Goal: Task Accomplishment & Management: Complete application form

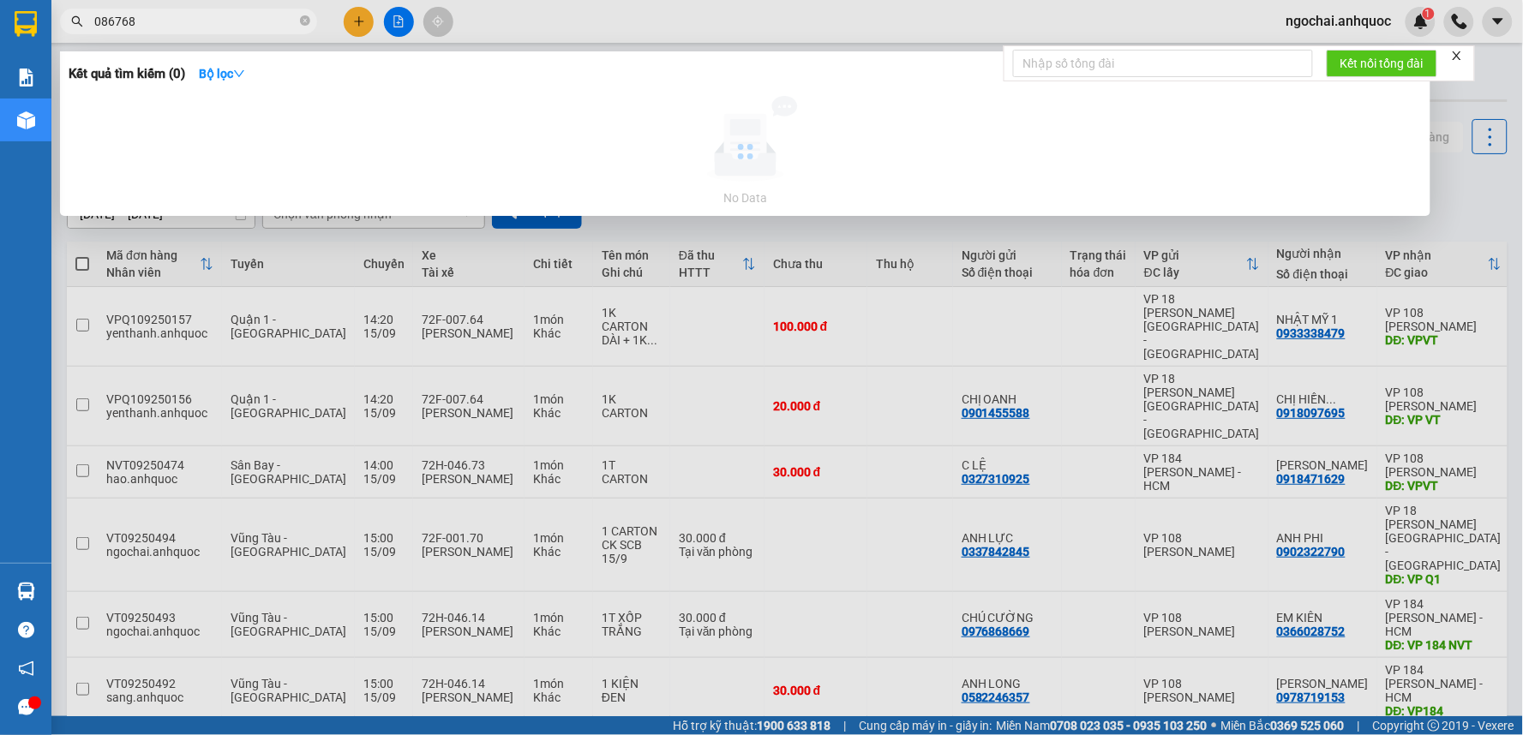
type input "0867681"
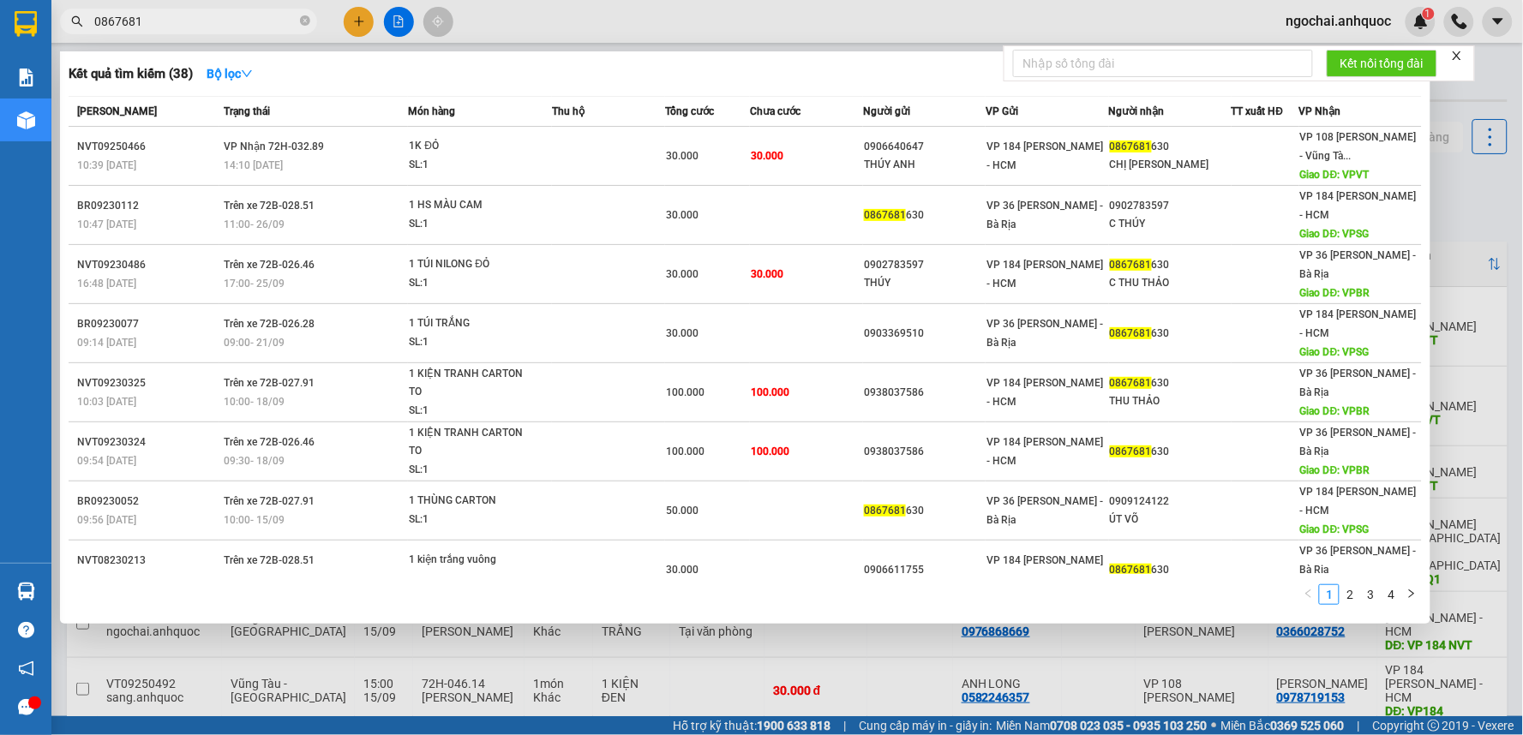
click at [304, 21] on icon "close-circle" at bounding box center [305, 20] width 10 height 10
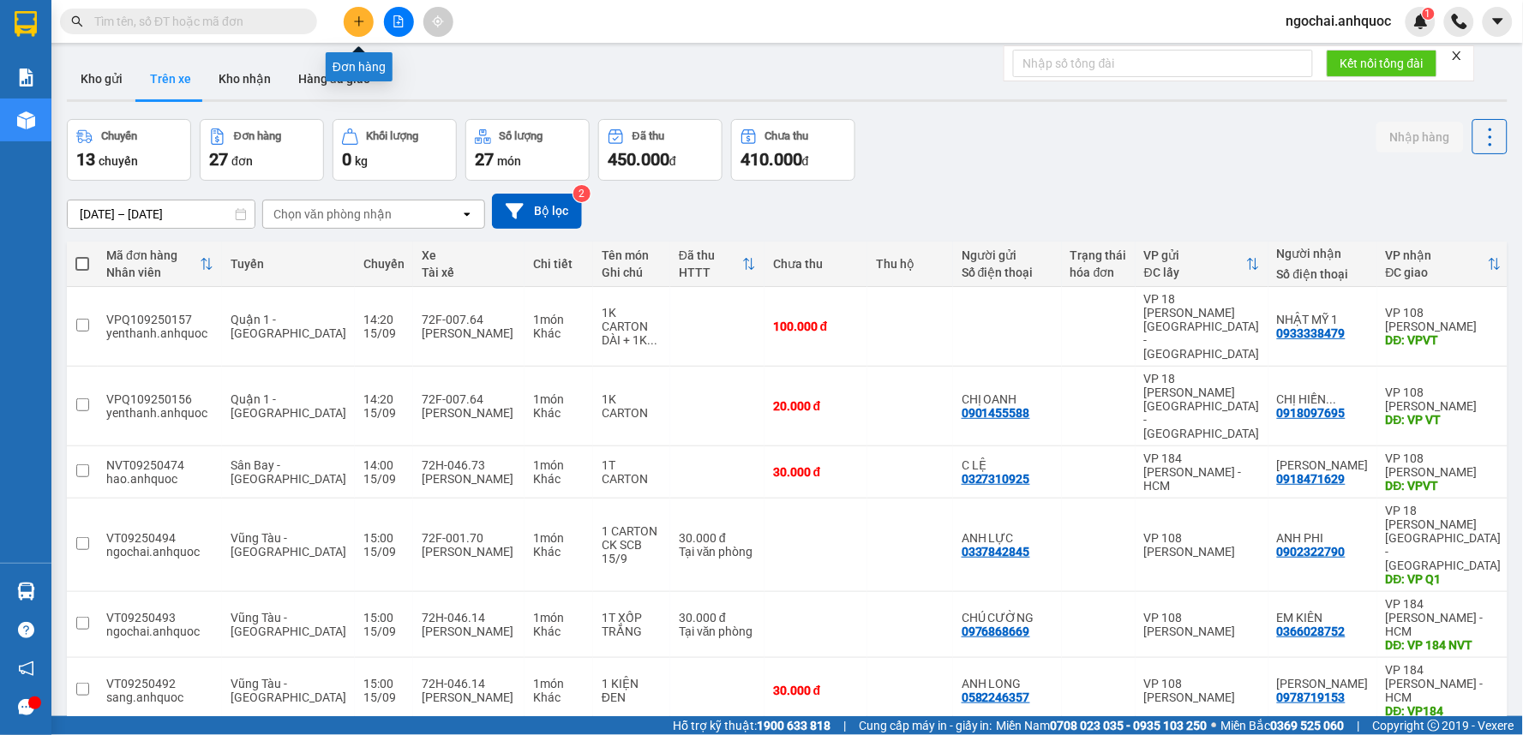
click at [356, 21] on icon "plus" at bounding box center [358, 21] width 9 height 1
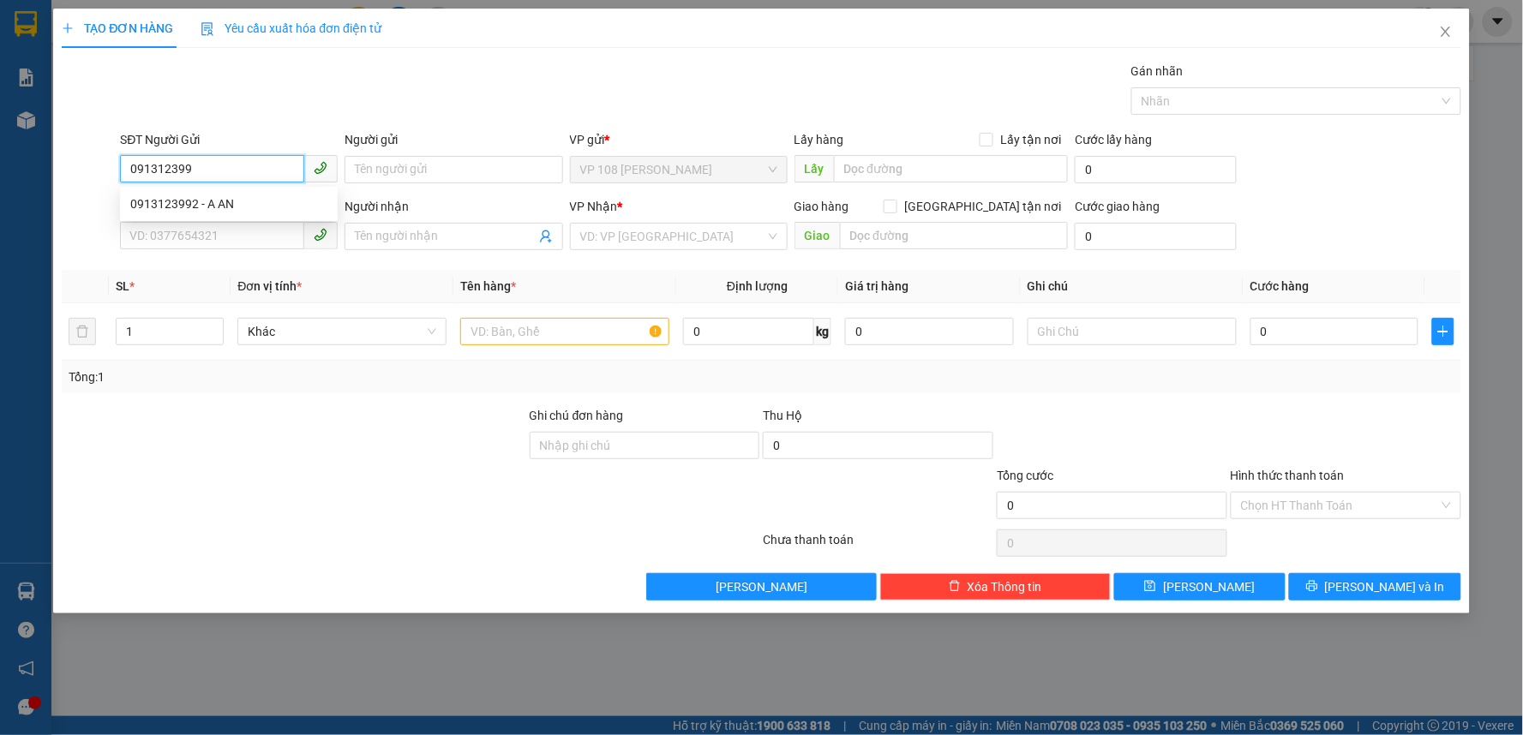
type input "0913123992"
click at [289, 197] on div "0913123992 - A AN" at bounding box center [228, 204] width 197 height 19
type input "A AN"
type input "0777577424"
type input "[PERSON_NAME]"
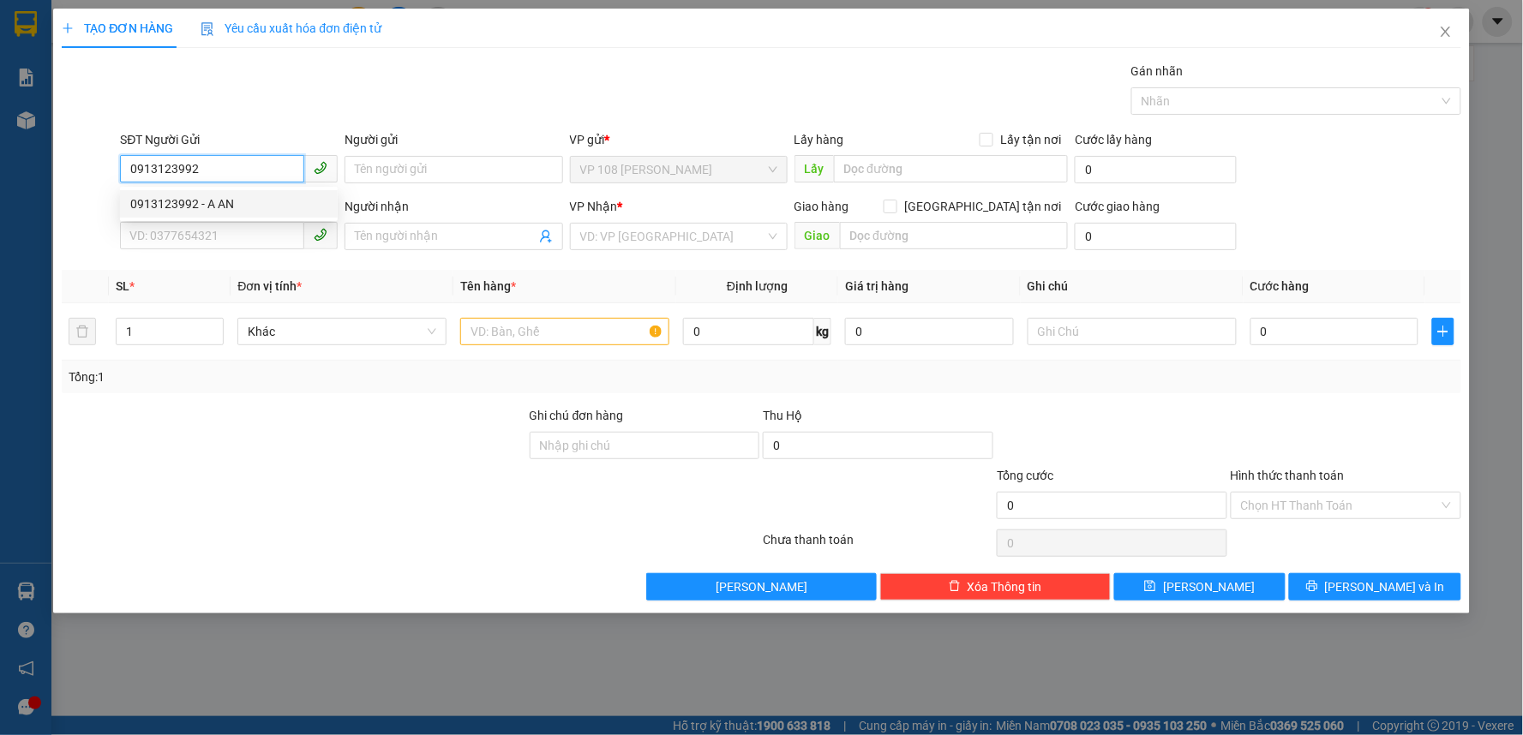
type input "VP184"
type input "40.000"
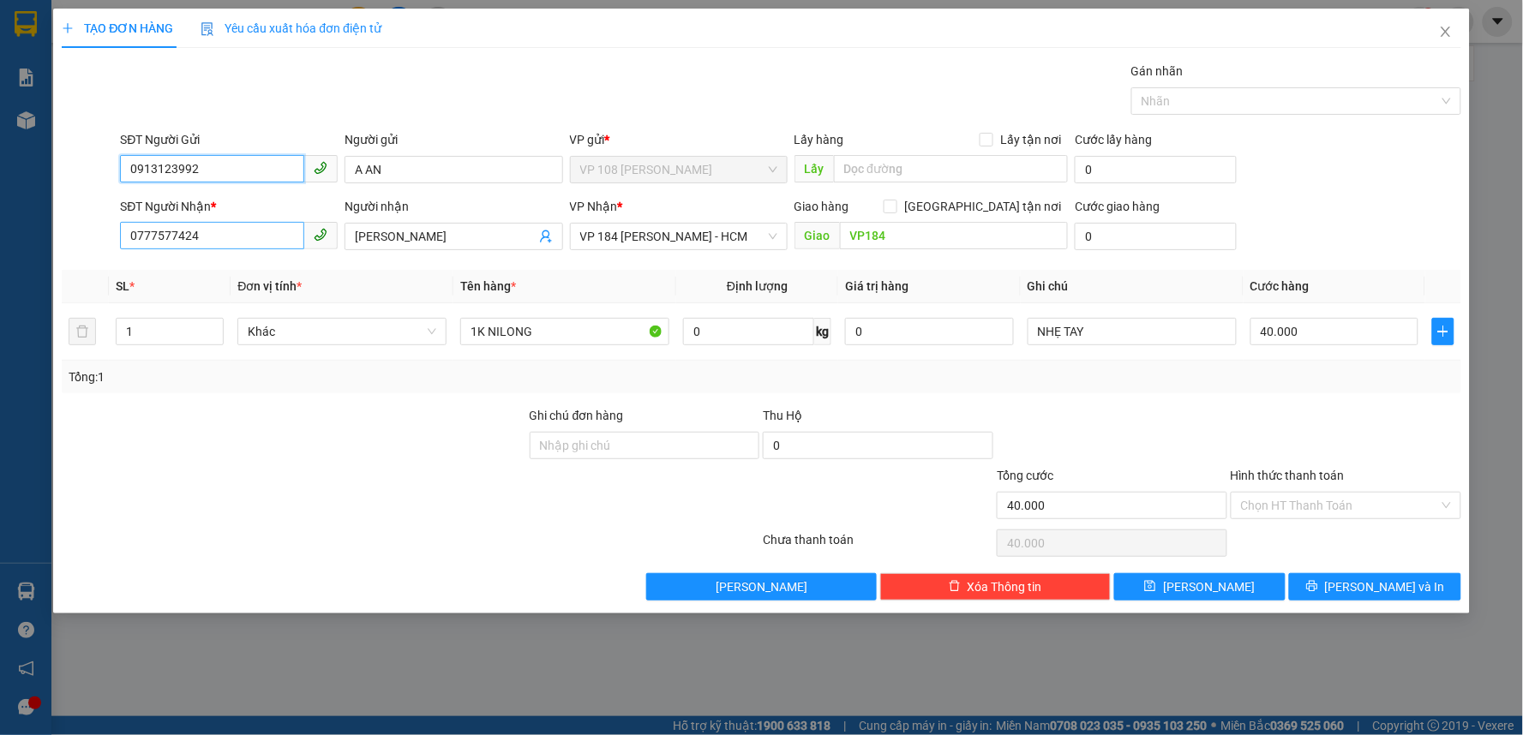
type input "0913123992"
click at [215, 229] on input "0777577424" at bounding box center [212, 235] width 184 height 27
type input "0817817999"
click at [260, 264] on div "0817817999 - C ĐÀO" at bounding box center [228, 270] width 197 height 19
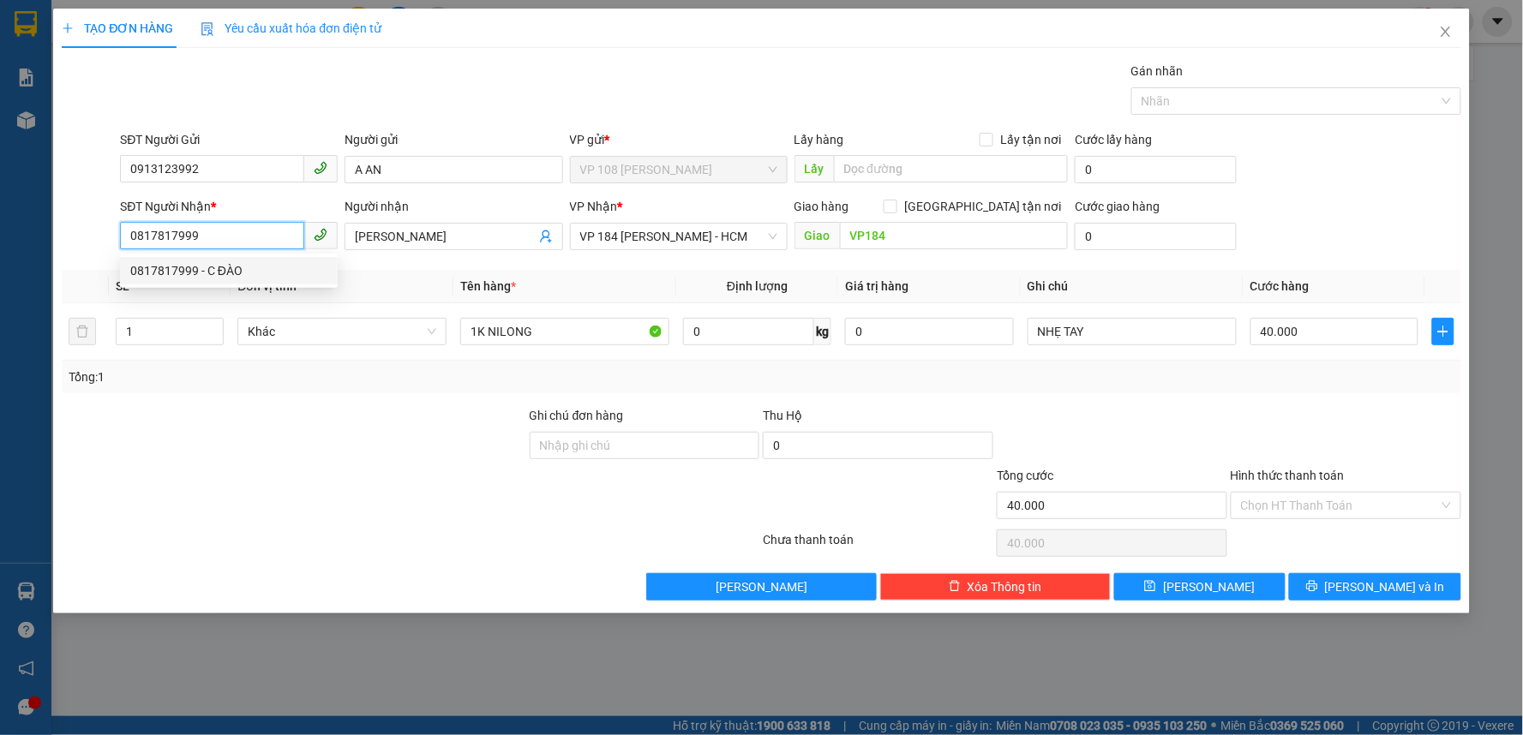
type input "C ĐÀO"
type input "TIỀN MẶT 11/3 VP 184"
type input "0817817999"
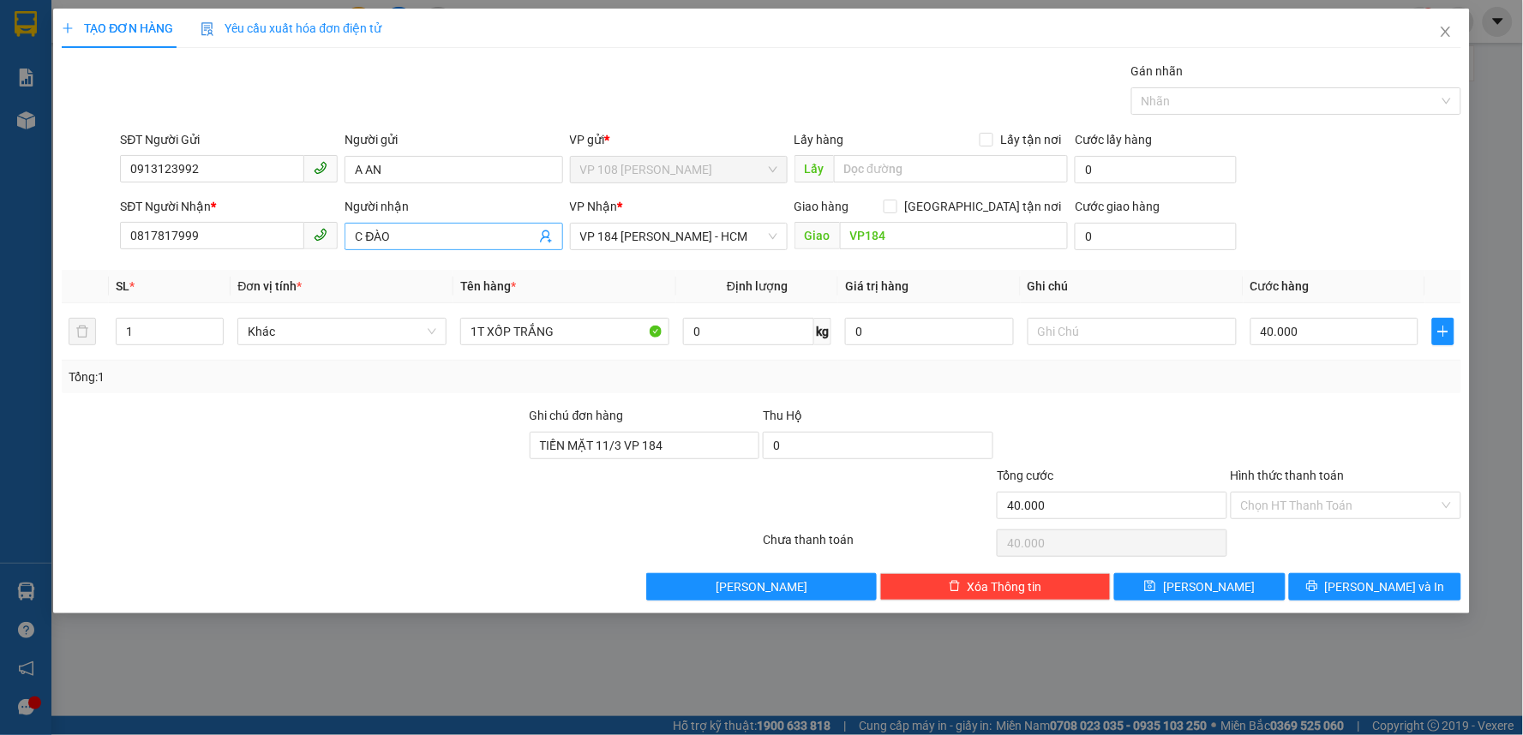
click at [380, 242] on input "C ĐÀO" at bounding box center [445, 236] width 180 height 19
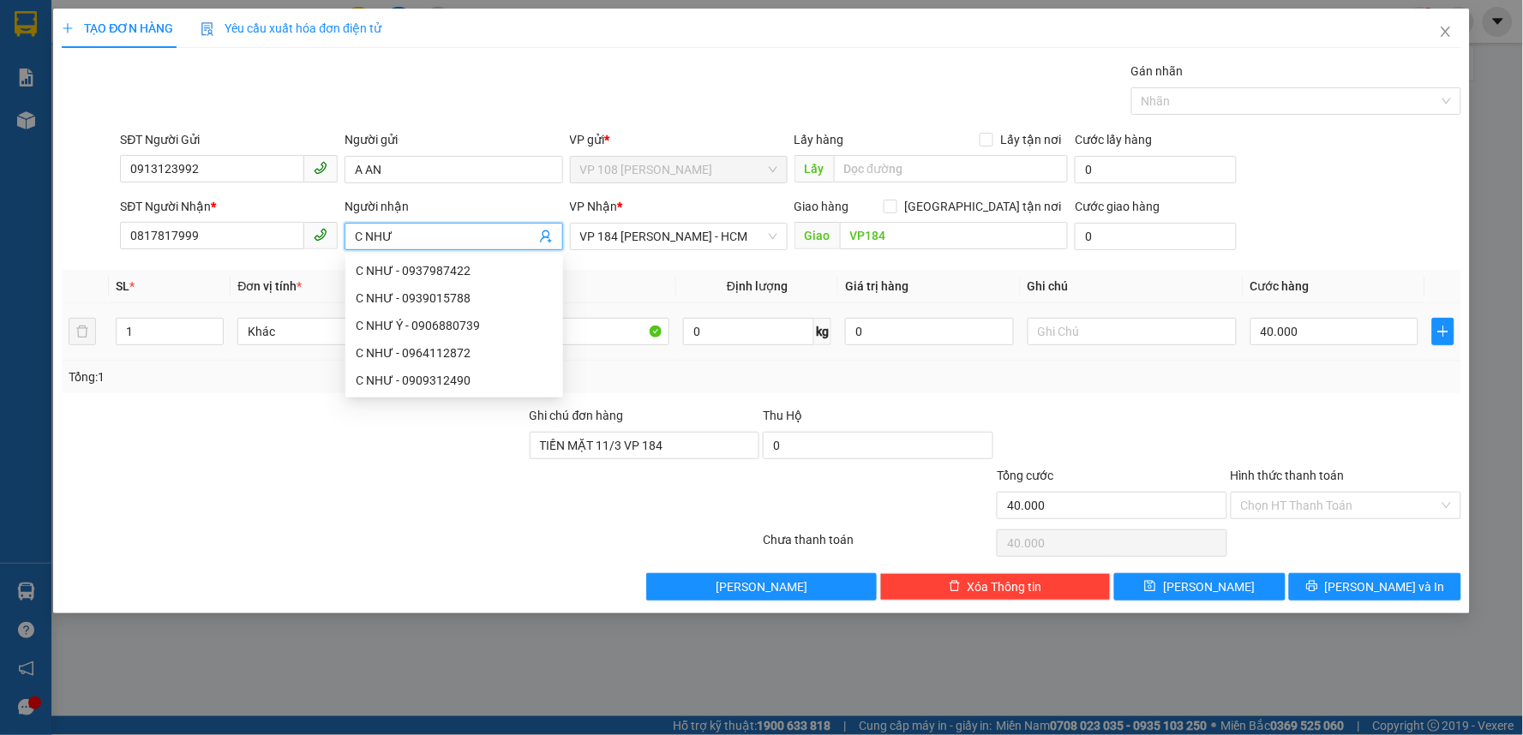
type input "C NHƯ"
click at [664, 296] on th "Tên hàng *" at bounding box center [564, 286] width 223 height 33
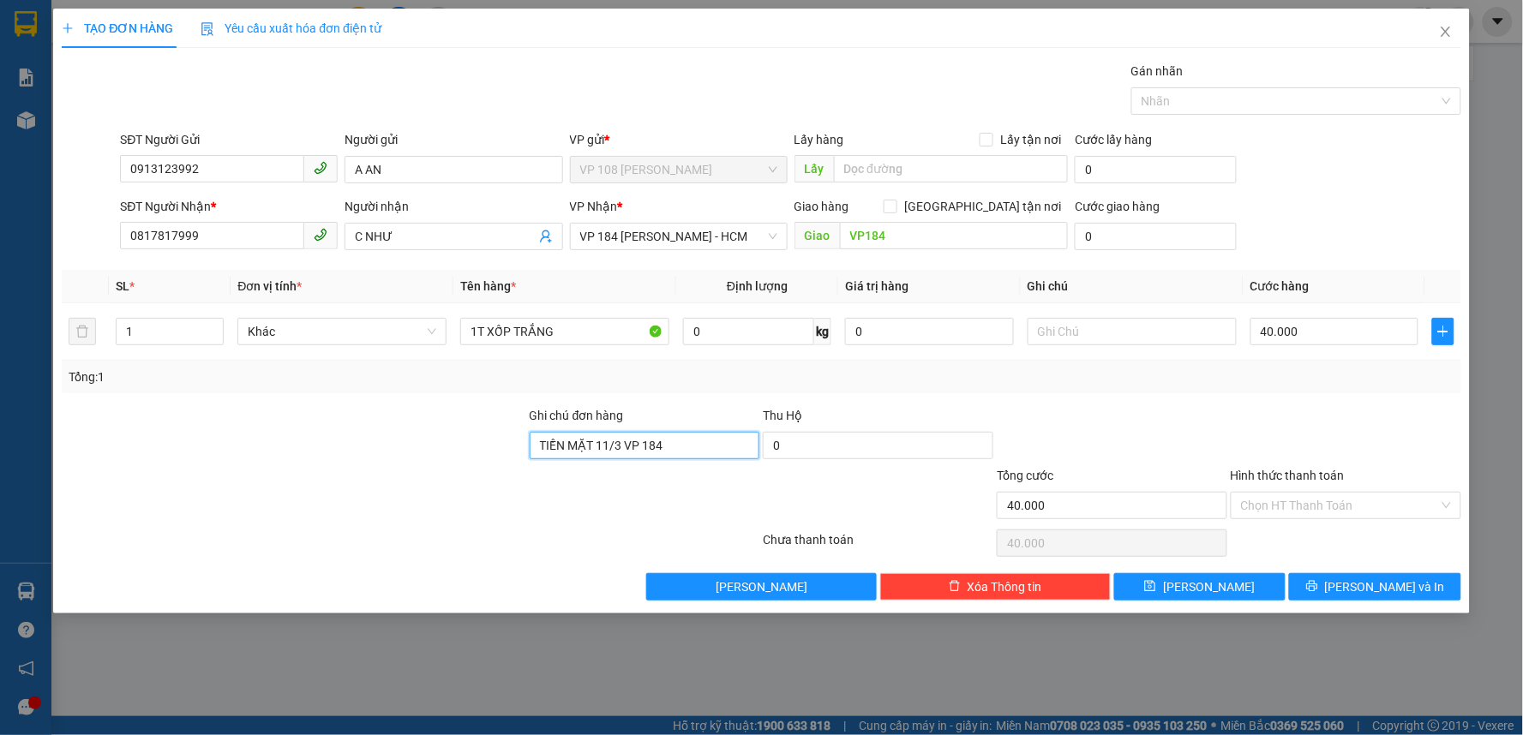
click at [660, 451] on input "TIỀN MẶT 11/3 VP 184" at bounding box center [645, 445] width 230 height 27
click at [1355, 588] on button "[PERSON_NAME] và In" at bounding box center [1375, 586] width 172 height 27
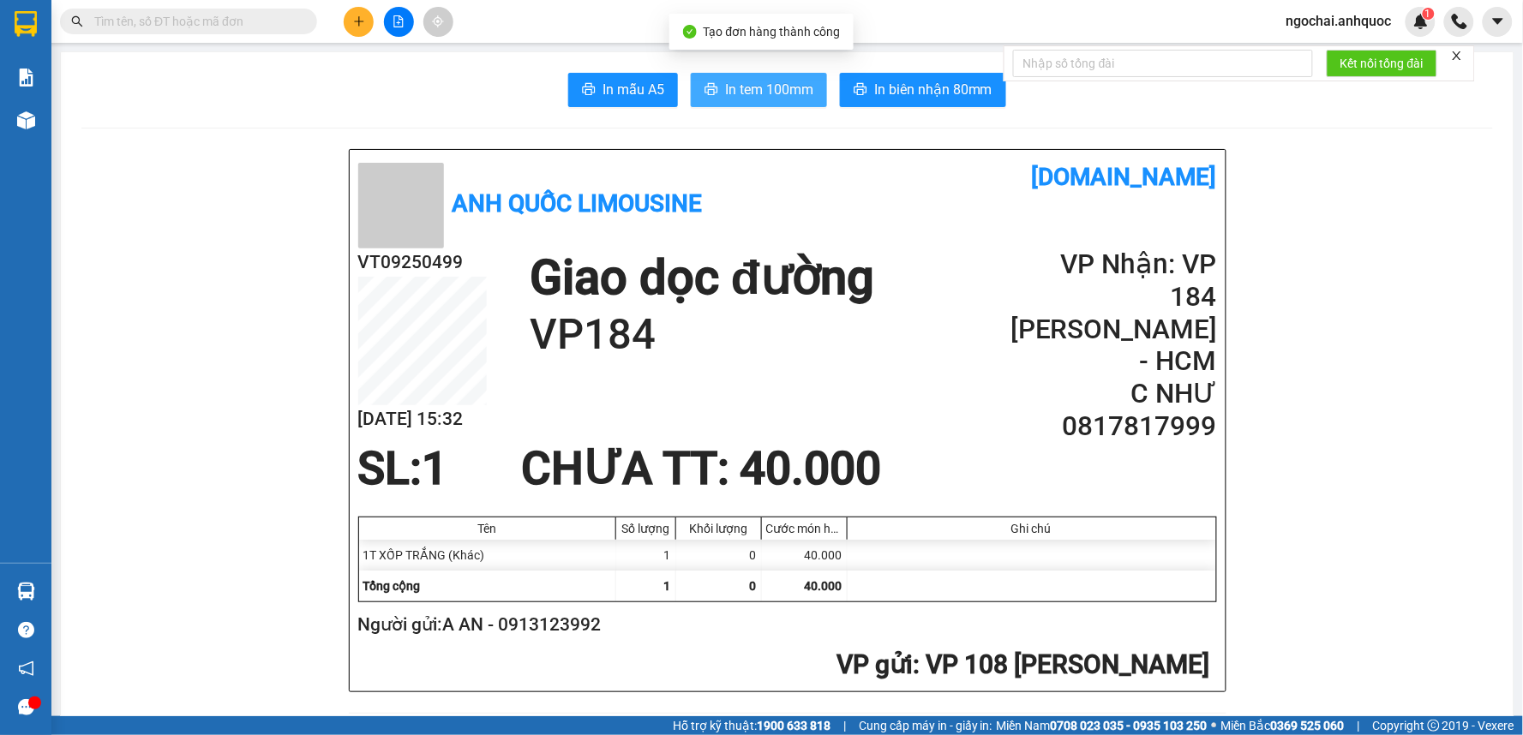
click at [787, 89] on span "In tem 100mm" at bounding box center [769, 89] width 88 height 21
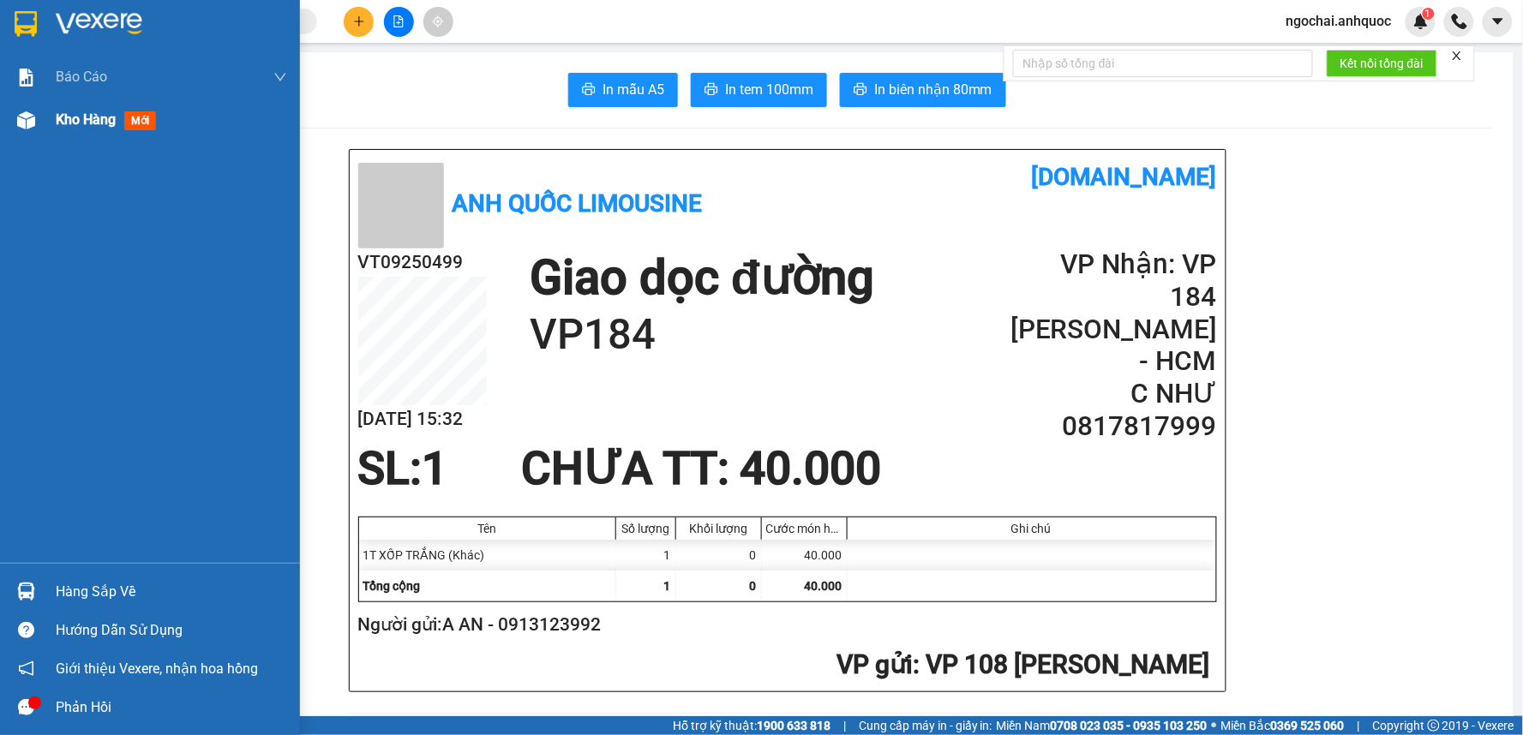
click at [66, 117] on span "Kho hàng" at bounding box center [86, 119] width 60 height 16
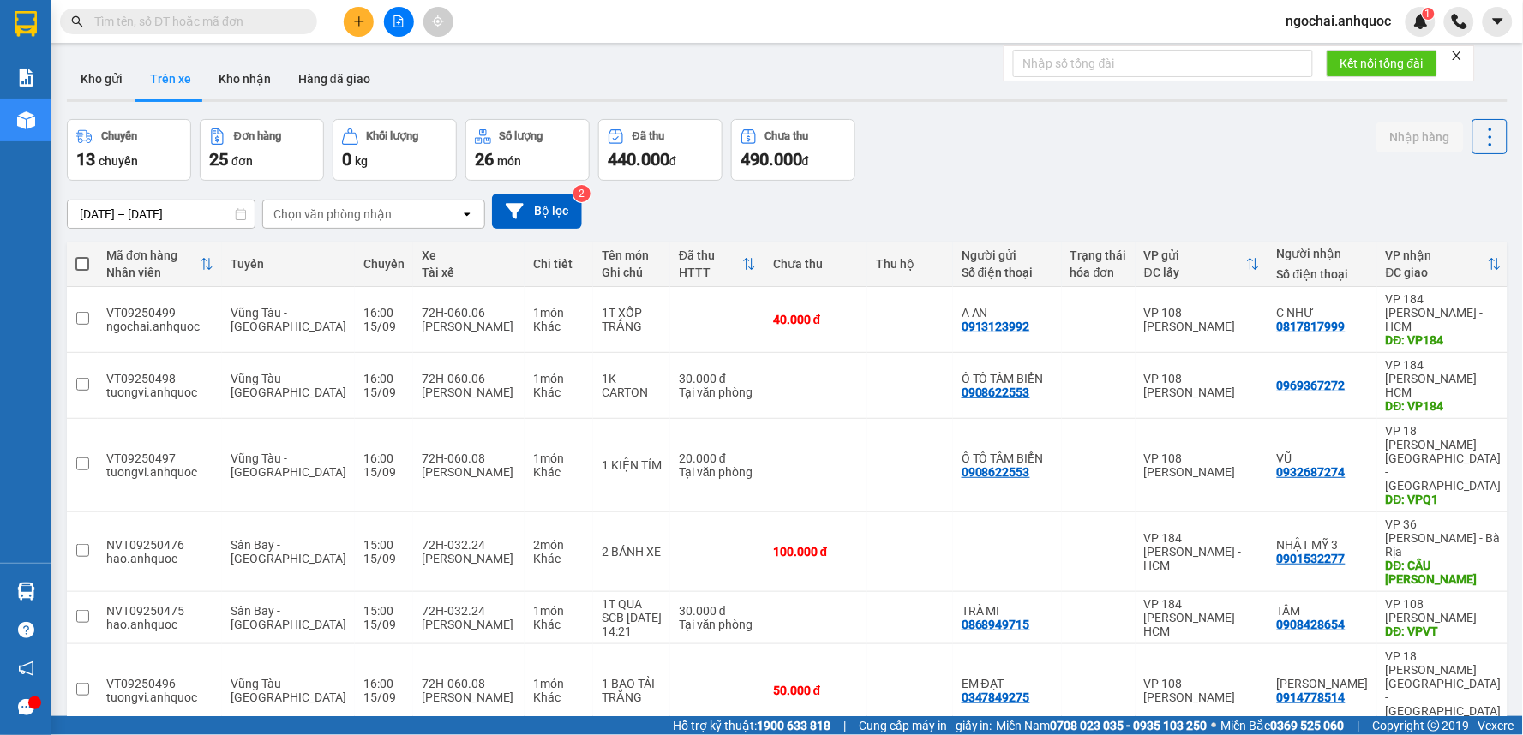
click at [351, 22] on button at bounding box center [359, 22] width 30 height 30
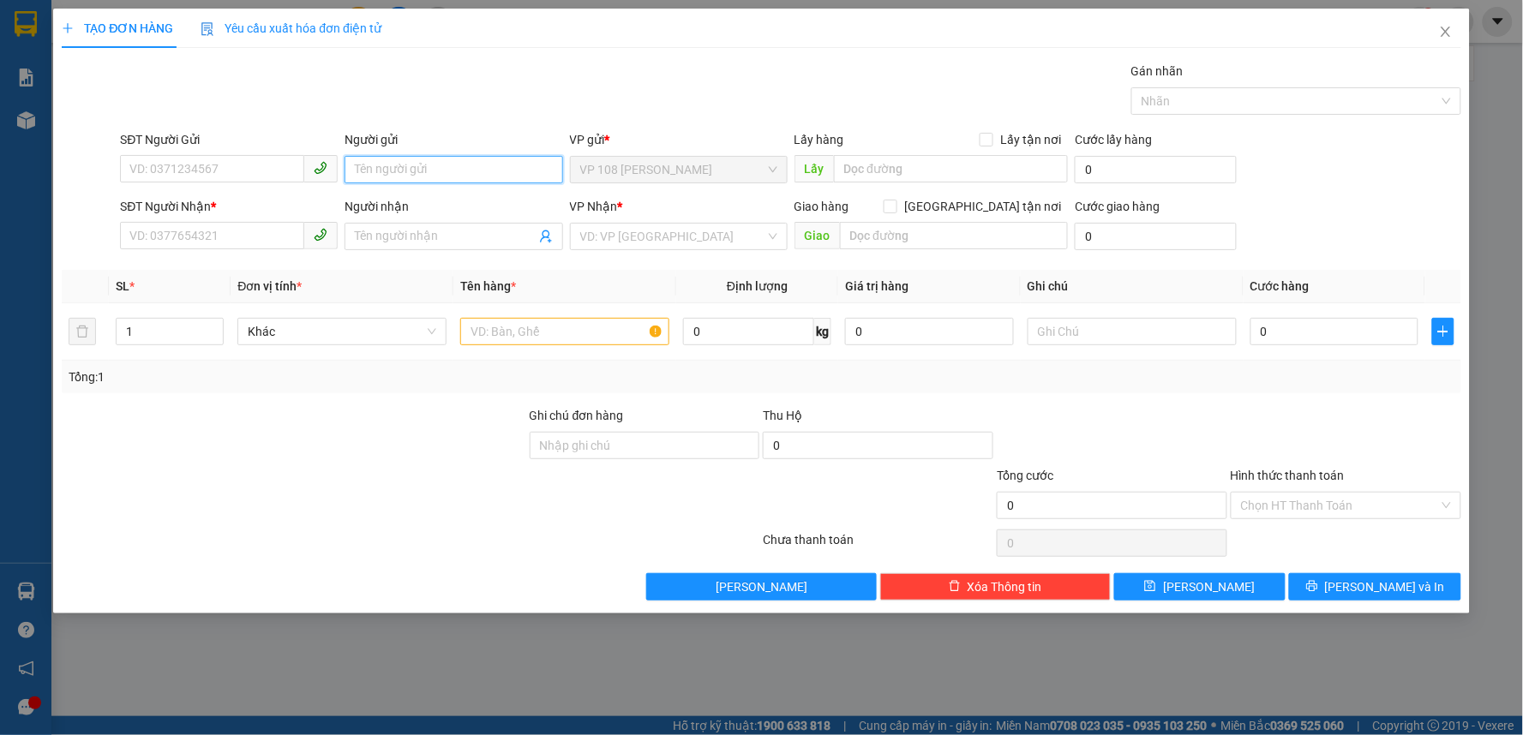
click at [464, 177] on input "Người gửi" at bounding box center [453, 169] width 218 height 27
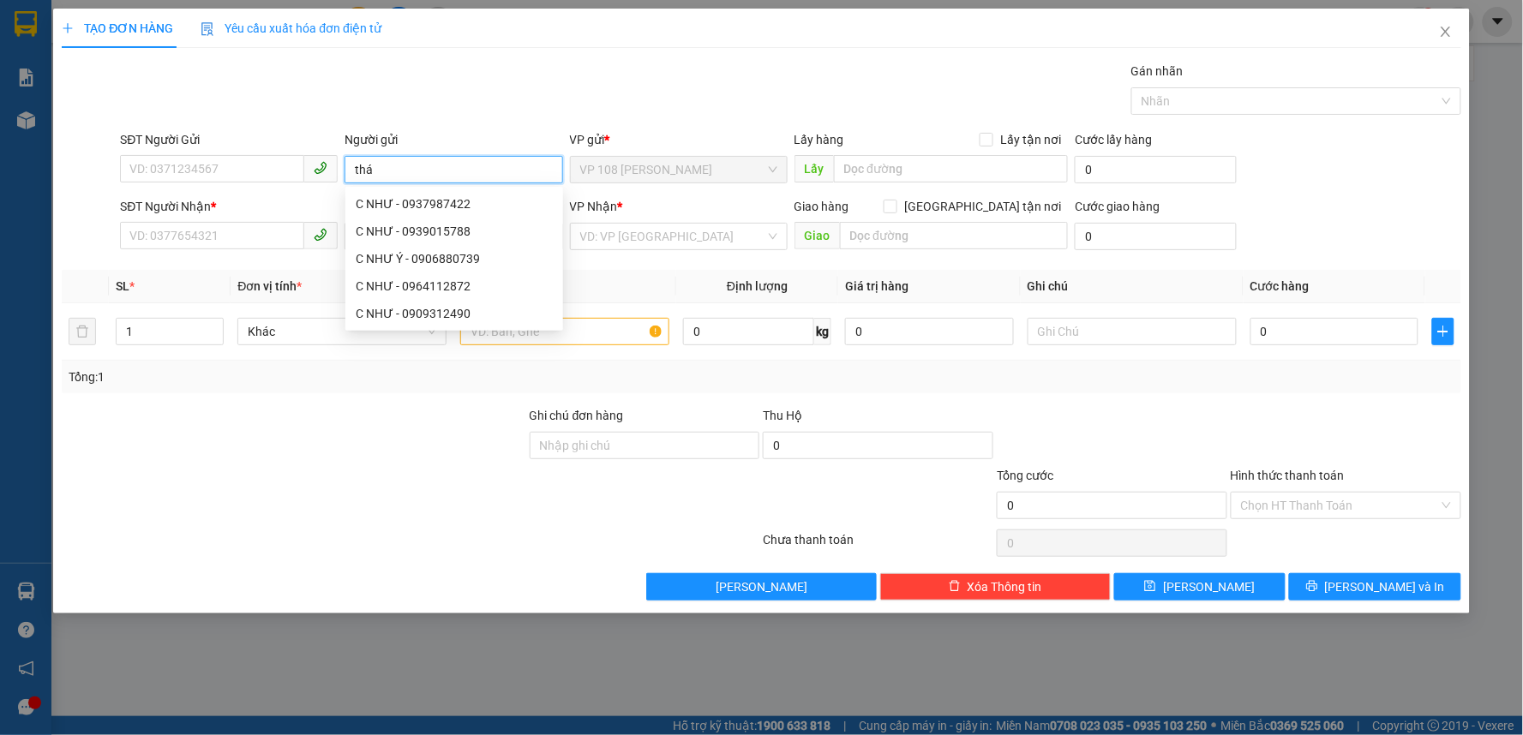
type input "thái"
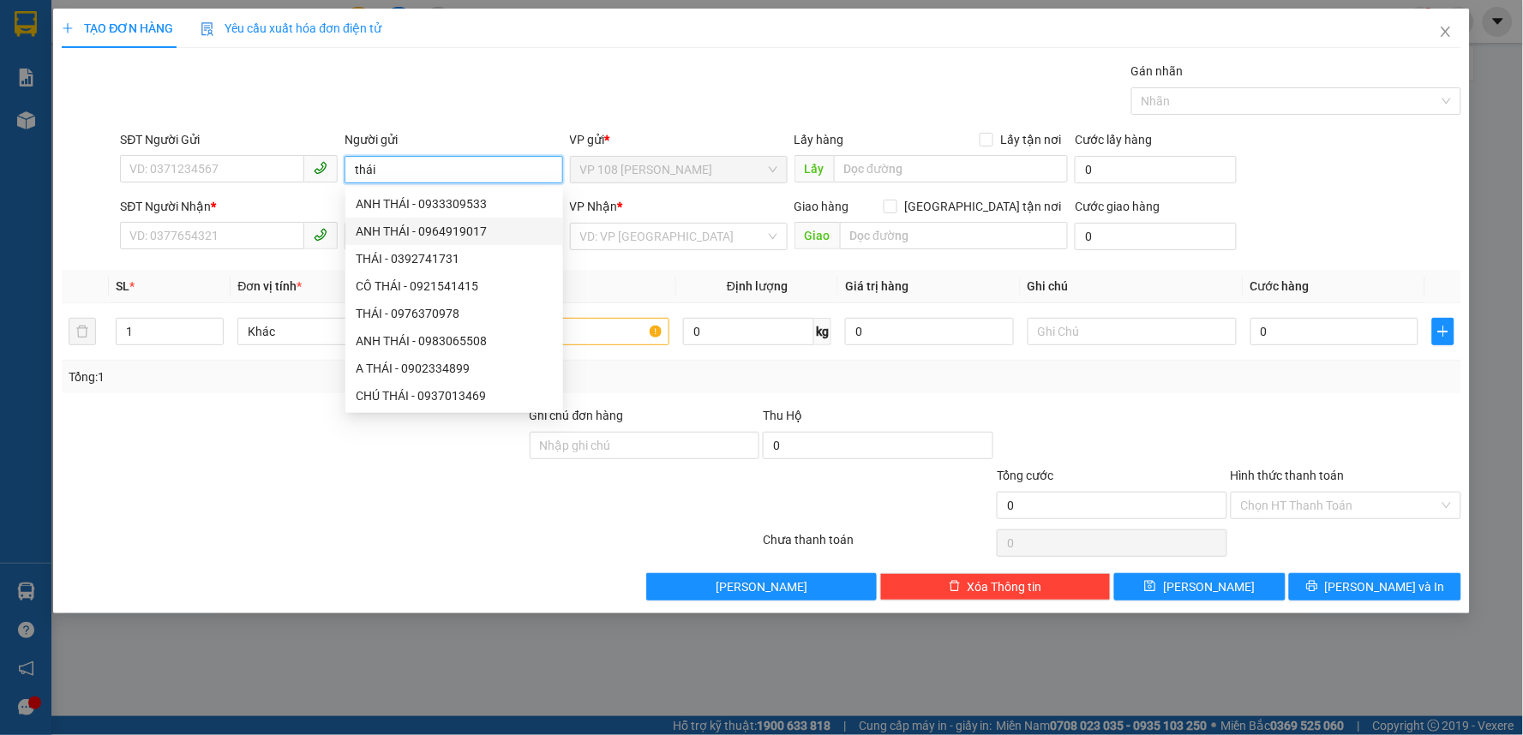
click at [469, 235] on div "ANH THÁI - 0964919017" at bounding box center [454, 231] width 197 height 19
type input "0964919017"
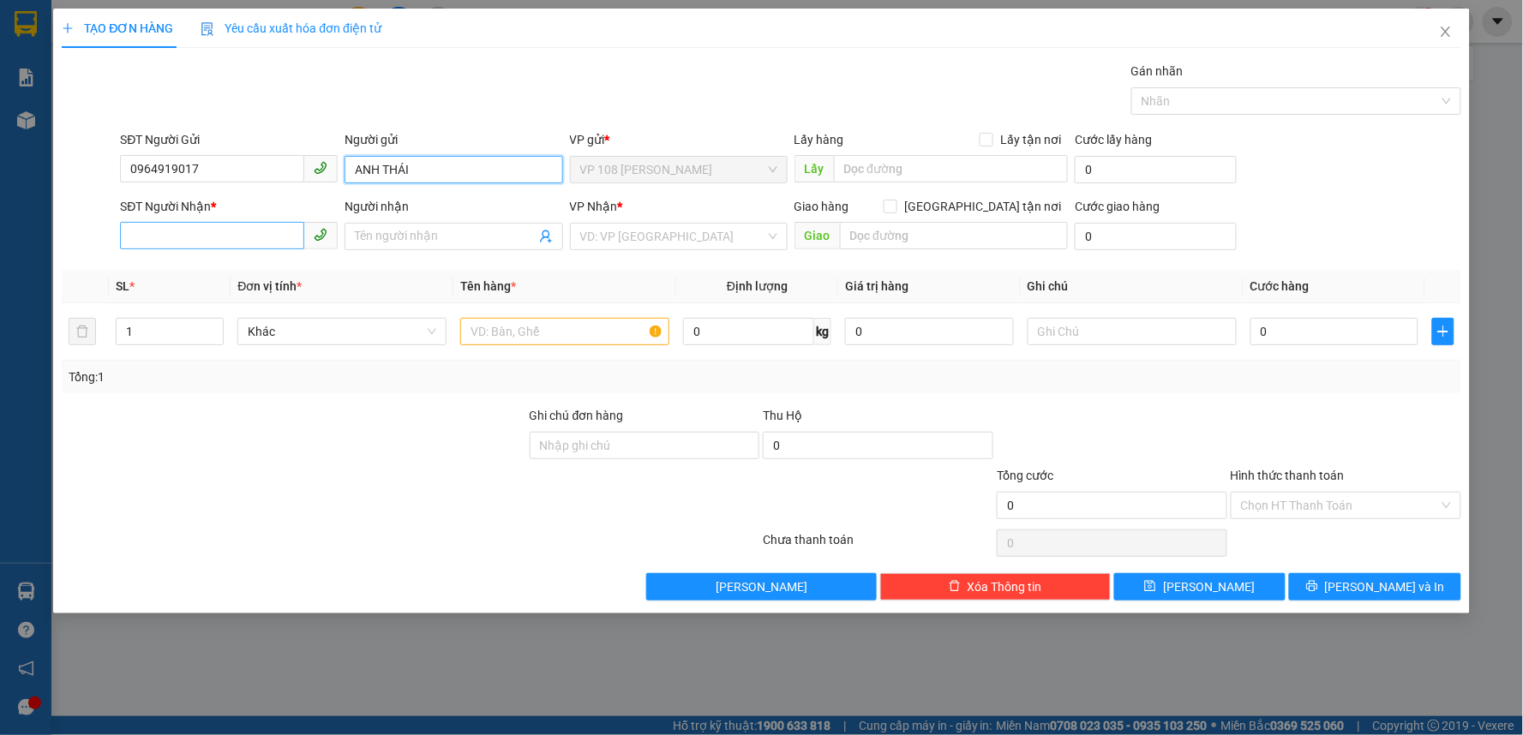
type input "ANH THÁI"
click at [247, 245] on input "SĐT Người Nhận *" at bounding box center [212, 235] width 184 height 27
click at [463, 241] on input "Người nhận" at bounding box center [445, 236] width 180 height 19
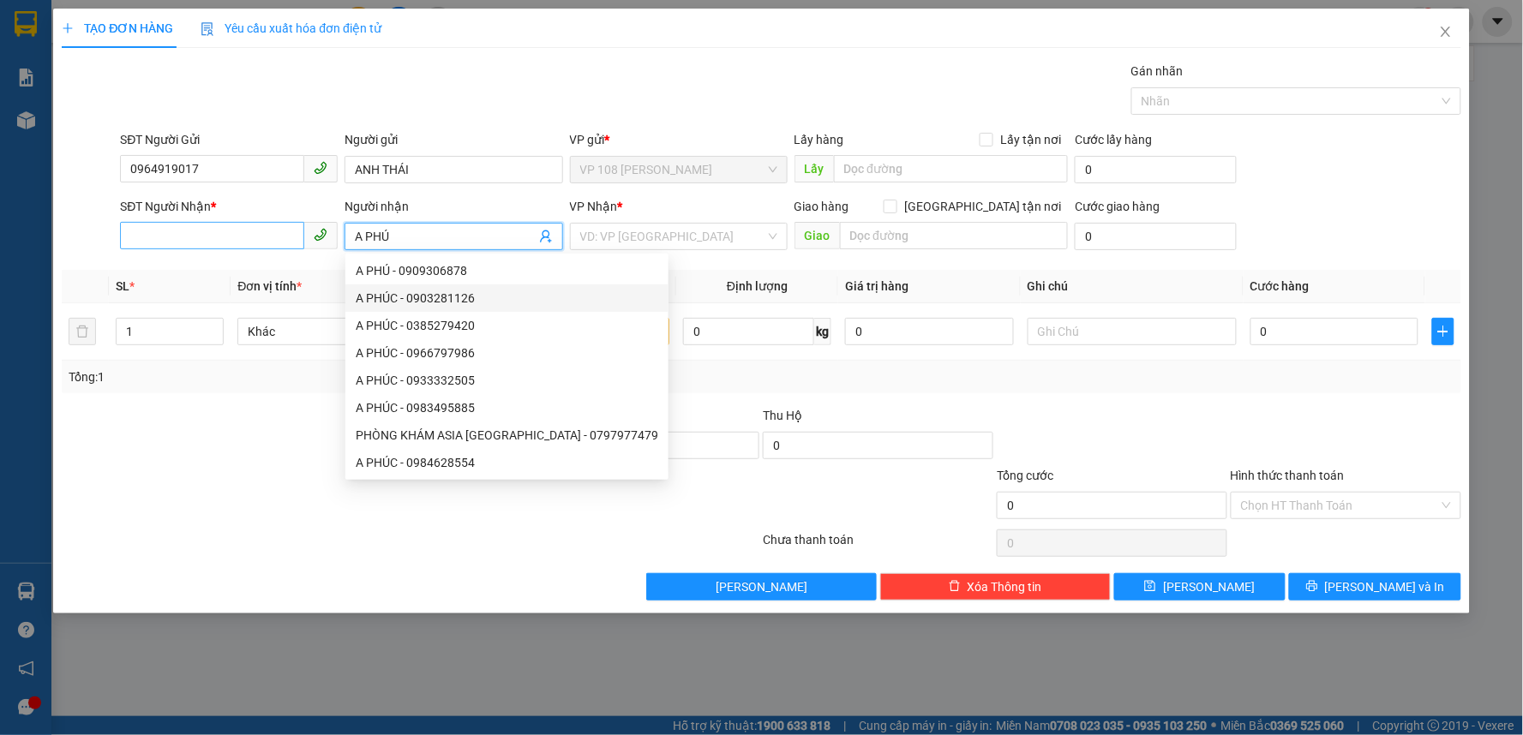
type input "A PHÚ"
click at [260, 242] on input "SĐT Người Nhận *" at bounding box center [212, 235] width 184 height 27
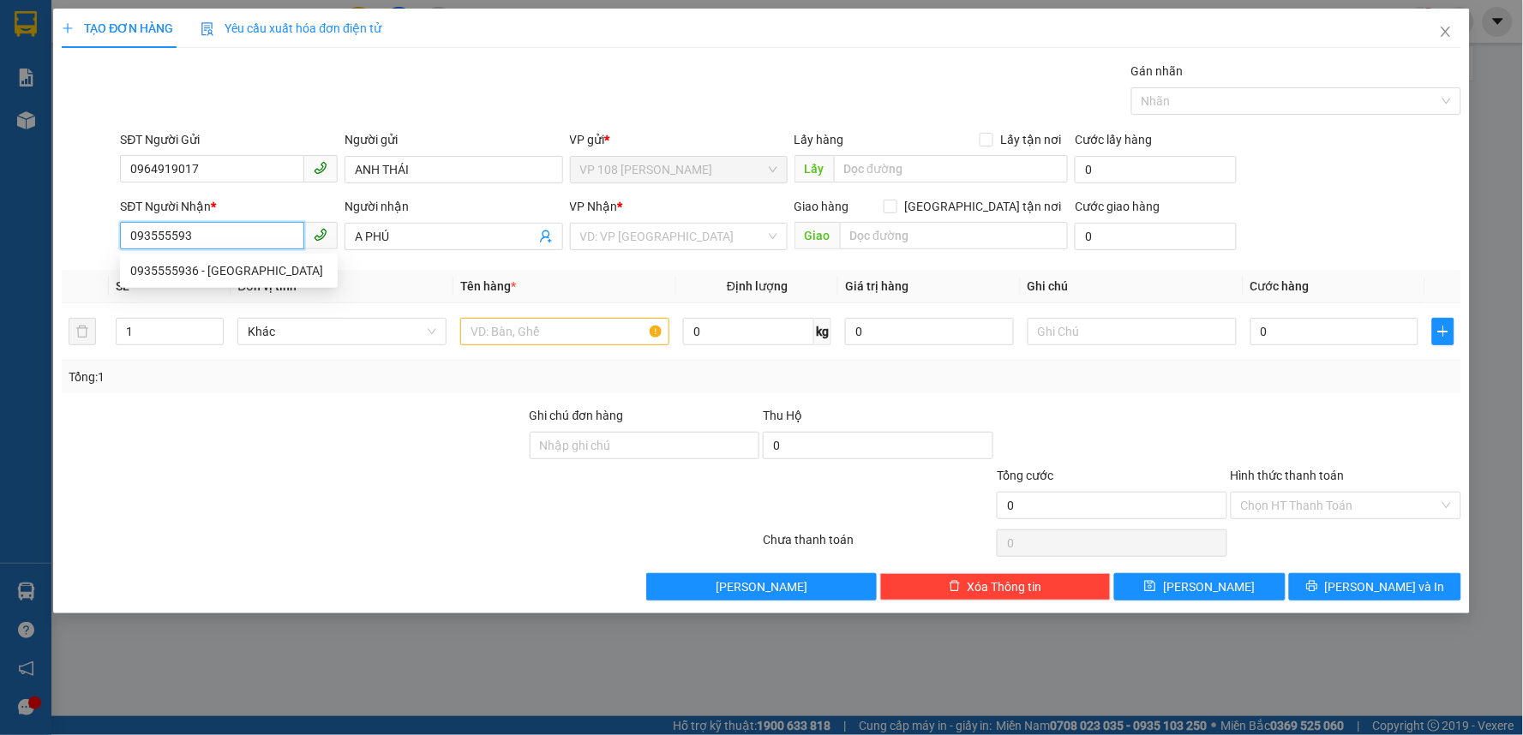
type input "0935555936"
click at [264, 271] on div "0935555936 - [GEOGRAPHIC_DATA]" at bounding box center [228, 270] width 197 height 19
type input "ANH PHÚ"
type input "VPNVT"
type input "TM 17/7 THỦY"
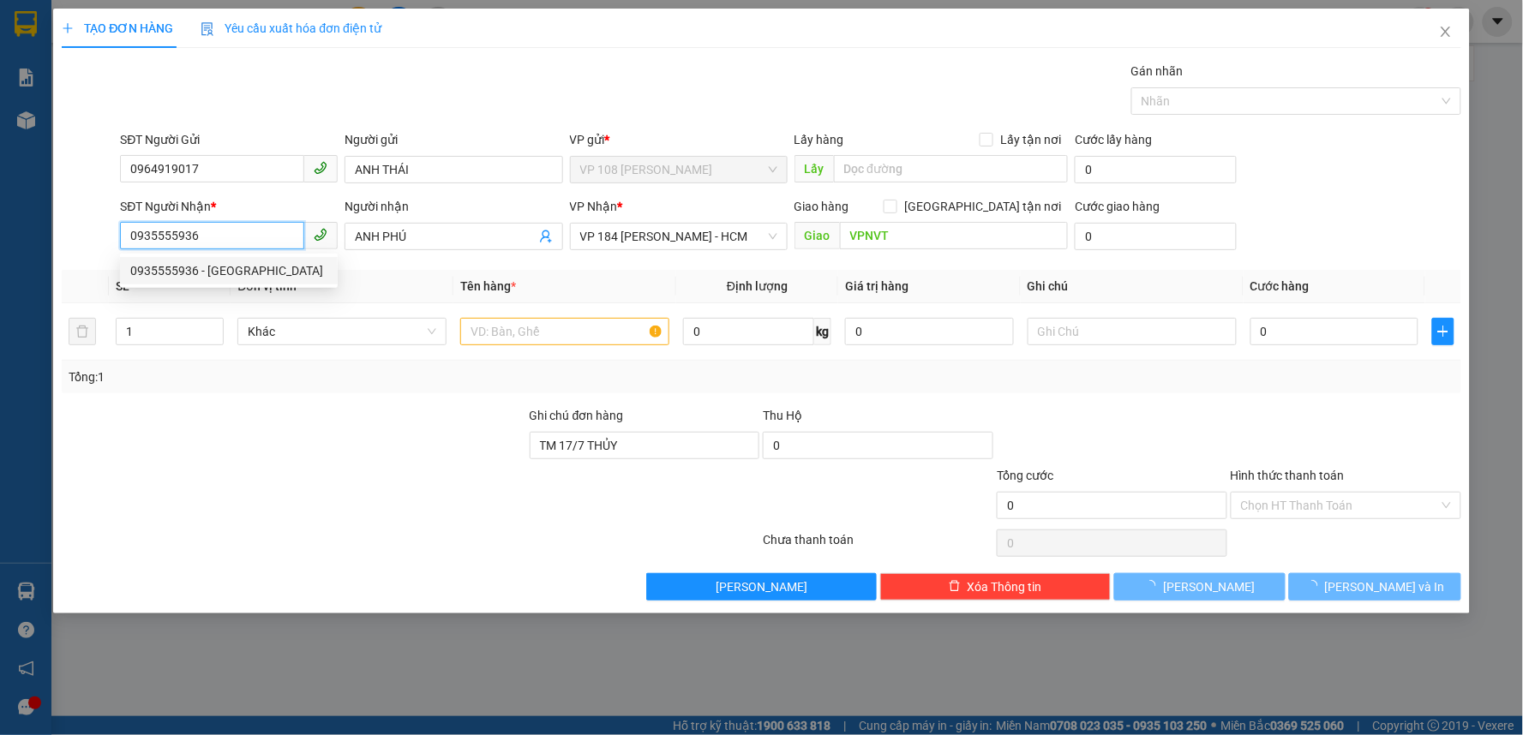
type input "30.000"
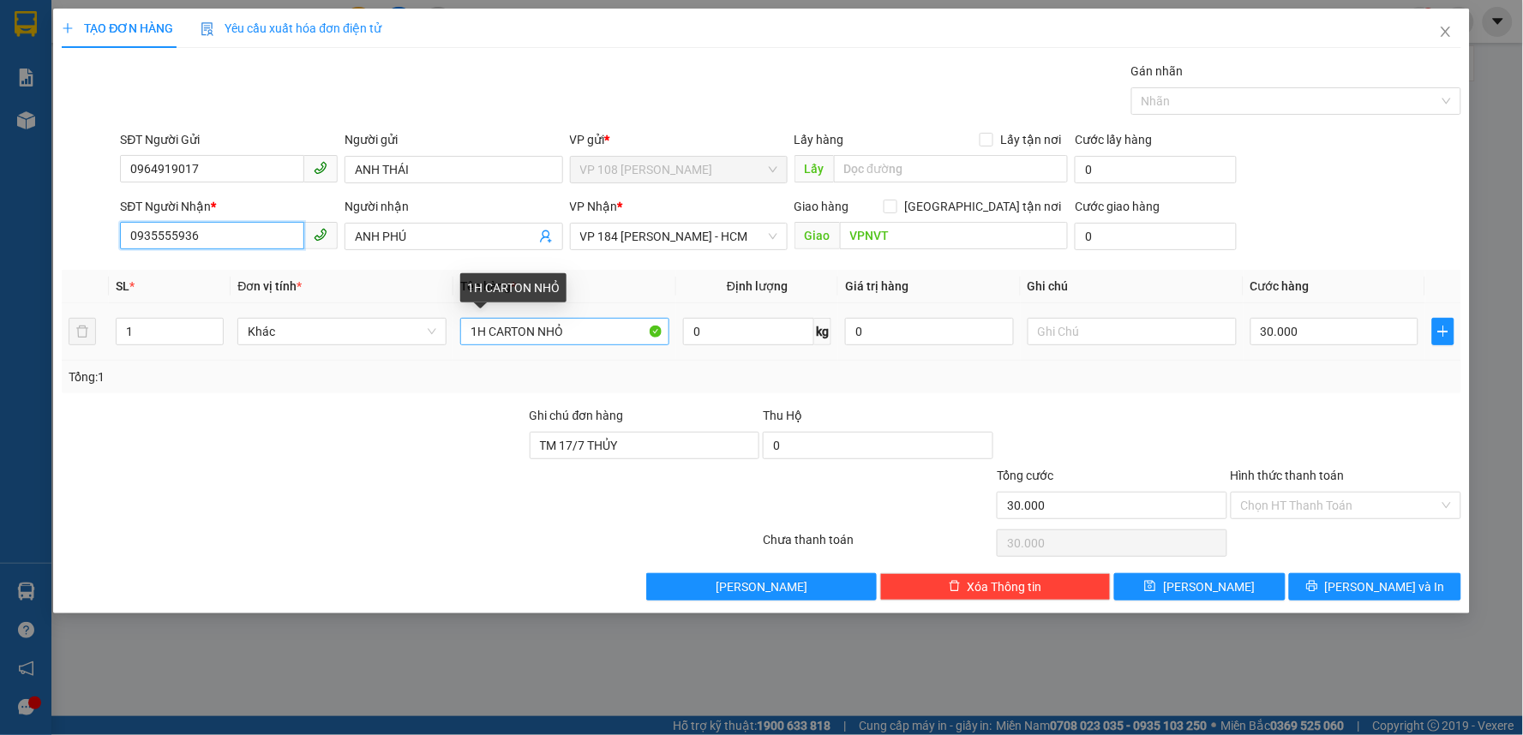
type input "0935555936"
click at [542, 339] on input "1H CARTON NHỎ" at bounding box center [564, 331] width 209 height 27
type input "1 KIỆN DÀI"
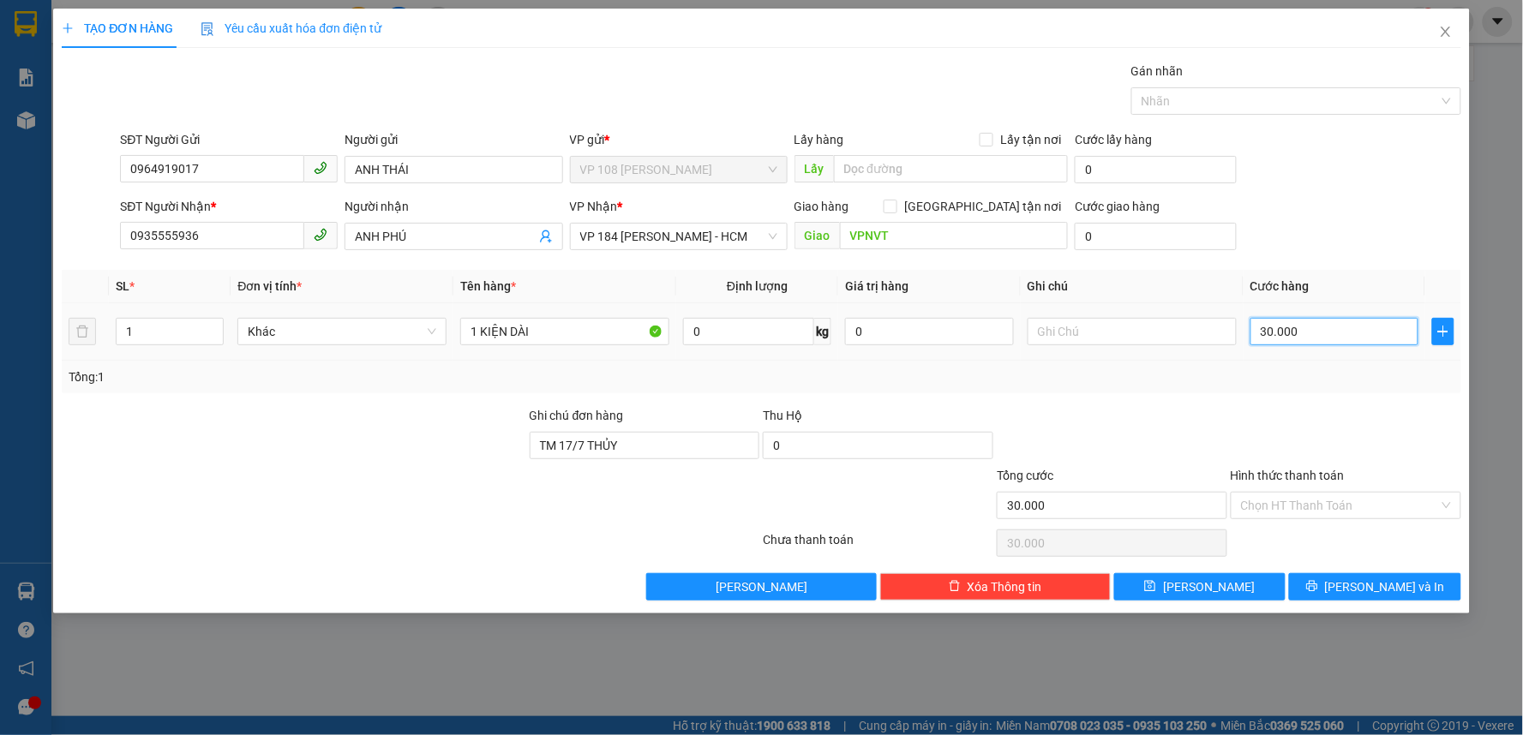
click at [1318, 334] on input "30.000" at bounding box center [1334, 331] width 169 height 27
type input "5"
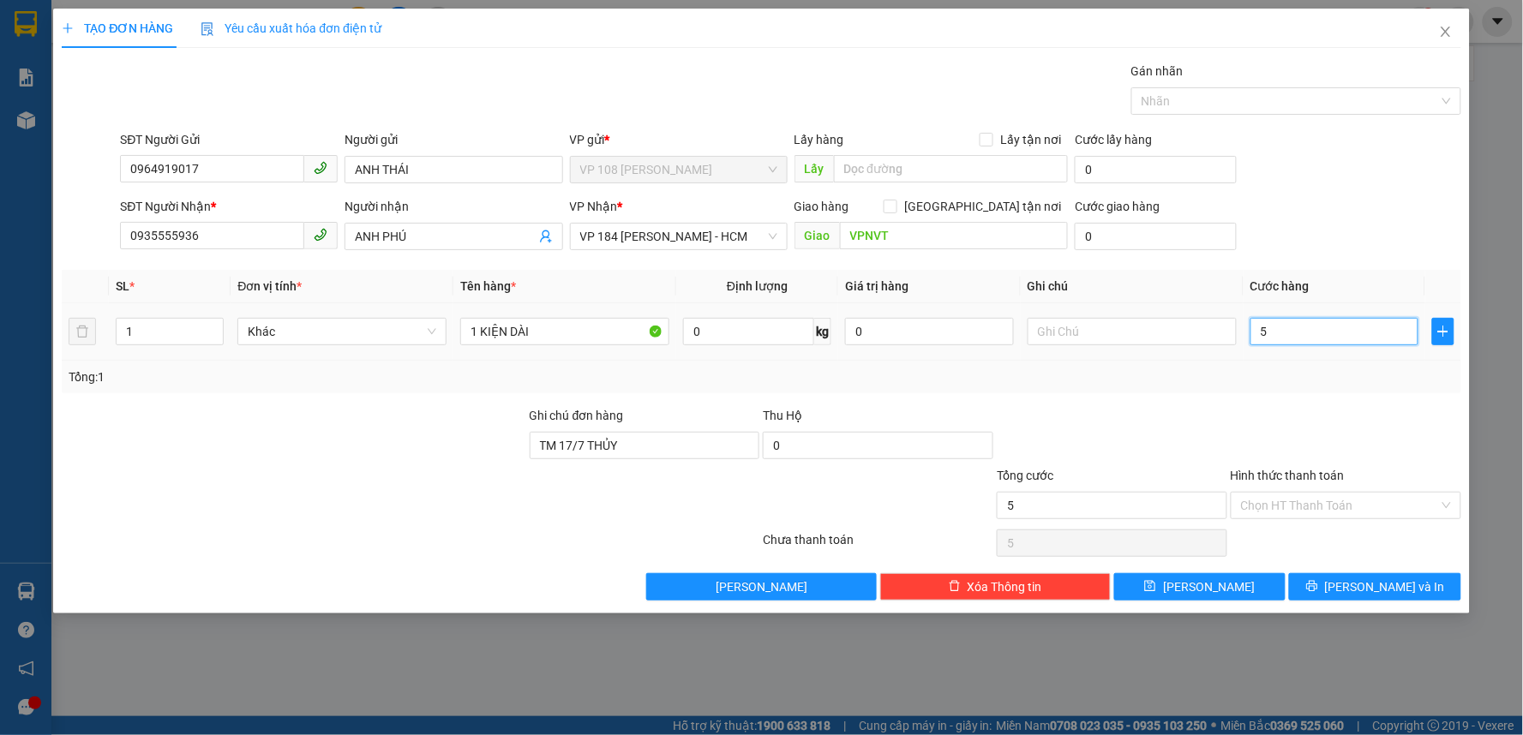
type input "50"
type input "500"
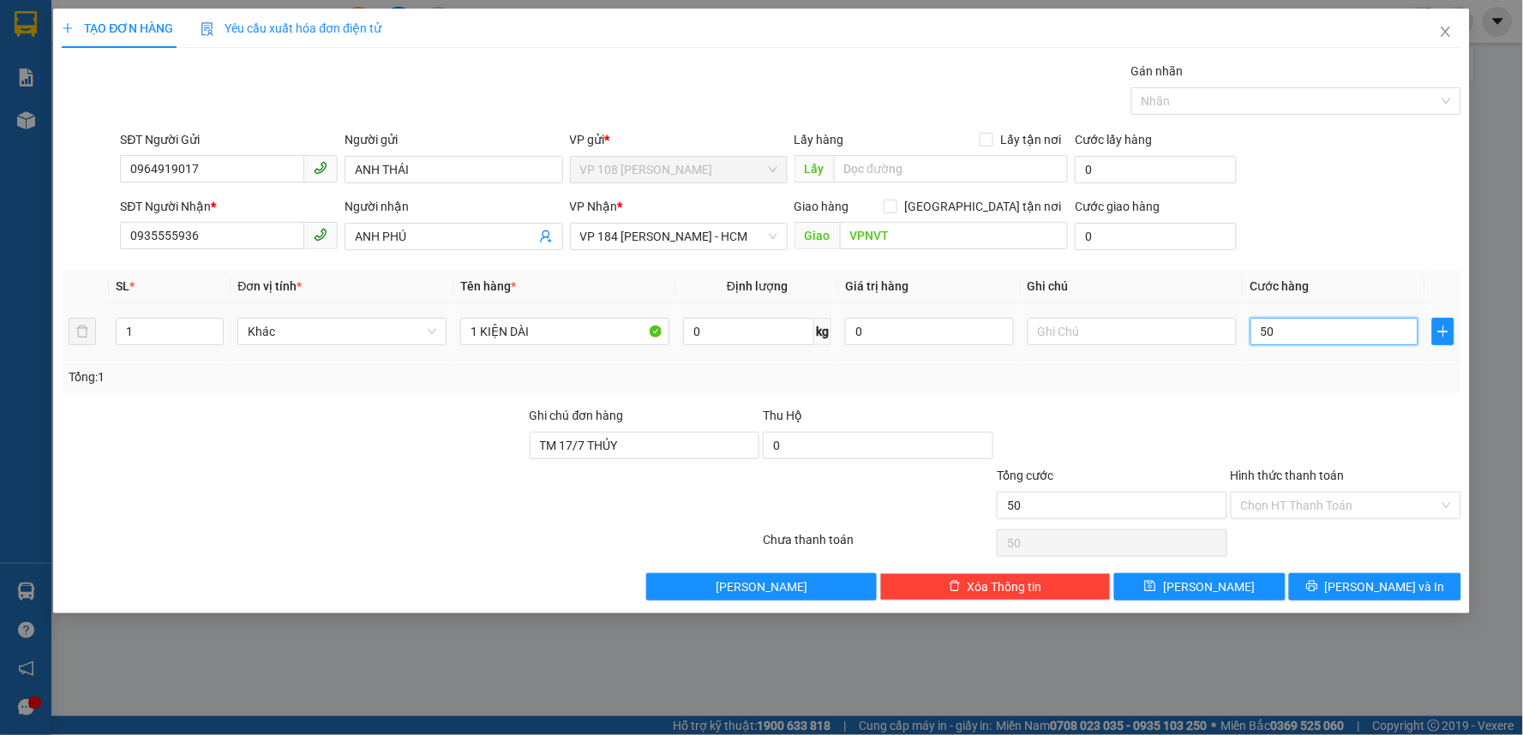
type input "500"
type input "5.000"
type input "50.000"
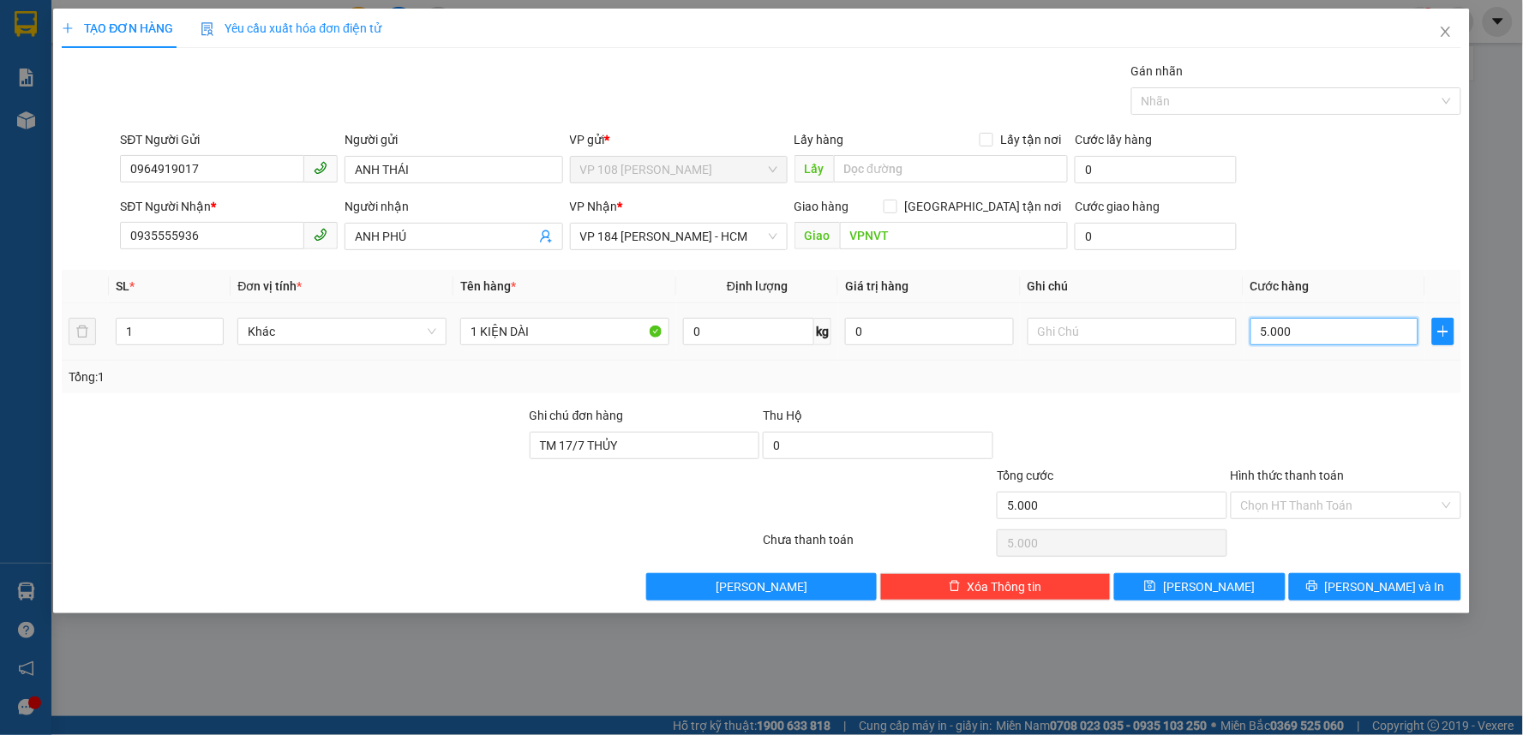
type input "50.000"
click at [608, 454] on input "TM 17/7 THỦY" at bounding box center [645, 445] width 230 height 27
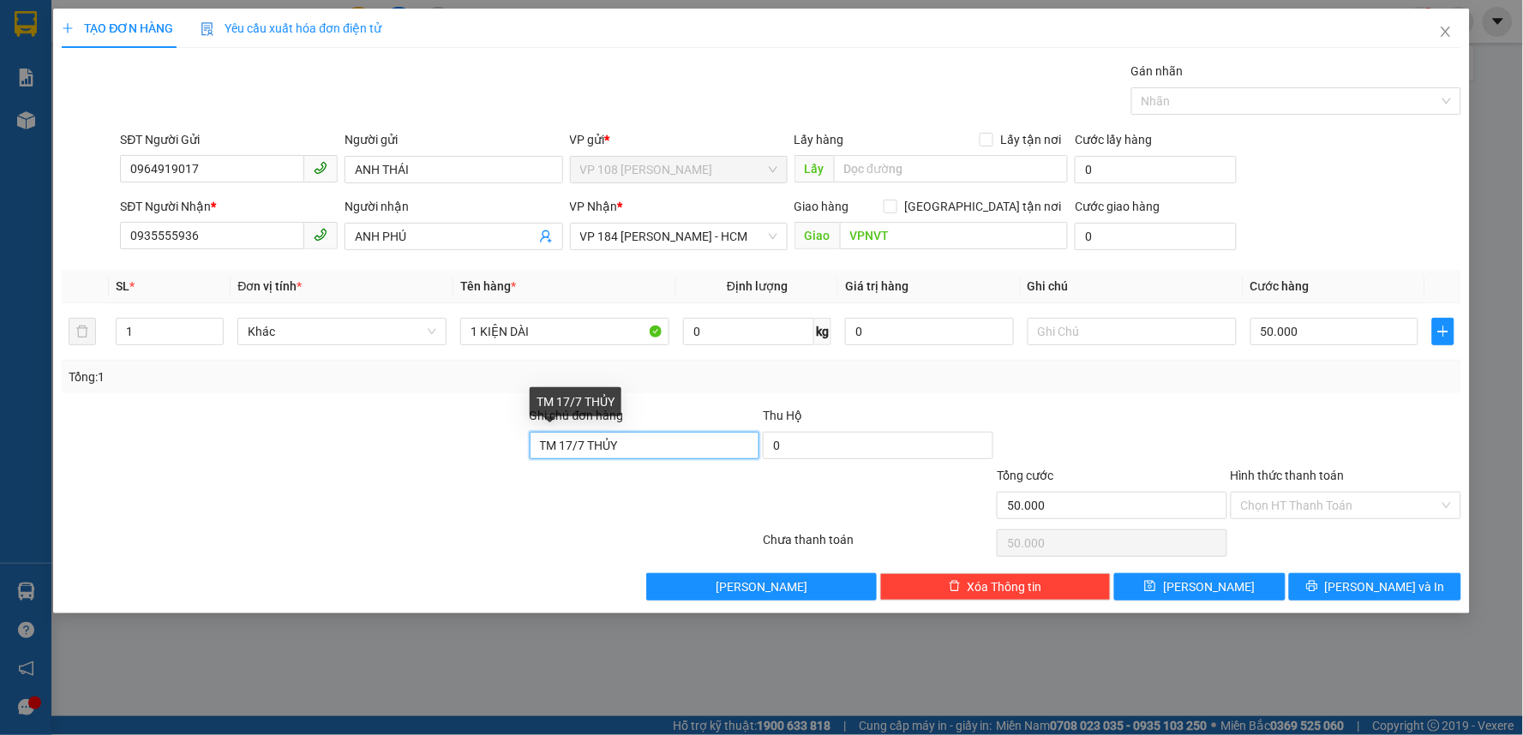
click at [608, 454] on input "TM 17/7 THỦY" at bounding box center [645, 445] width 230 height 27
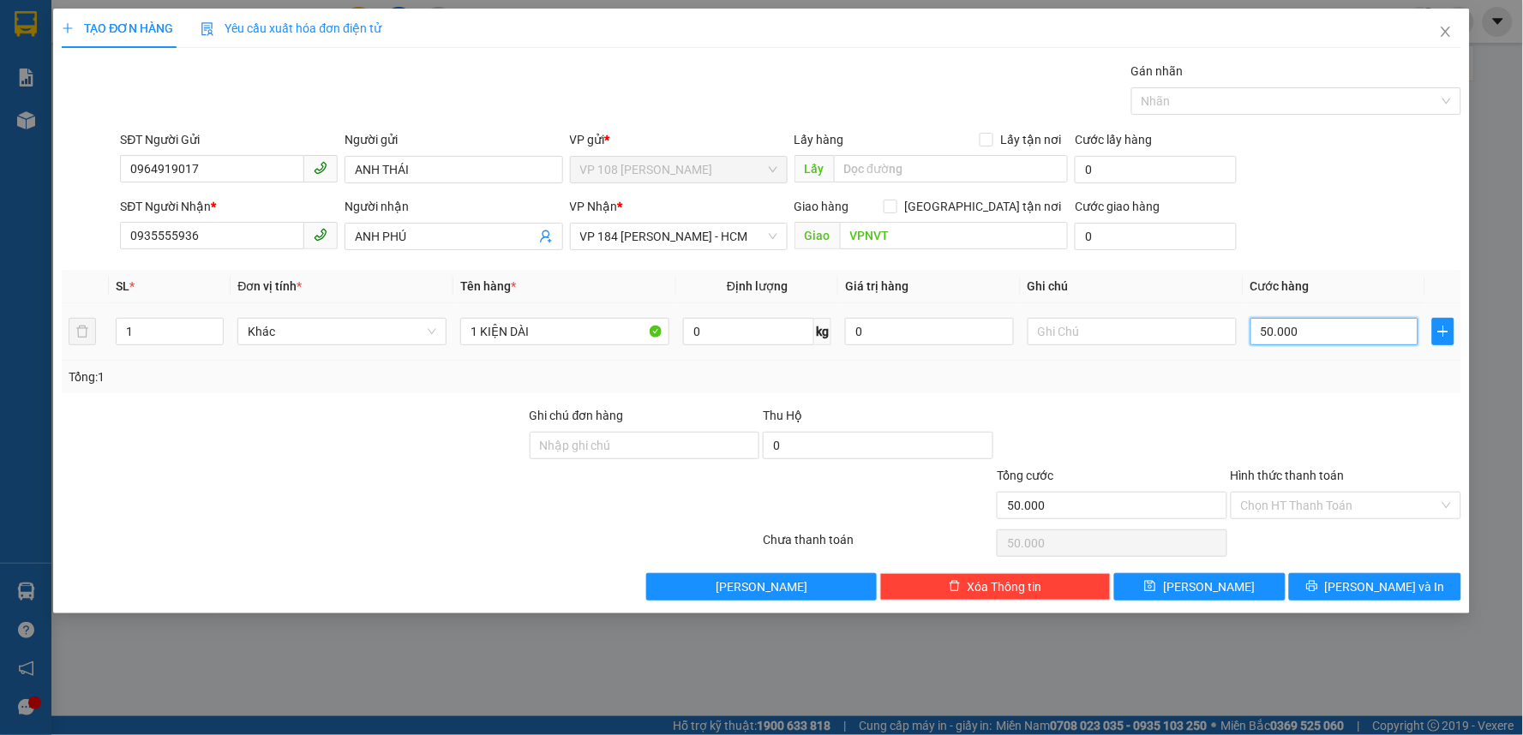
click at [1296, 332] on input "50.000" at bounding box center [1334, 331] width 169 height 27
type input "4"
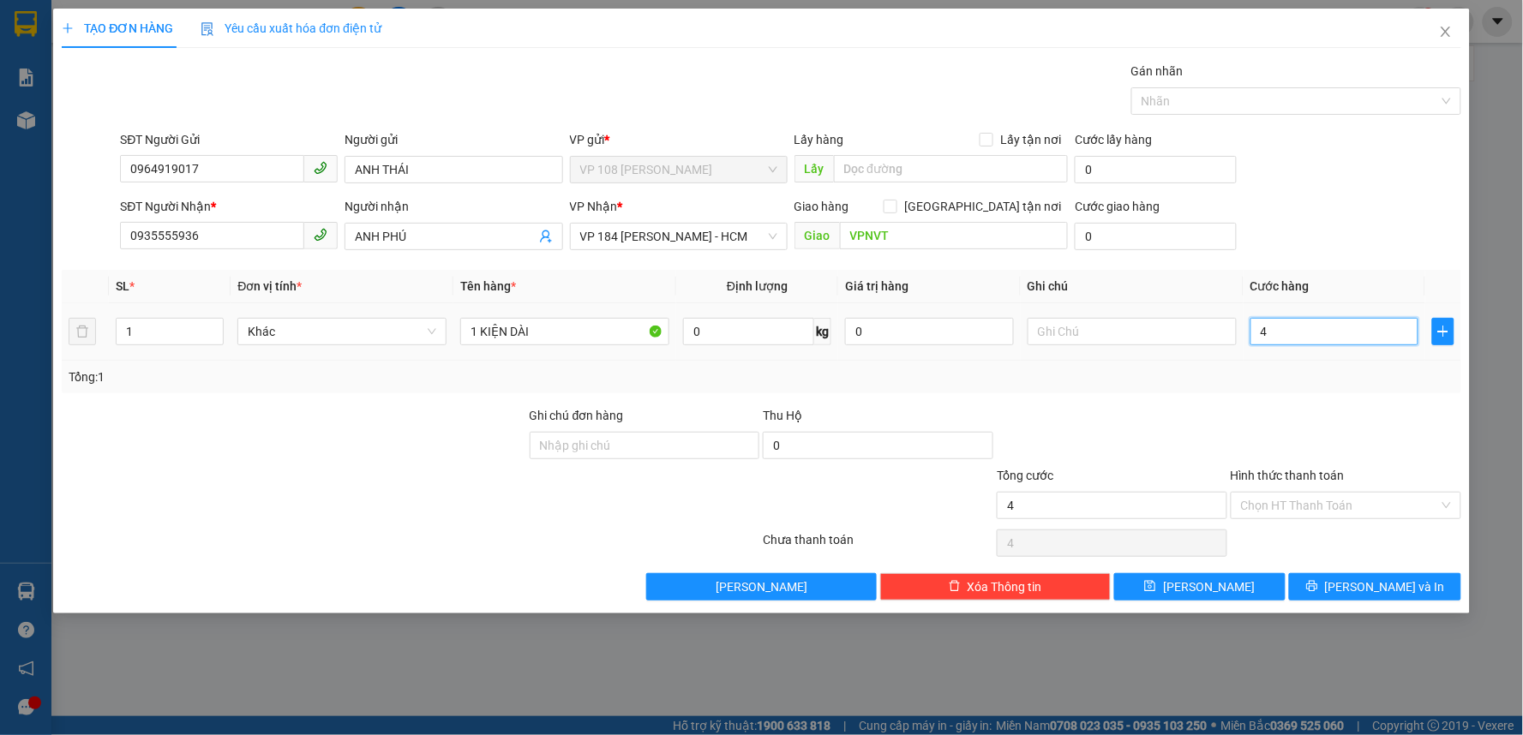
type input "40"
type input "400"
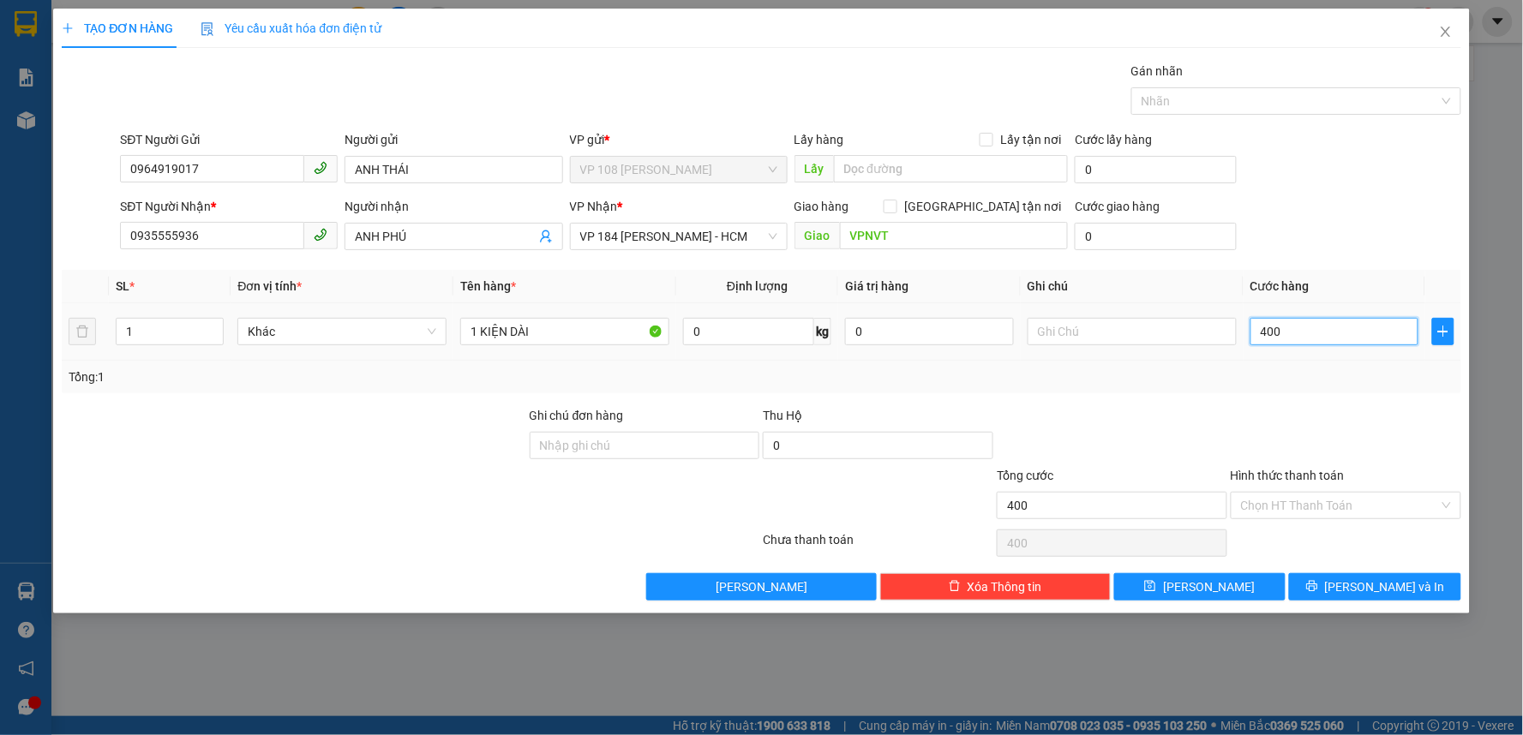
type input "4.000"
type input "40.000"
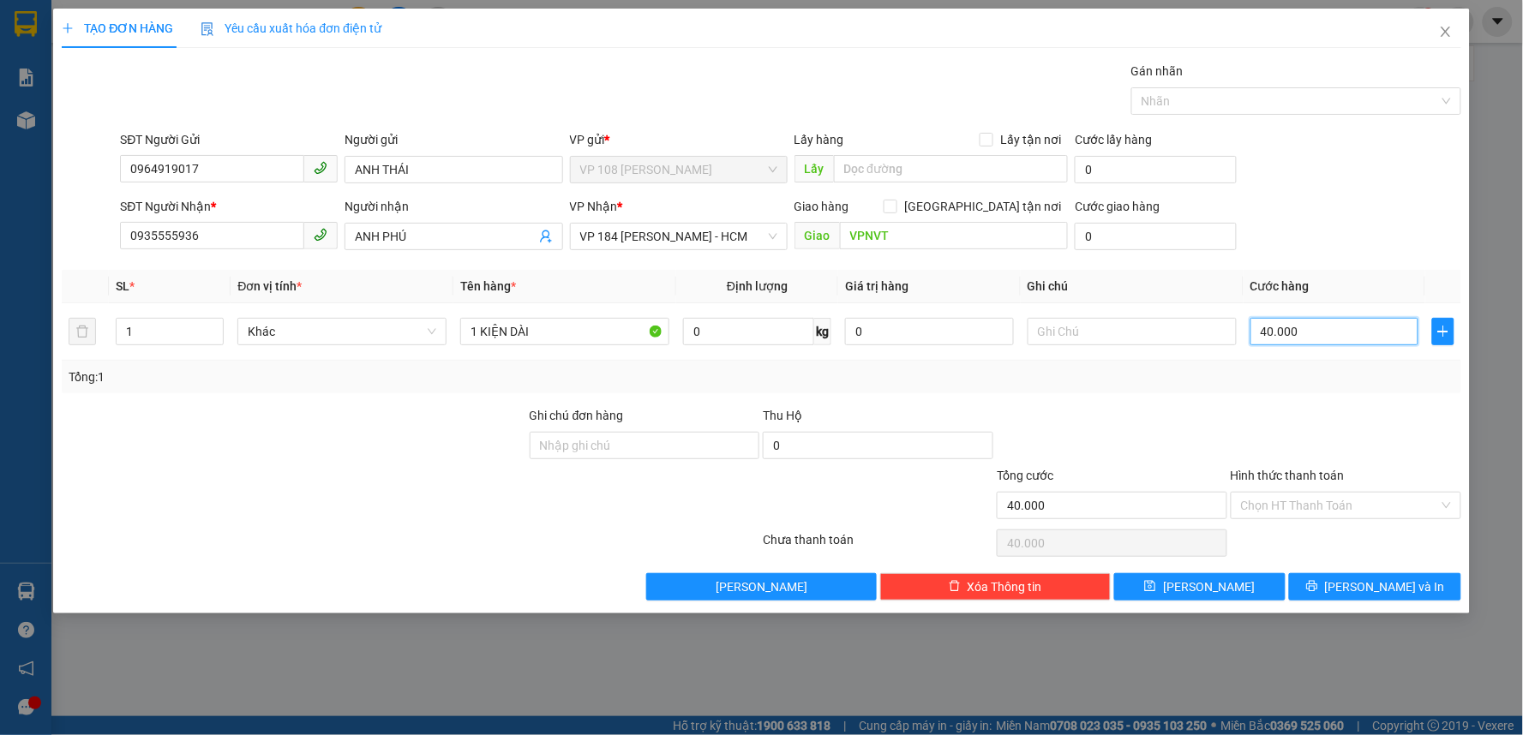
type input "40.000"
click at [1143, 392] on div "Tổng: 1" at bounding box center [761, 377] width 1399 height 33
click at [1344, 500] on input "Hình thức thanh toán" at bounding box center [1340, 506] width 198 height 26
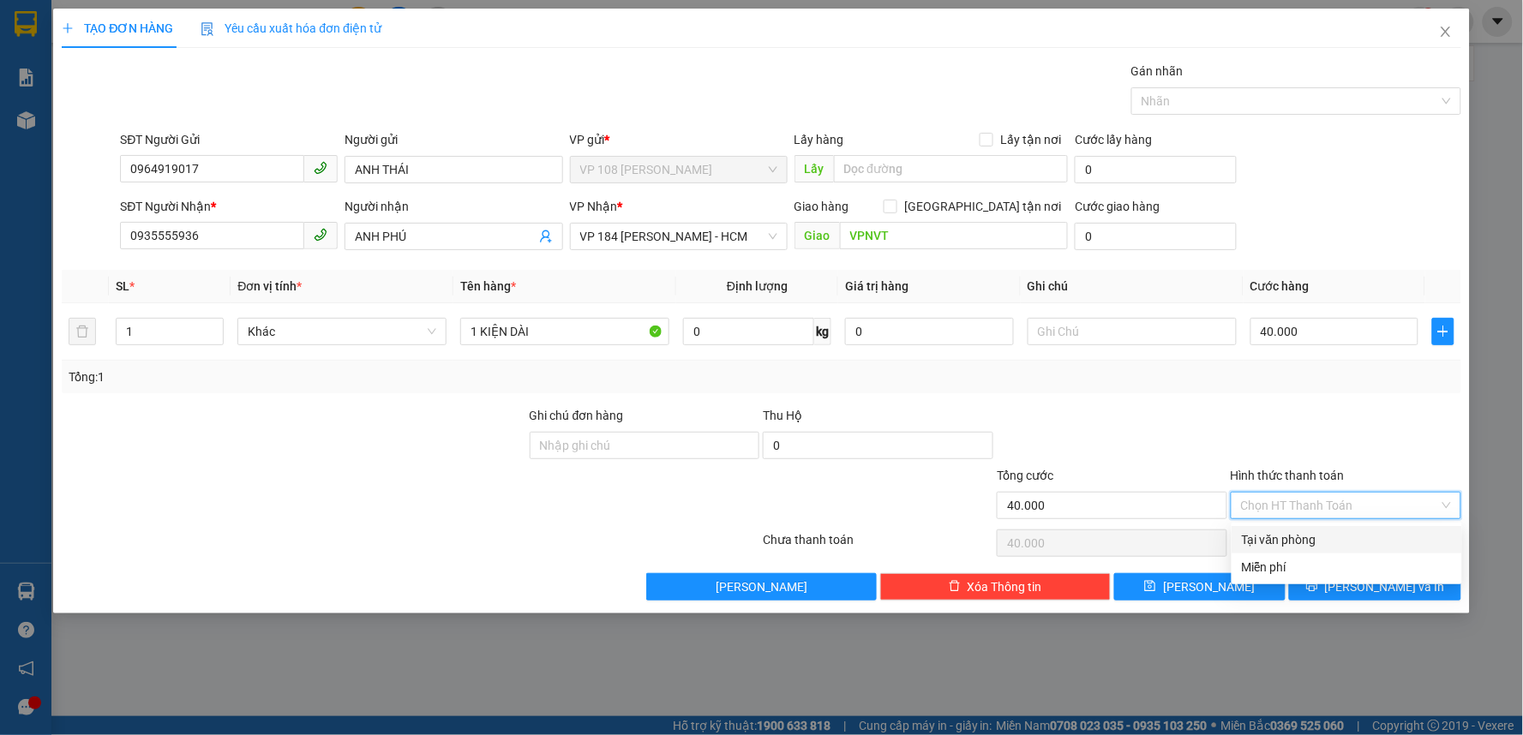
click at [1331, 543] on div "Tại văn phòng" at bounding box center [1347, 539] width 210 height 19
type input "0"
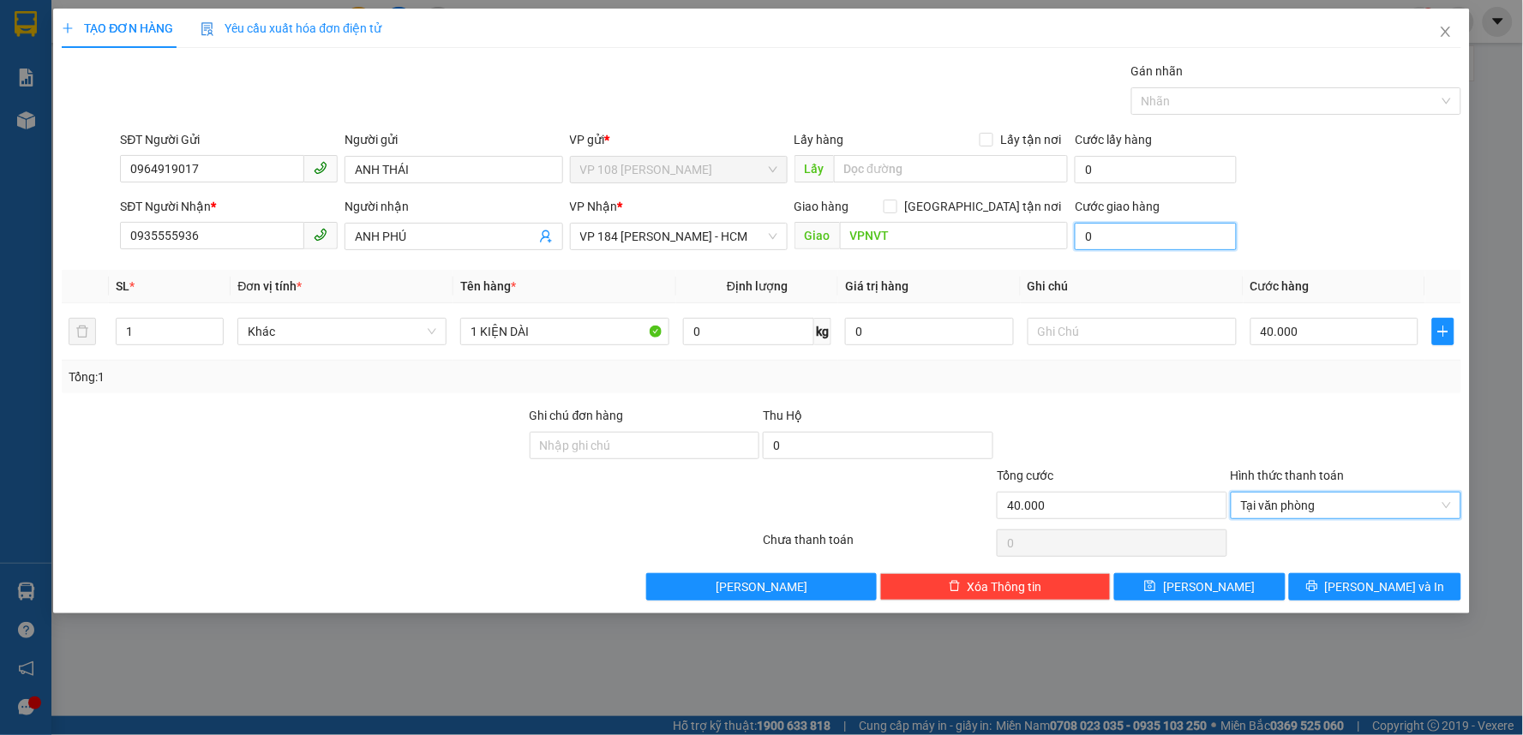
click at [1133, 232] on input "0" at bounding box center [1155, 236] width 162 height 27
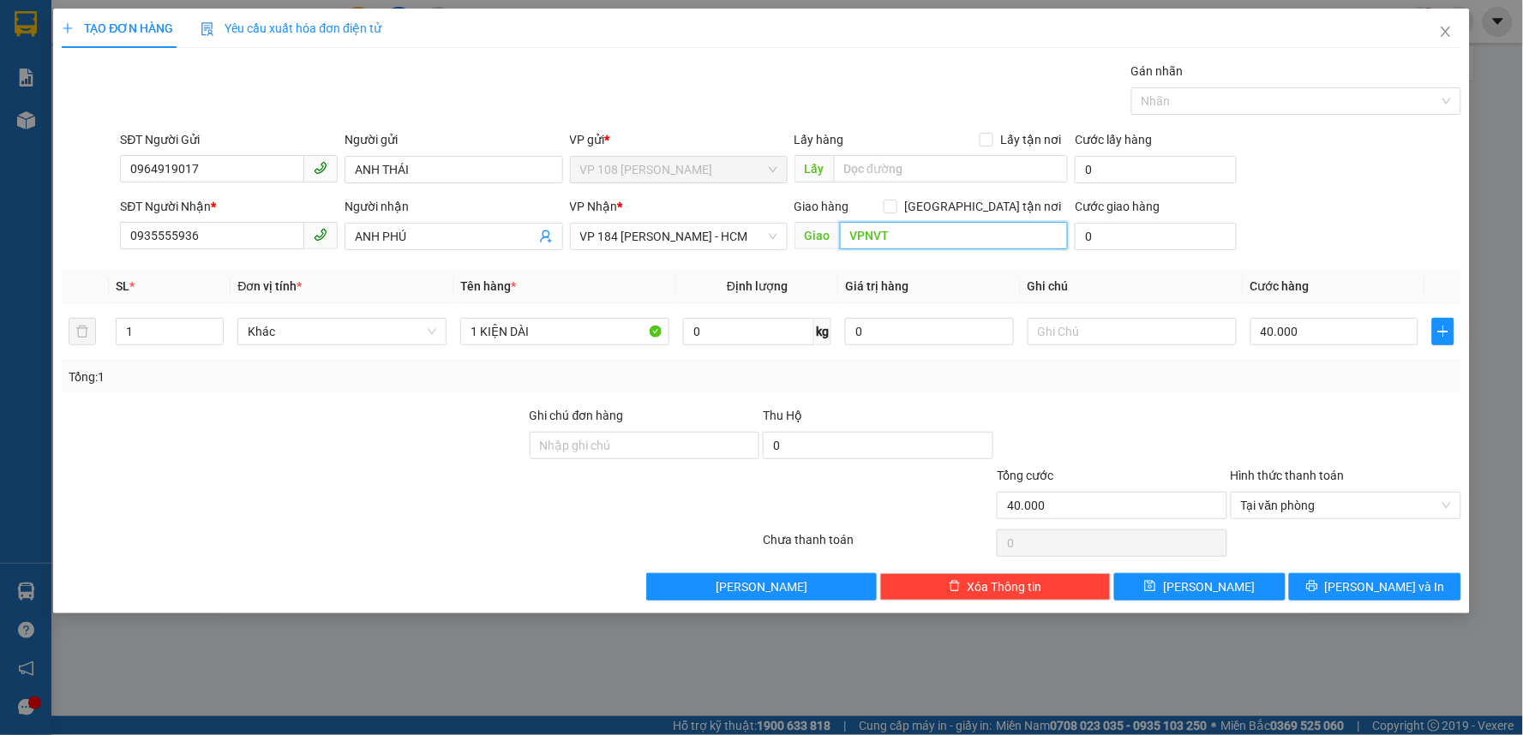
click at [914, 240] on input "VPNVT" at bounding box center [954, 235] width 229 height 27
click at [918, 228] on input "846 TRƯỜNG SA, [GEOGRAPHIC_DATA]" at bounding box center [954, 235] width 229 height 27
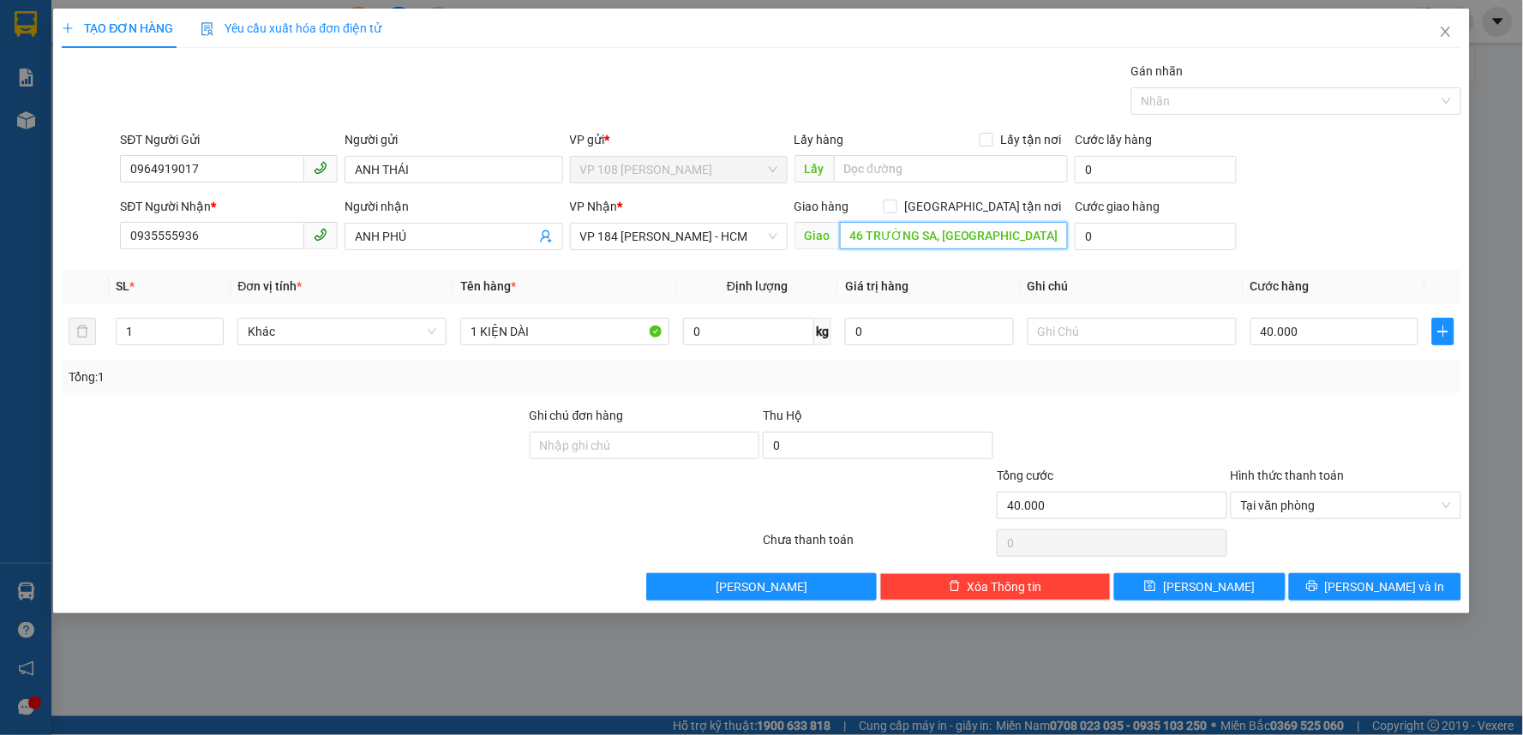
scroll to position [0, 0]
click at [1025, 233] on input "846 TRƯỜNG SA, [GEOGRAPHIC_DATA]" at bounding box center [954, 235] width 229 height 27
type input "846 TRƯỜNG SA, [GEOGRAPHIC_DATA] , [GEOGRAPHIC_DATA]"
click at [1225, 429] on div at bounding box center [1112, 436] width 234 height 60
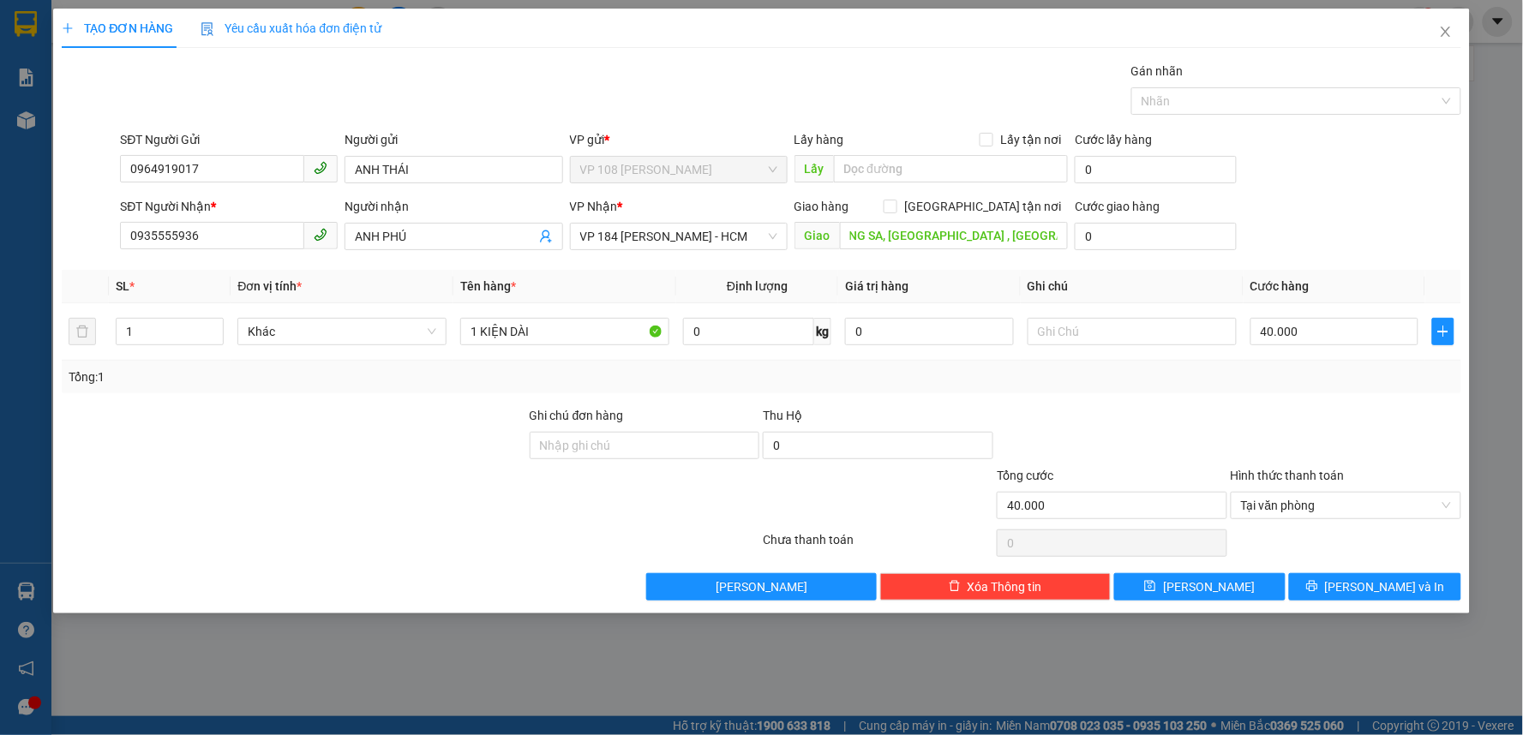
scroll to position [0, 0]
click at [1055, 328] on input "text" at bounding box center [1131, 331] width 209 height 27
type input "CK SCB 15/9"
click at [1367, 589] on span "[PERSON_NAME] và In" at bounding box center [1385, 587] width 120 height 19
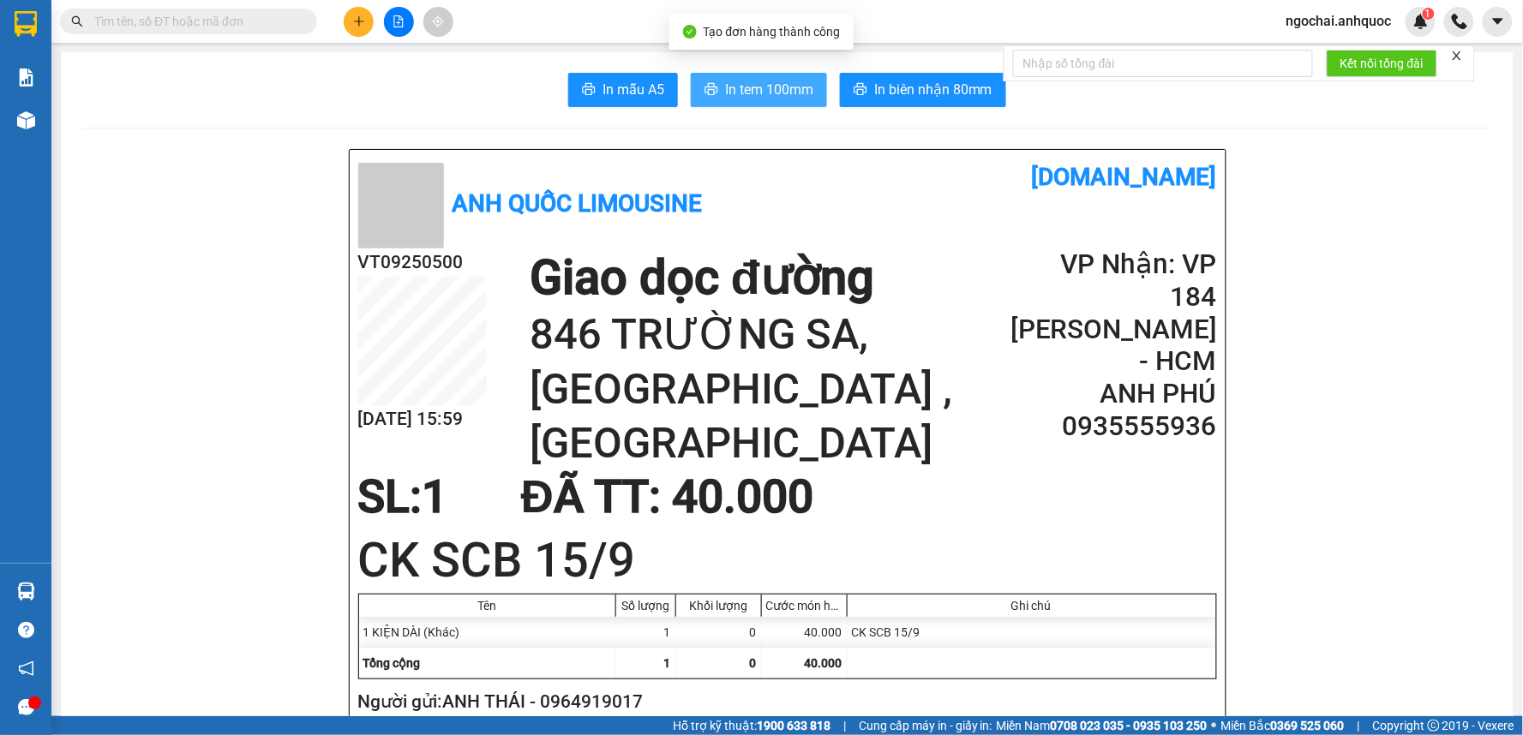
click at [784, 91] on span "In tem 100mm" at bounding box center [769, 89] width 88 height 21
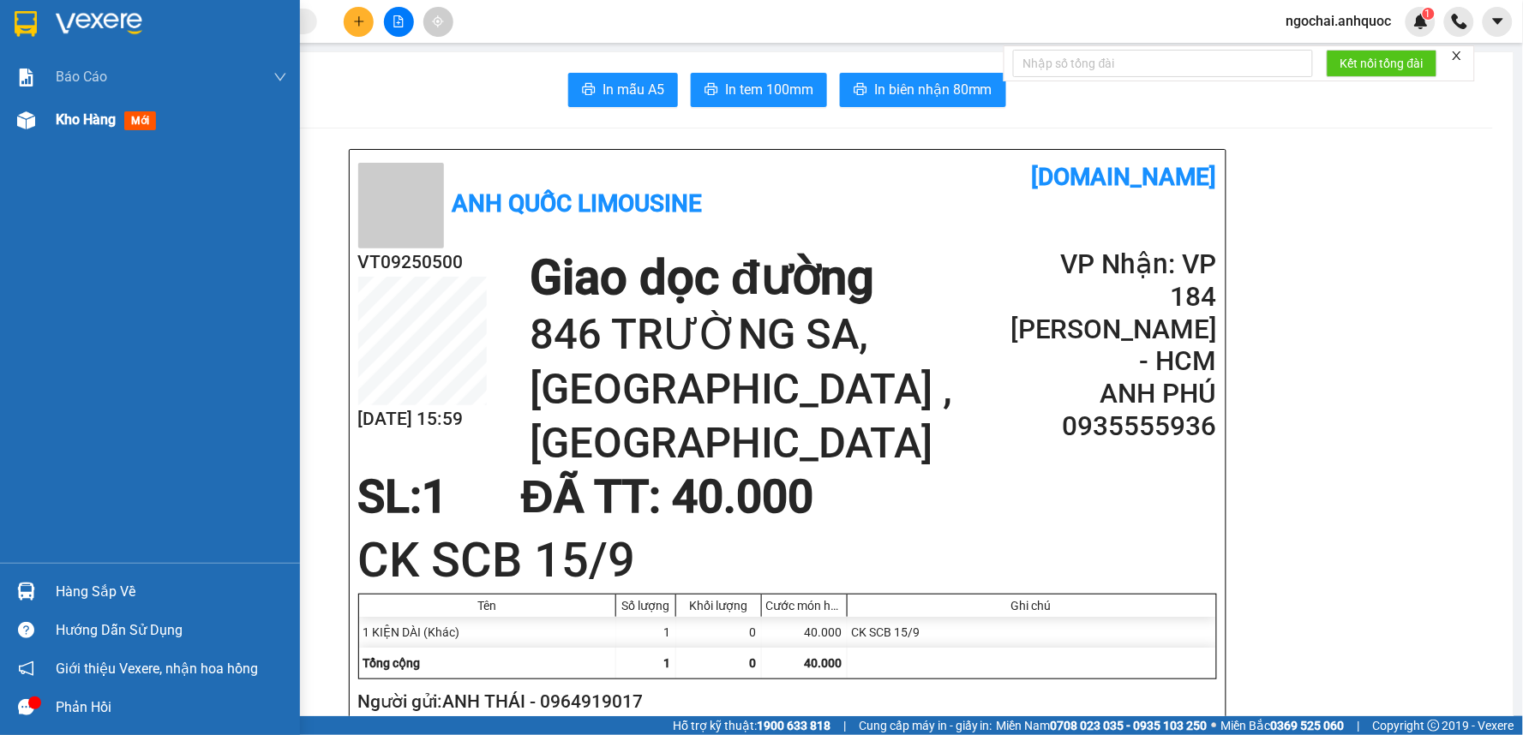
click at [95, 125] on span "Kho hàng" at bounding box center [86, 119] width 60 height 16
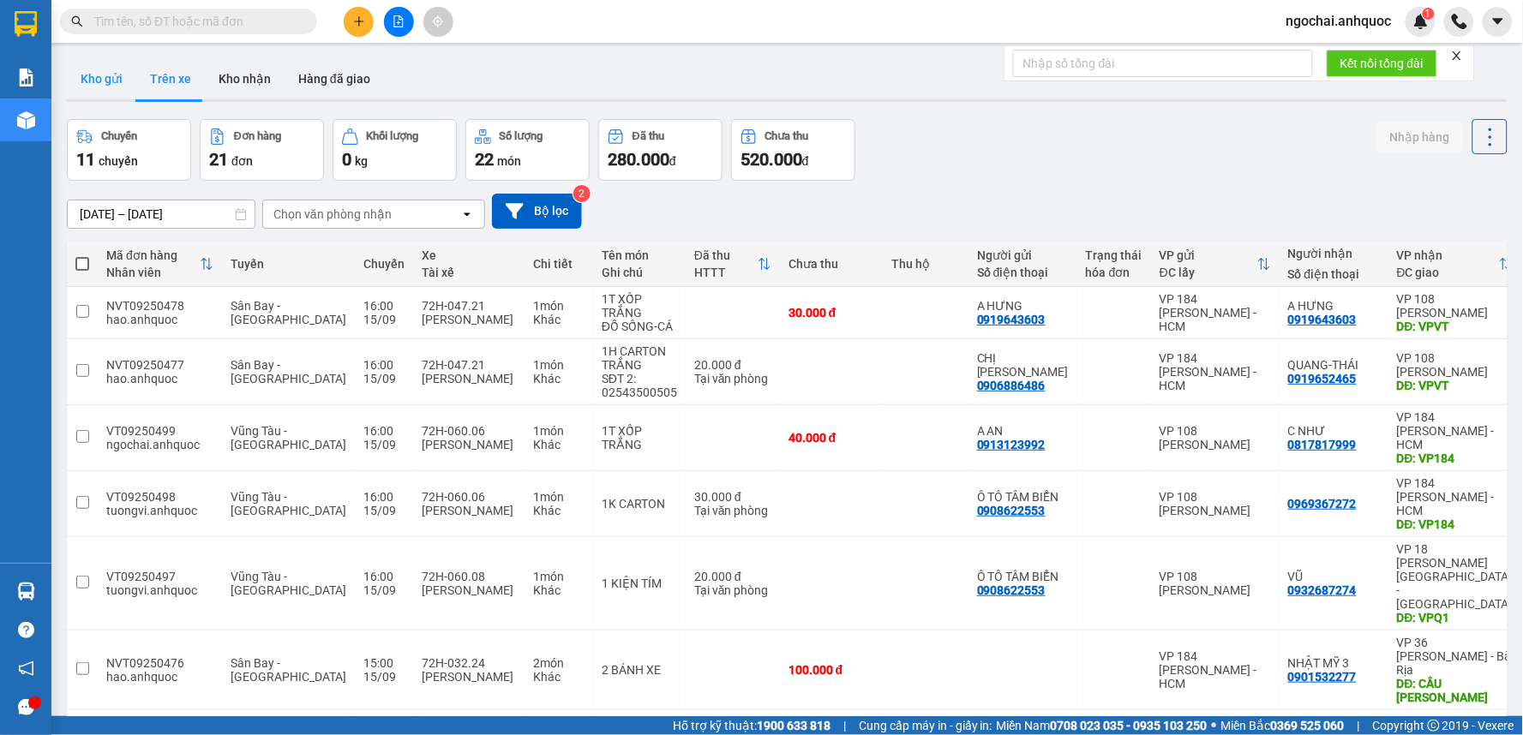
click at [99, 80] on button "Kho gửi" at bounding box center [101, 78] width 69 height 41
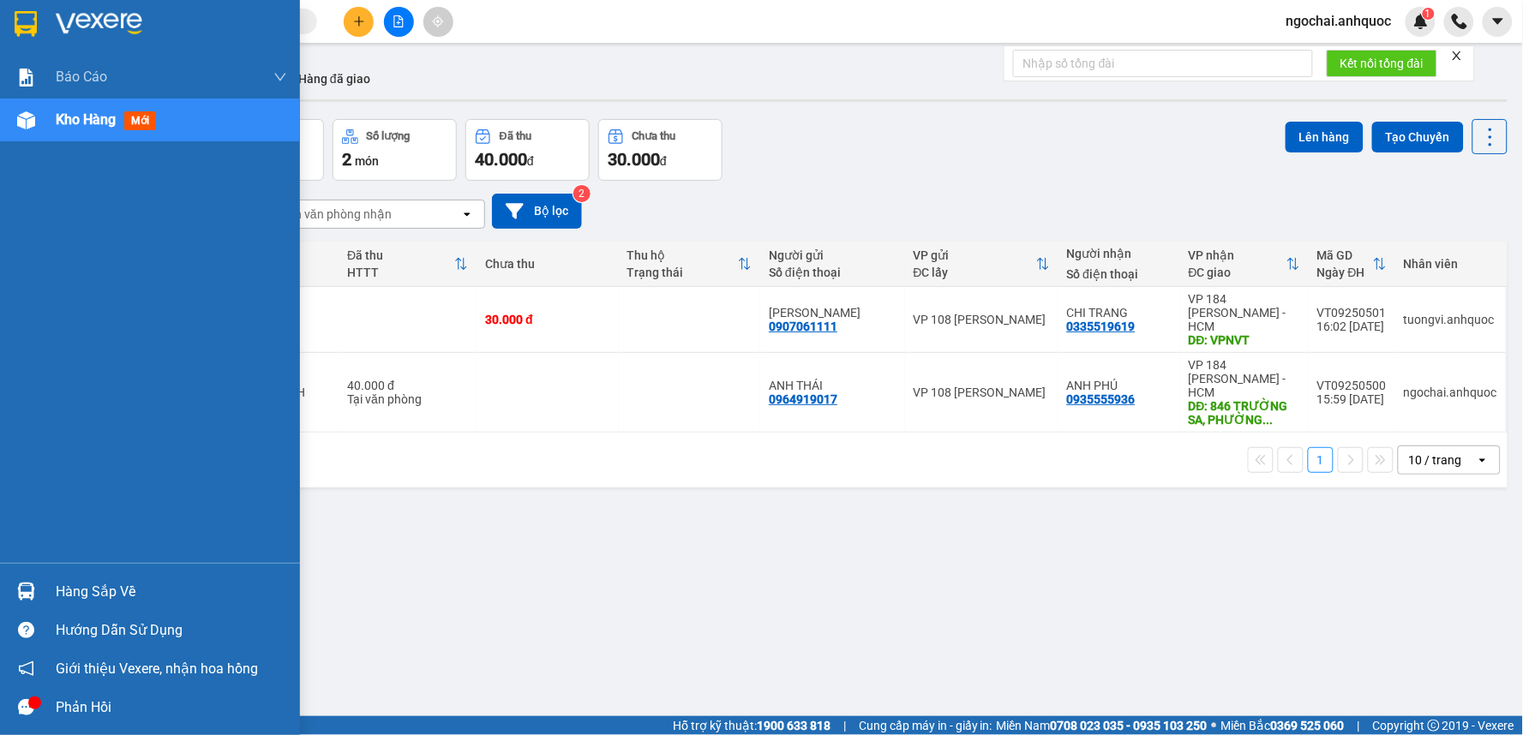
click at [66, 141] on div "Báo cáo Báo cáo dòng tiền (nhân viên) Doanh số tạo đơn theo VP gửi (nhân viên) …" at bounding box center [150, 309] width 300 height 507
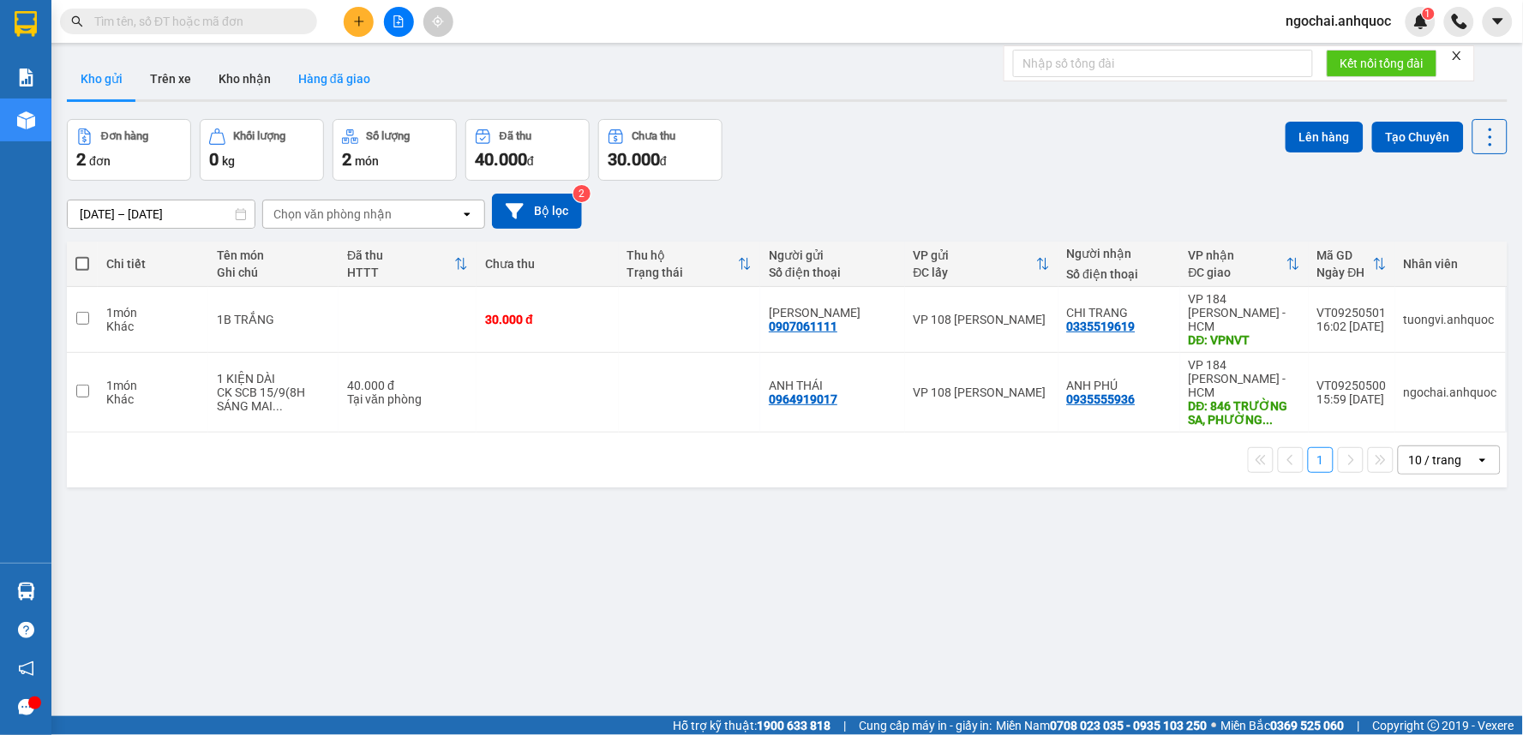
click at [345, 72] on button "Hàng đã giao" at bounding box center [333, 78] width 99 height 41
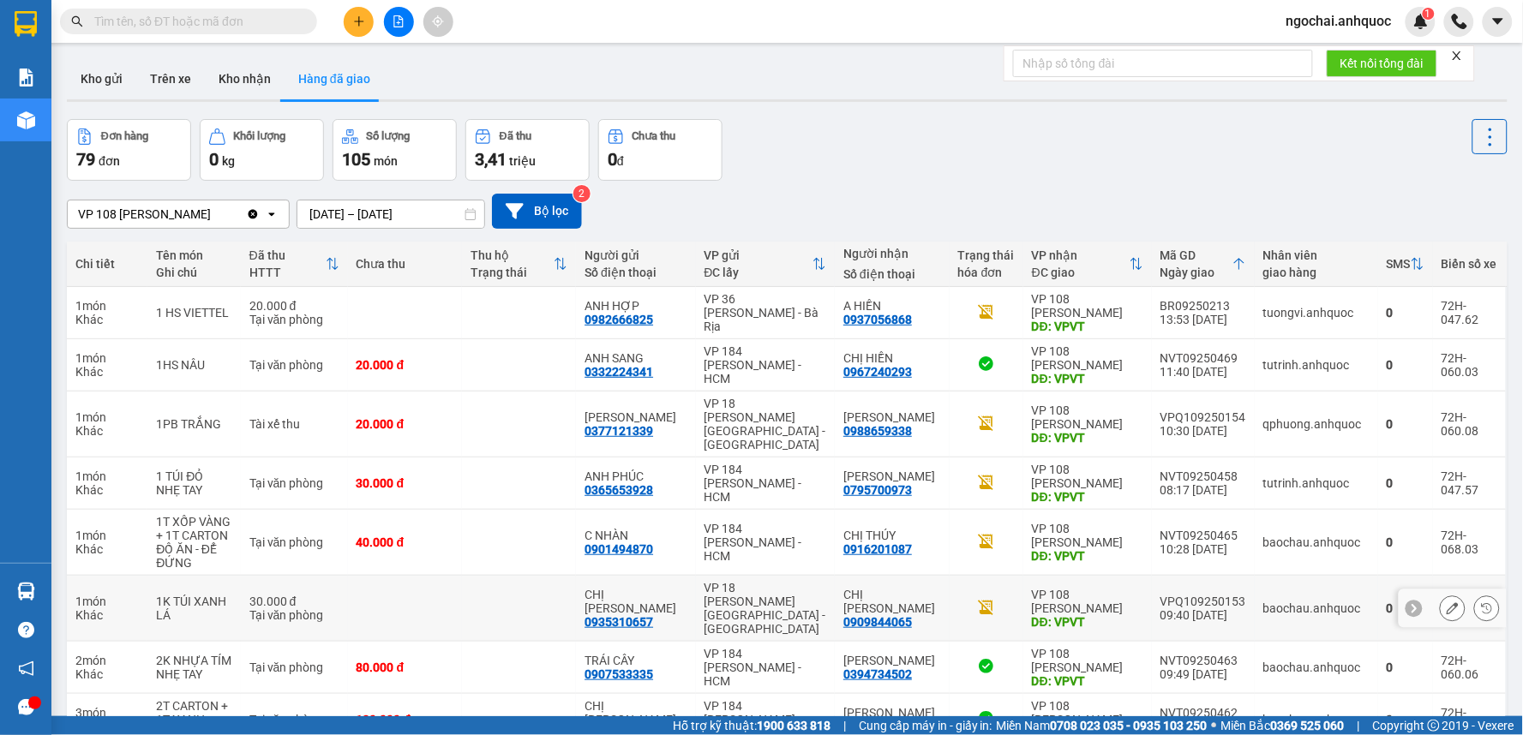
scroll to position [177, 0]
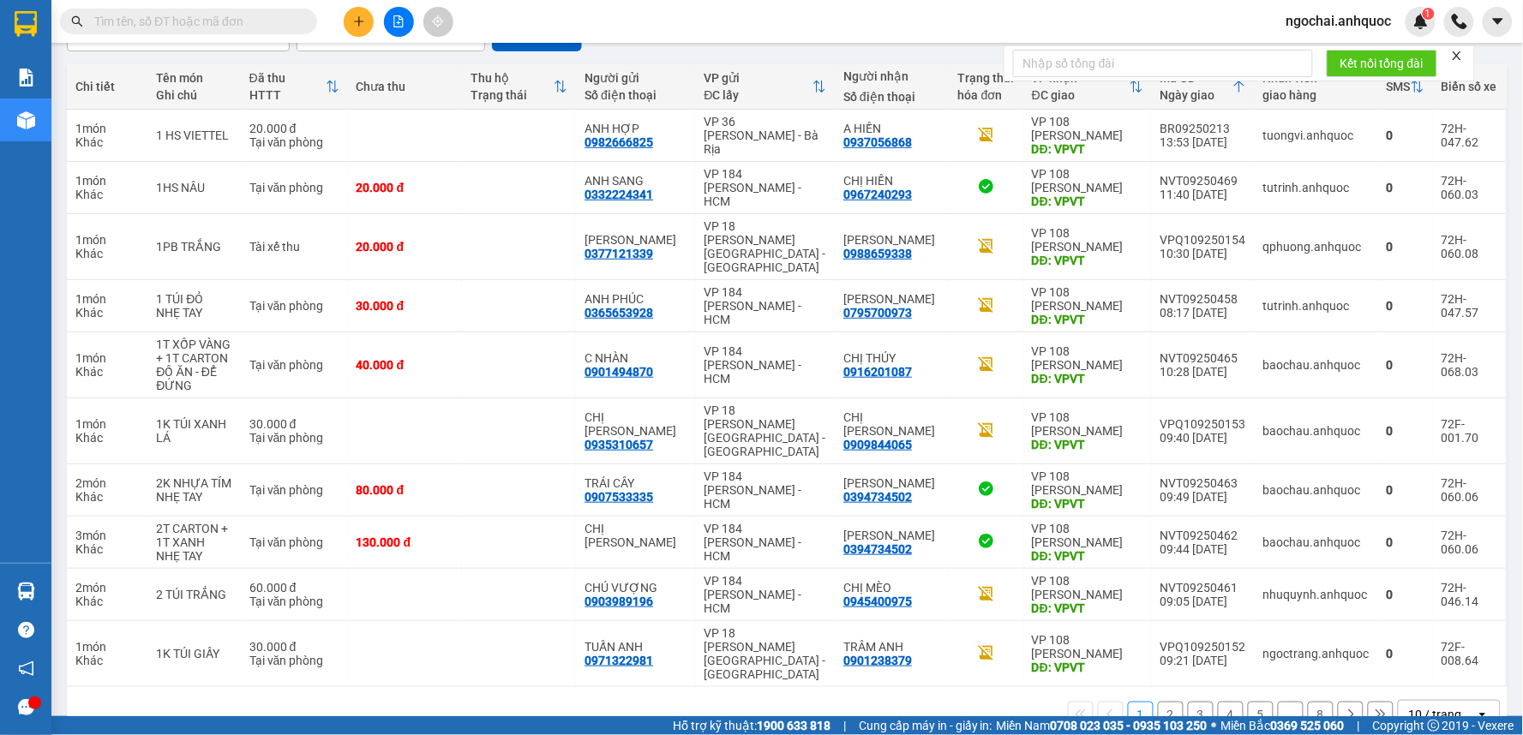
click at [1160, 702] on button "2" at bounding box center [1171, 715] width 26 height 26
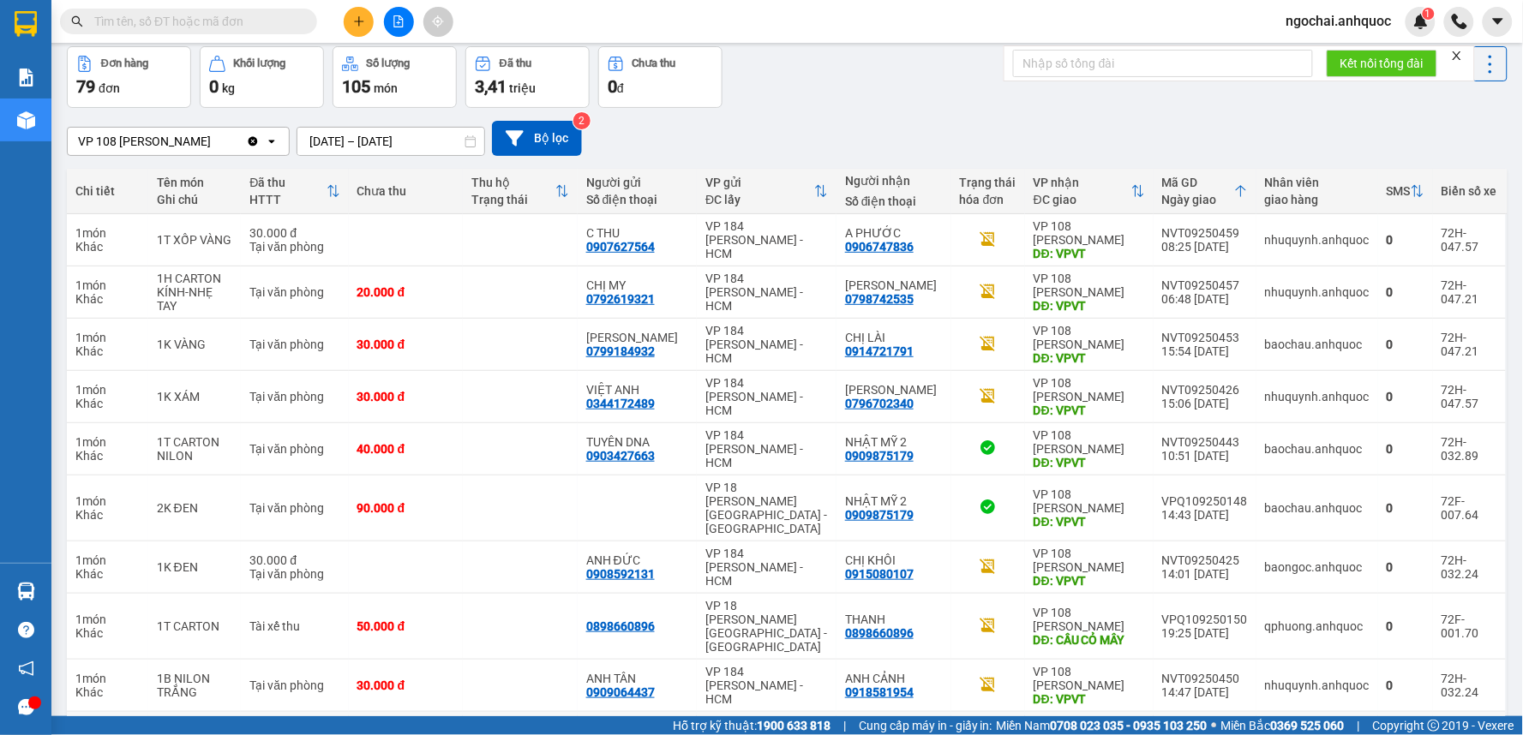
scroll to position [0, 0]
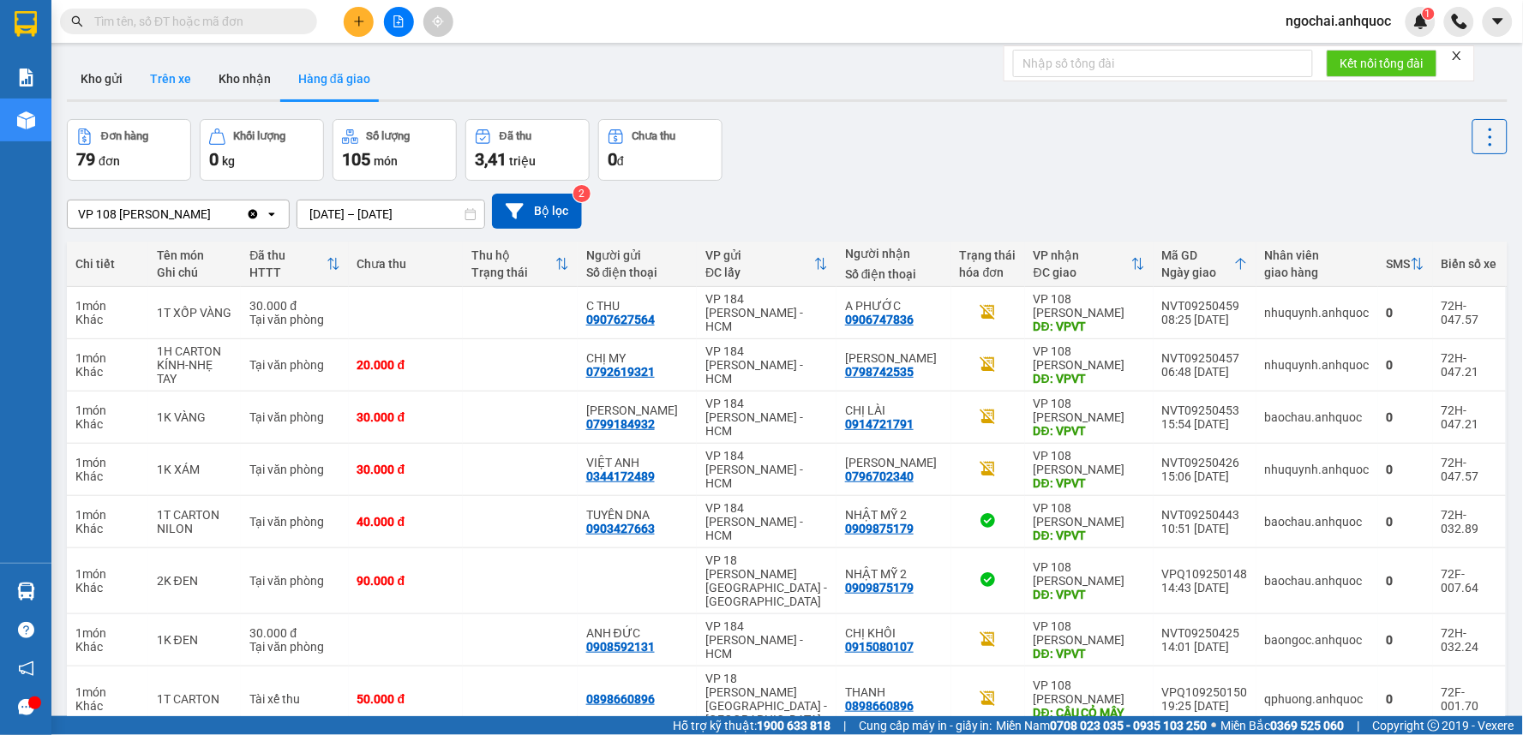
click at [182, 79] on button "Trên xe" at bounding box center [170, 78] width 69 height 41
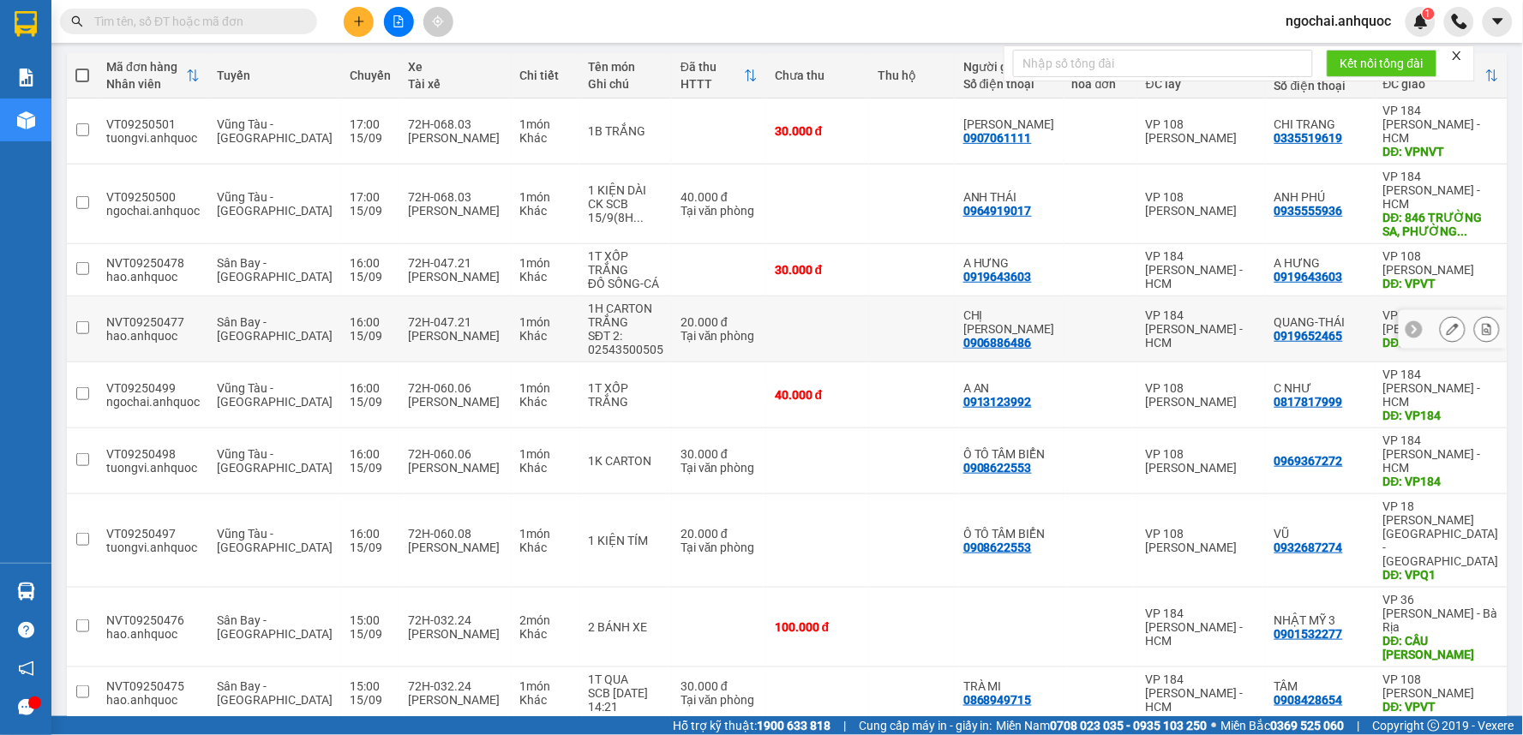
scroll to position [190, 0]
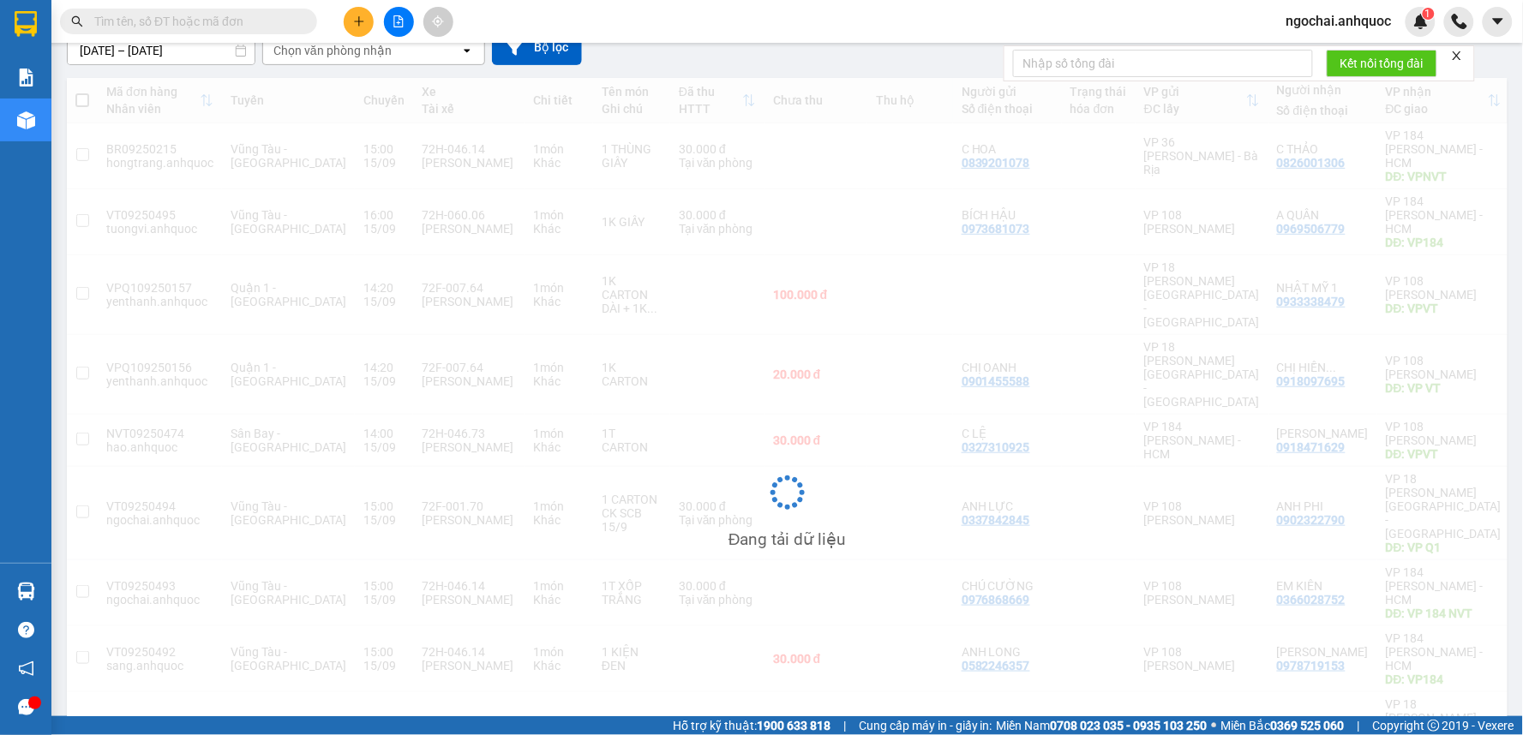
scroll to position [165, 0]
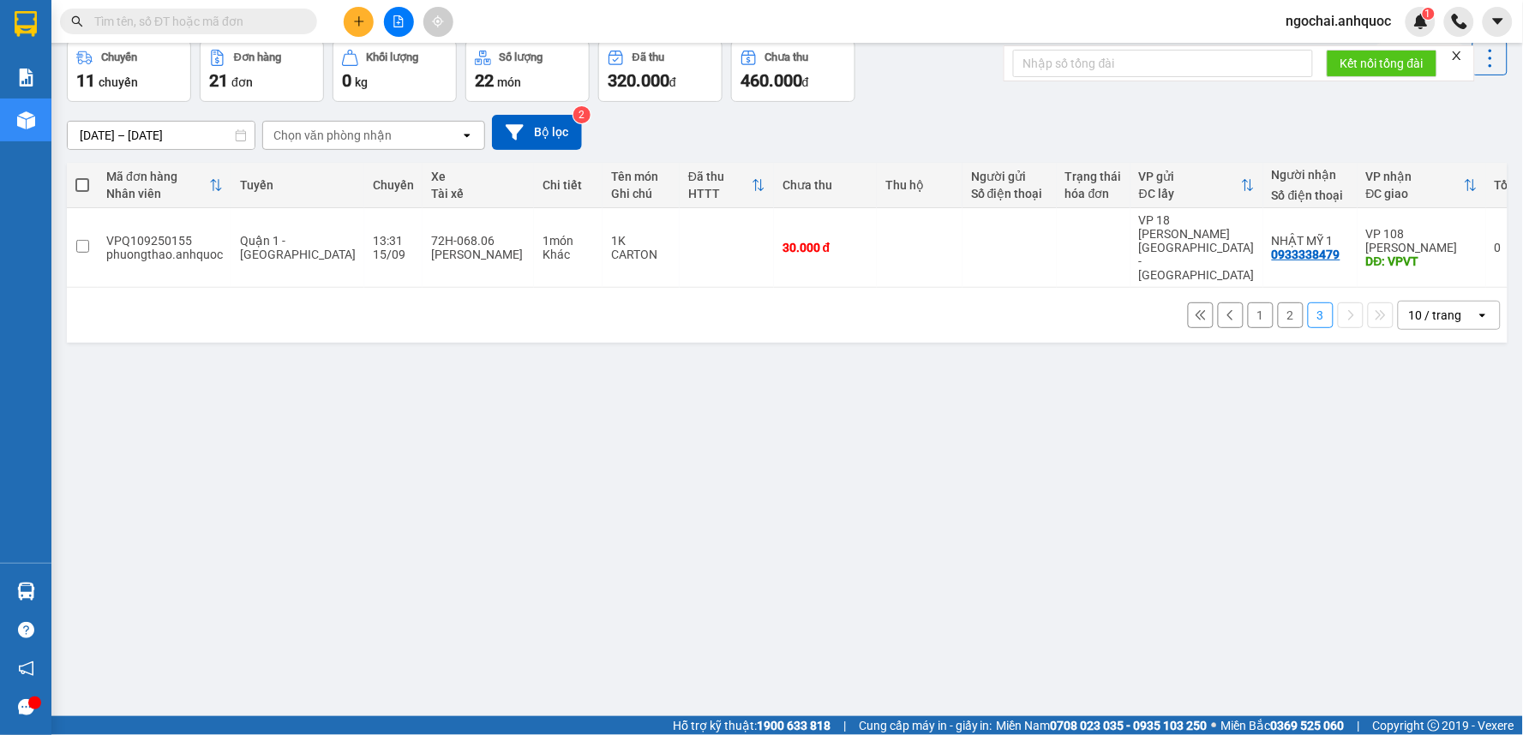
scroll to position [0, 0]
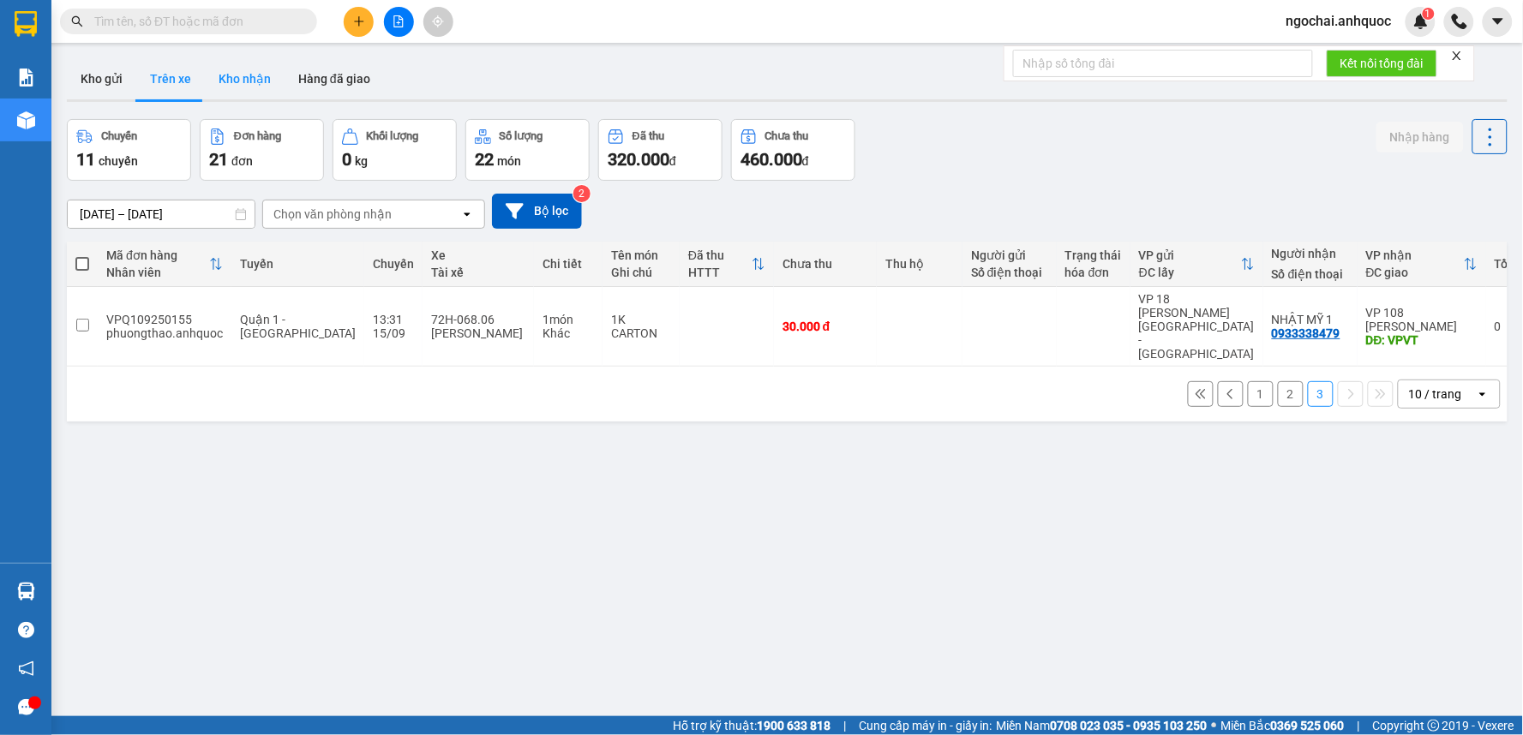
click at [262, 84] on button "Kho nhận" at bounding box center [245, 78] width 80 height 41
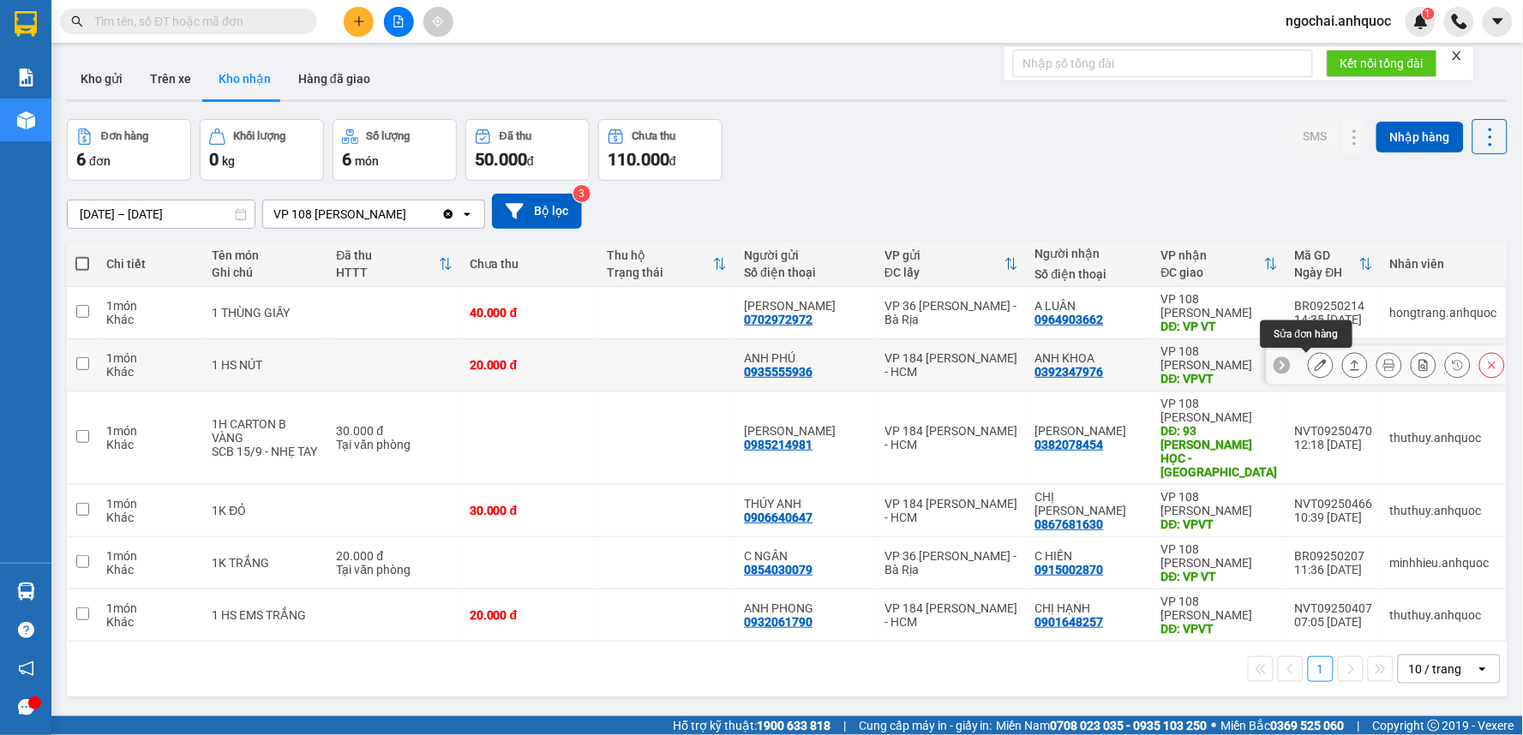
click at [1314, 369] on icon at bounding box center [1320, 365] width 12 height 12
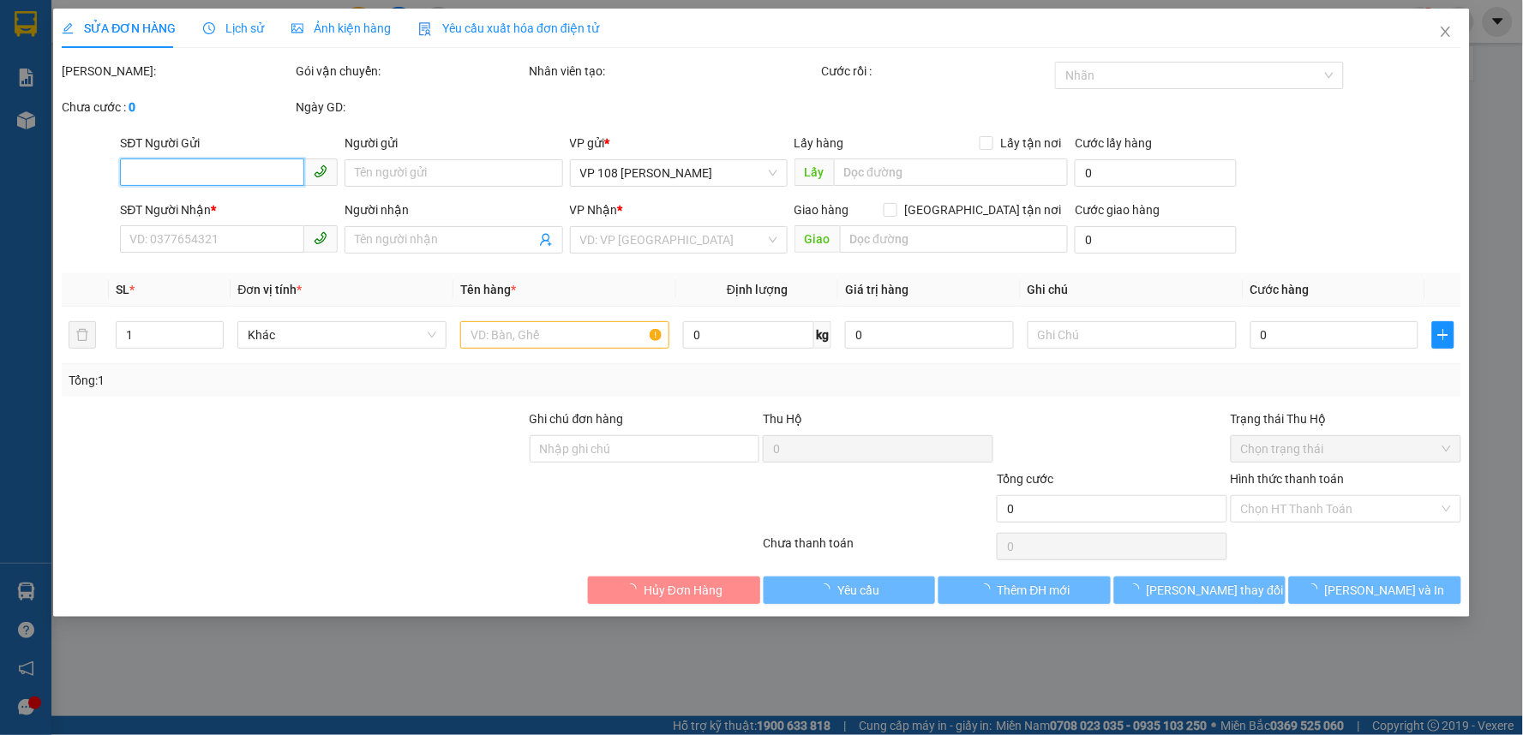
type input "0935555936"
type input "ANH PHÚ"
type input "0392347976"
type input "ANH KHOA"
type input "VPVT"
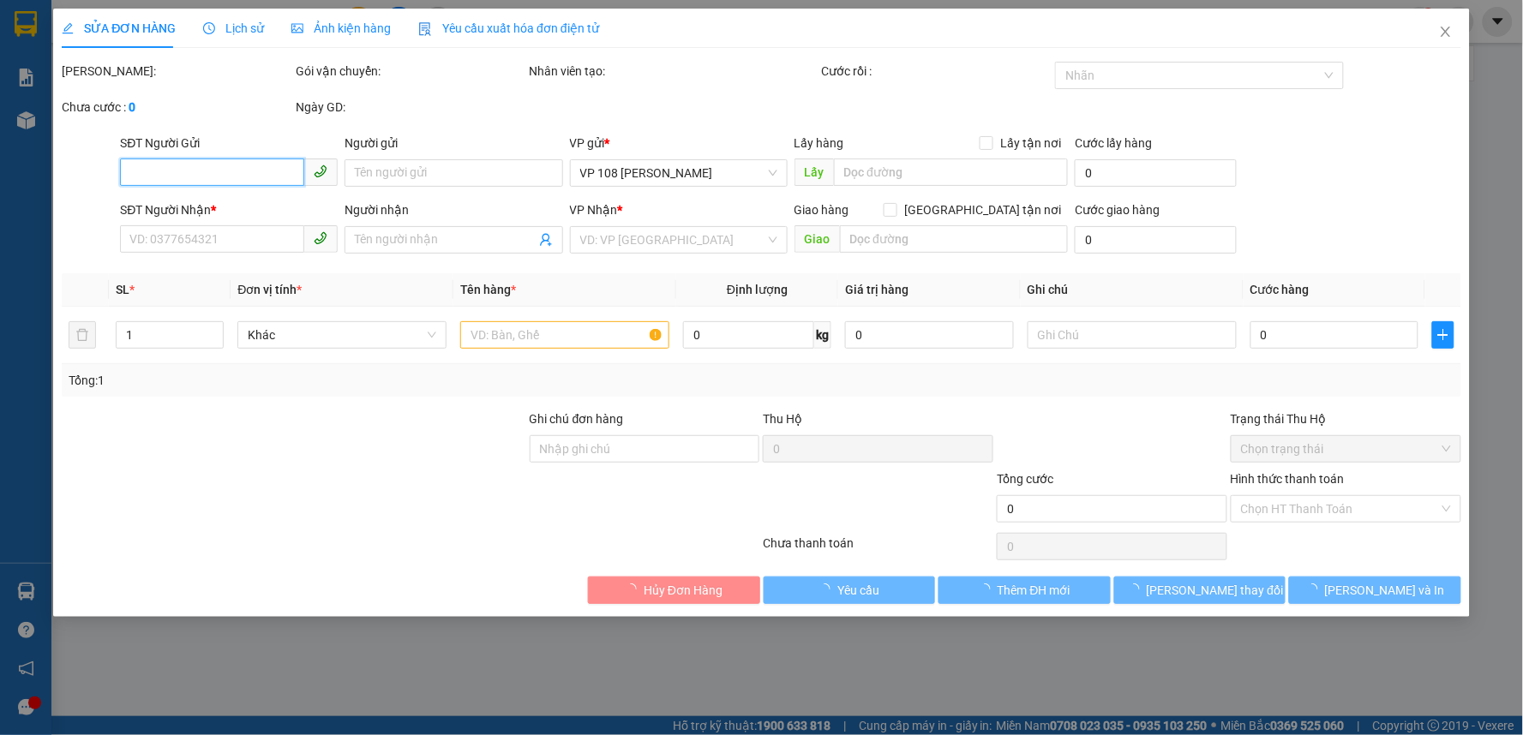
type input "20.000"
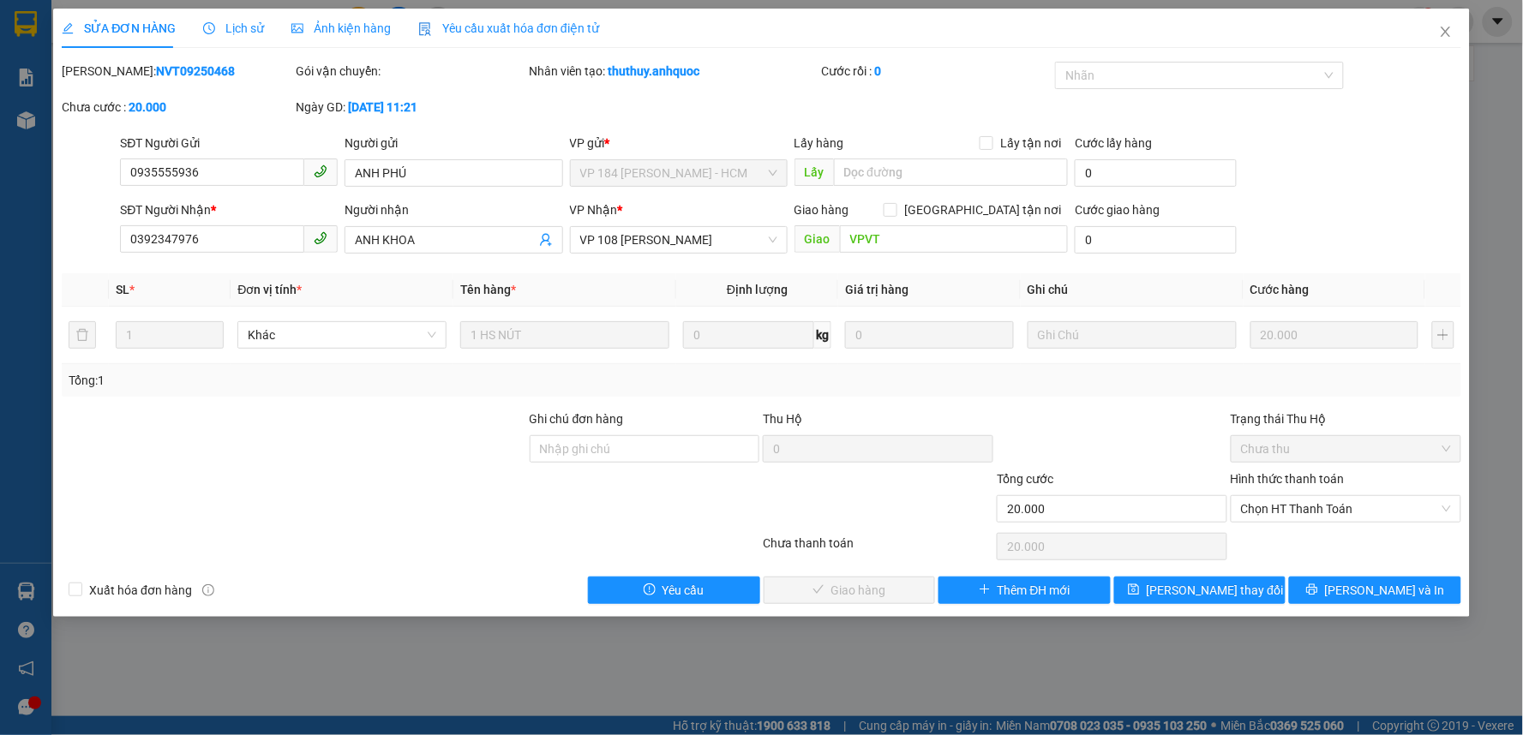
click at [156, 69] on b "NVT09250468" at bounding box center [195, 71] width 79 height 14
copy b "NVT09250468"
click at [1448, 32] on icon "close" at bounding box center [1446, 32] width 14 height 14
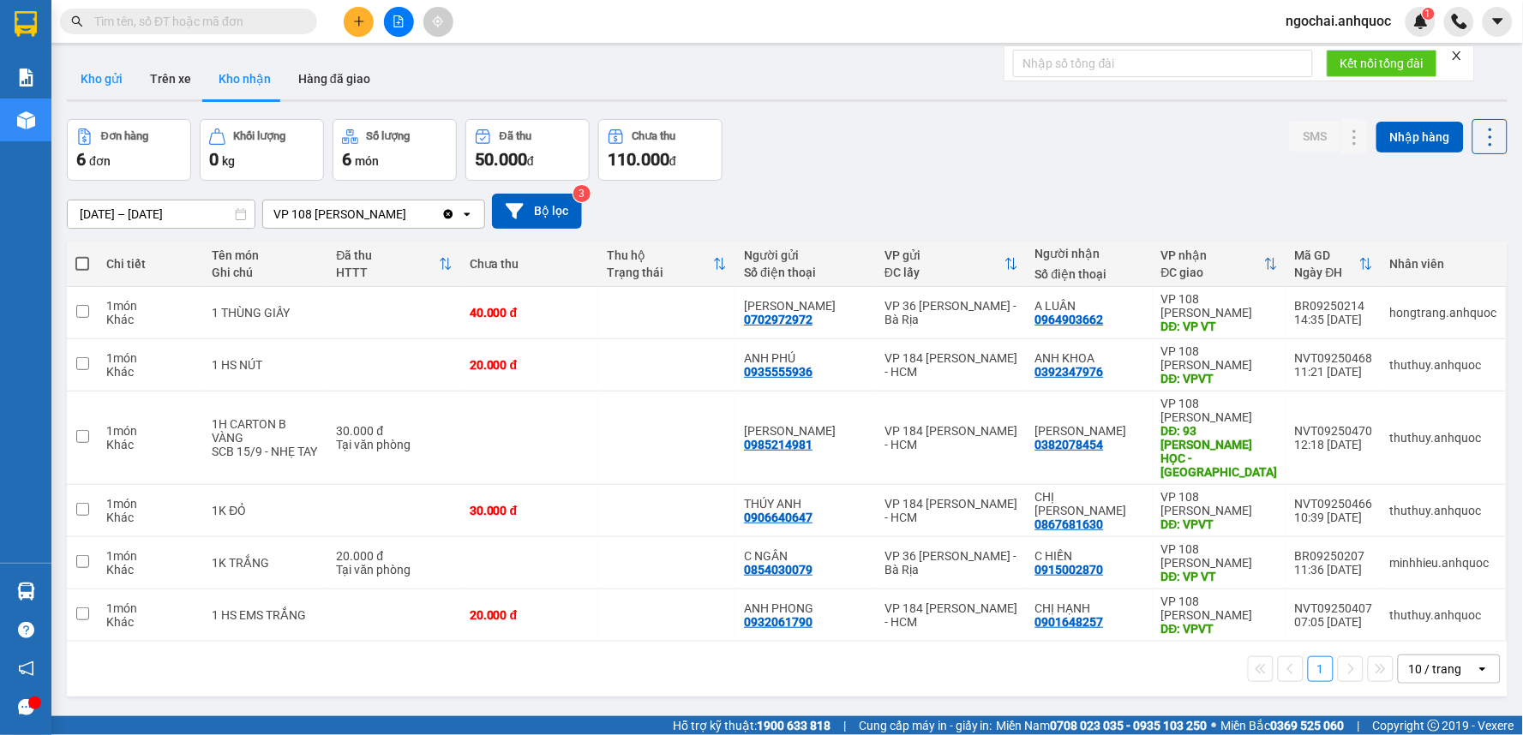
click at [86, 78] on button "Kho gửi" at bounding box center [101, 78] width 69 height 41
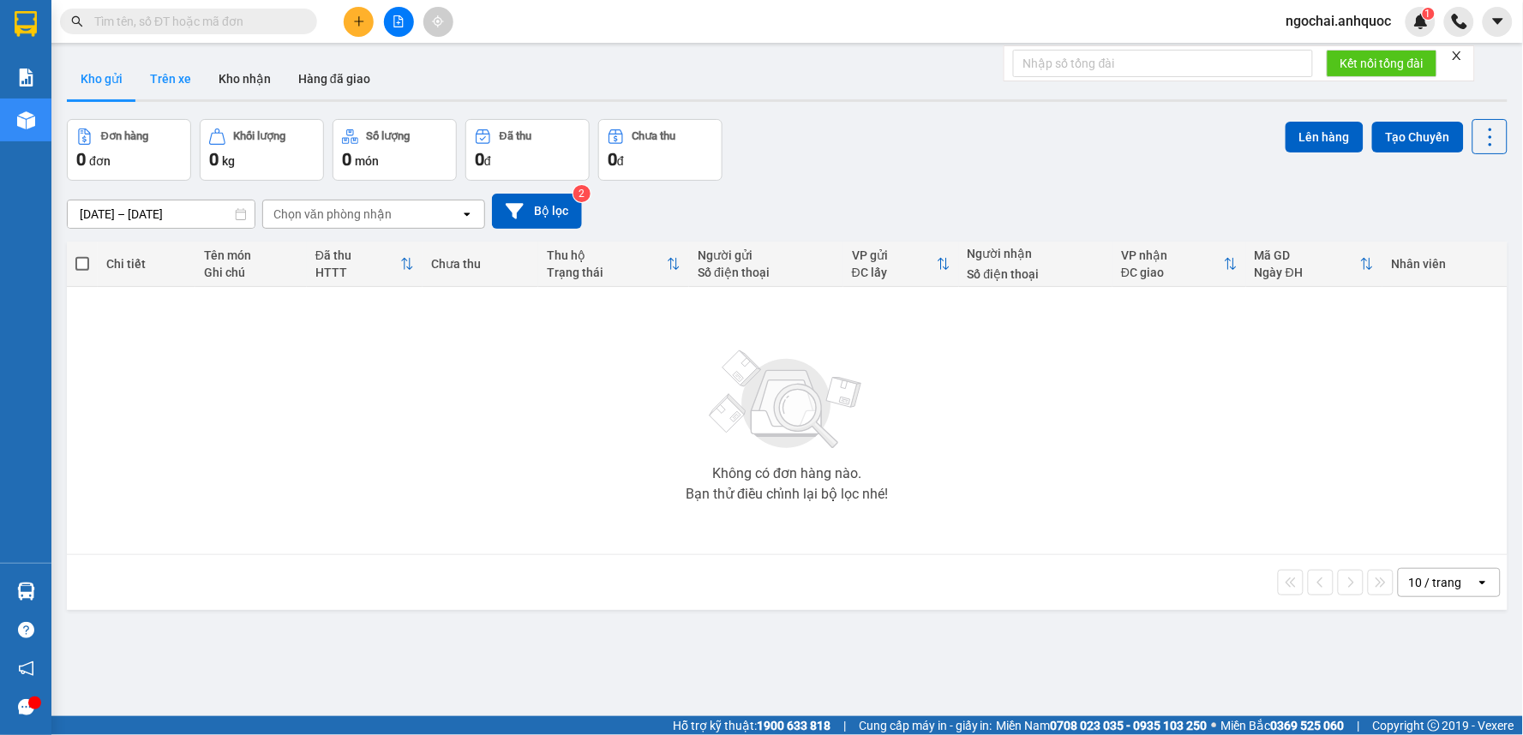
click at [177, 87] on button "Trên xe" at bounding box center [170, 78] width 69 height 41
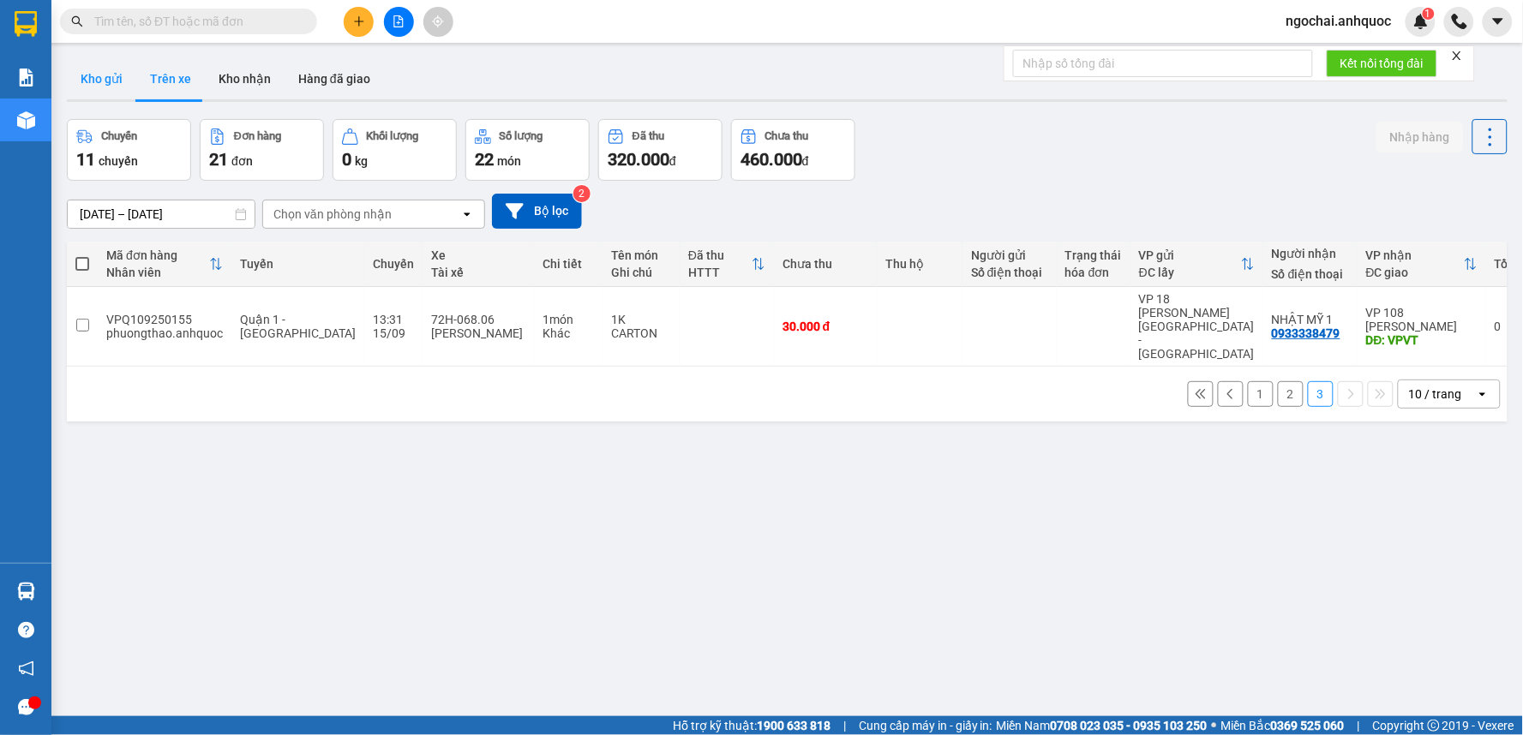
click at [125, 80] on button "Kho gửi" at bounding box center [101, 78] width 69 height 41
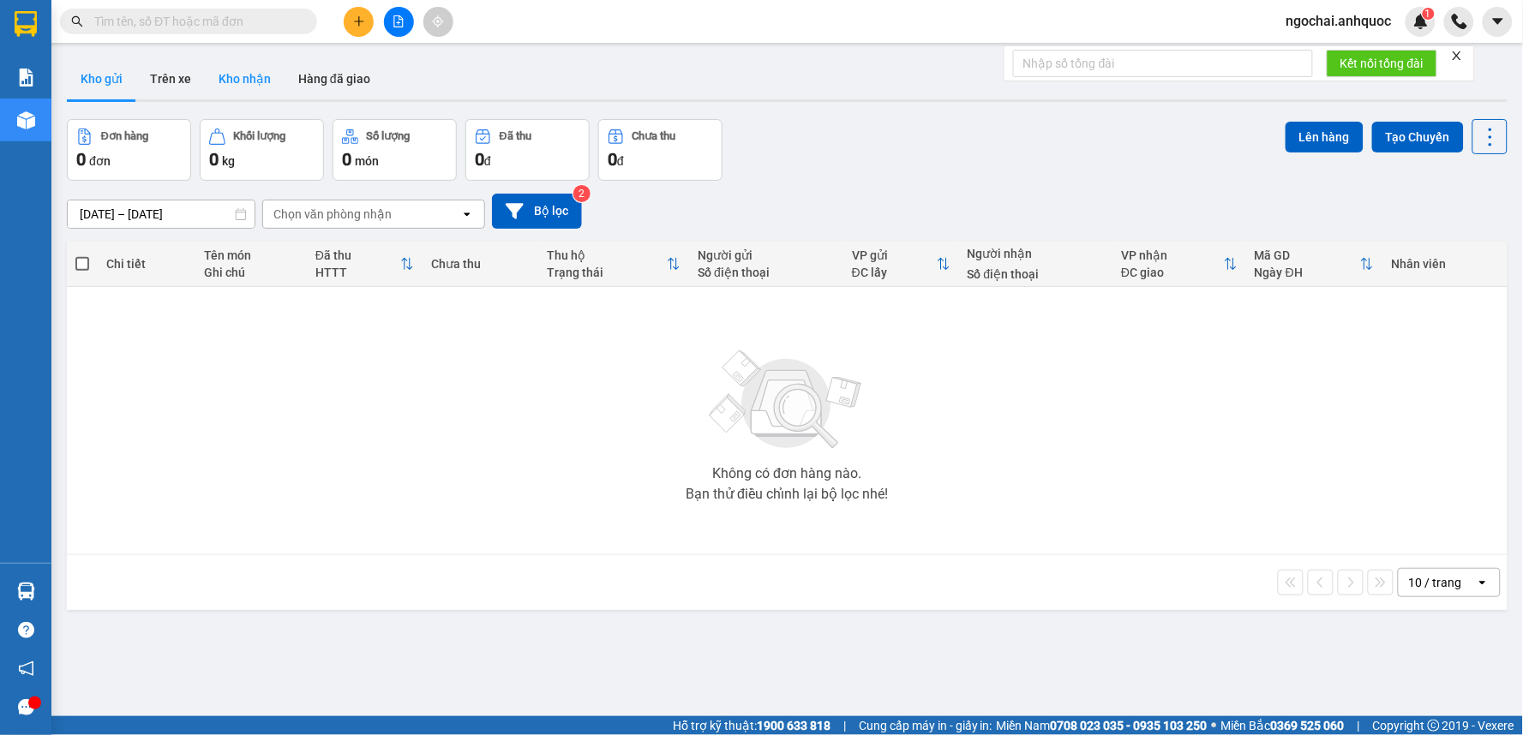
click at [226, 79] on button "Kho nhận" at bounding box center [245, 78] width 80 height 41
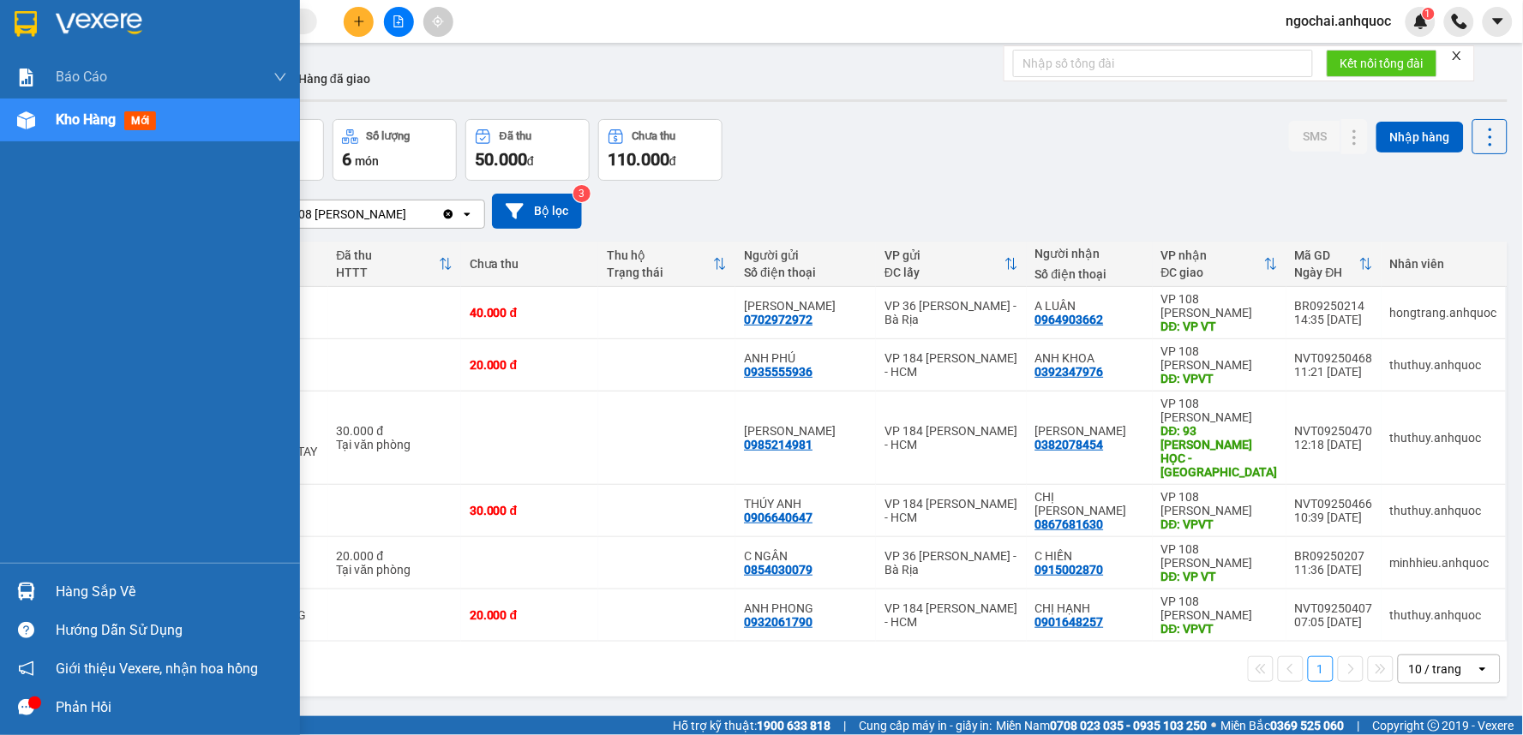
click at [71, 127] on span "Kho hàng" at bounding box center [86, 119] width 60 height 16
click at [64, 125] on span "Kho hàng" at bounding box center [86, 119] width 60 height 16
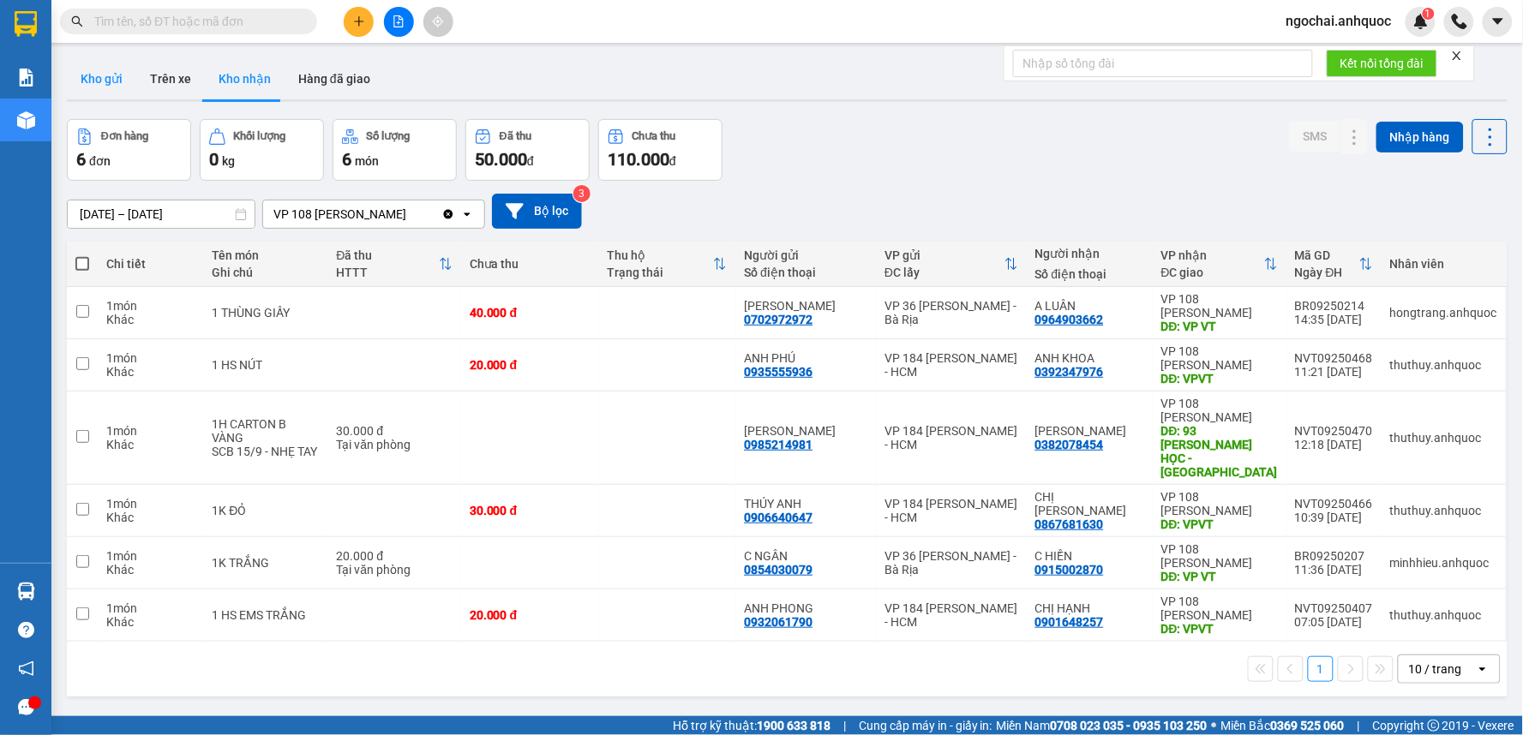
click at [106, 78] on button "Kho gửi" at bounding box center [101, 78] width 69 height 41
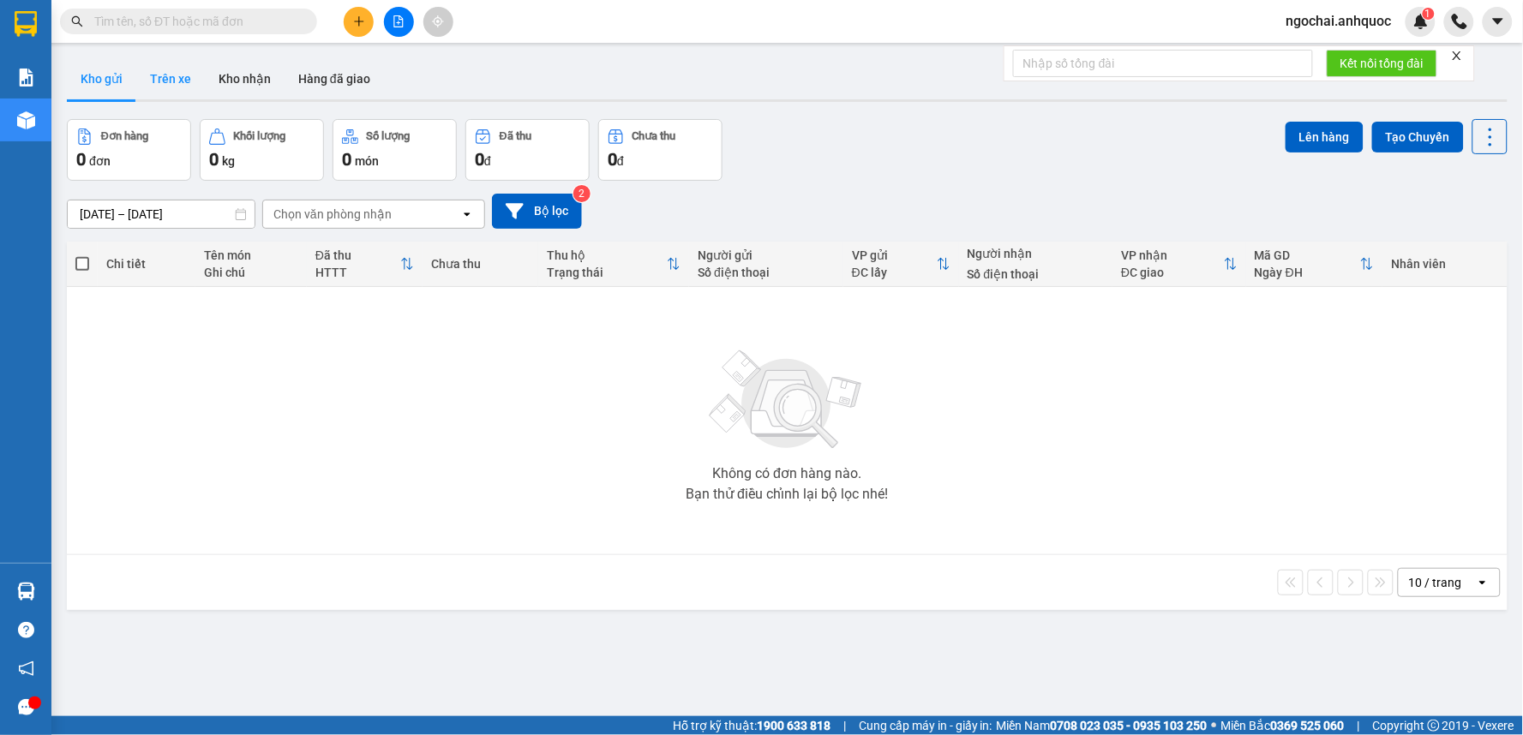
click at [157, 75] on button "Trên xe" at bounding box center [170, 78] width 69 height 41
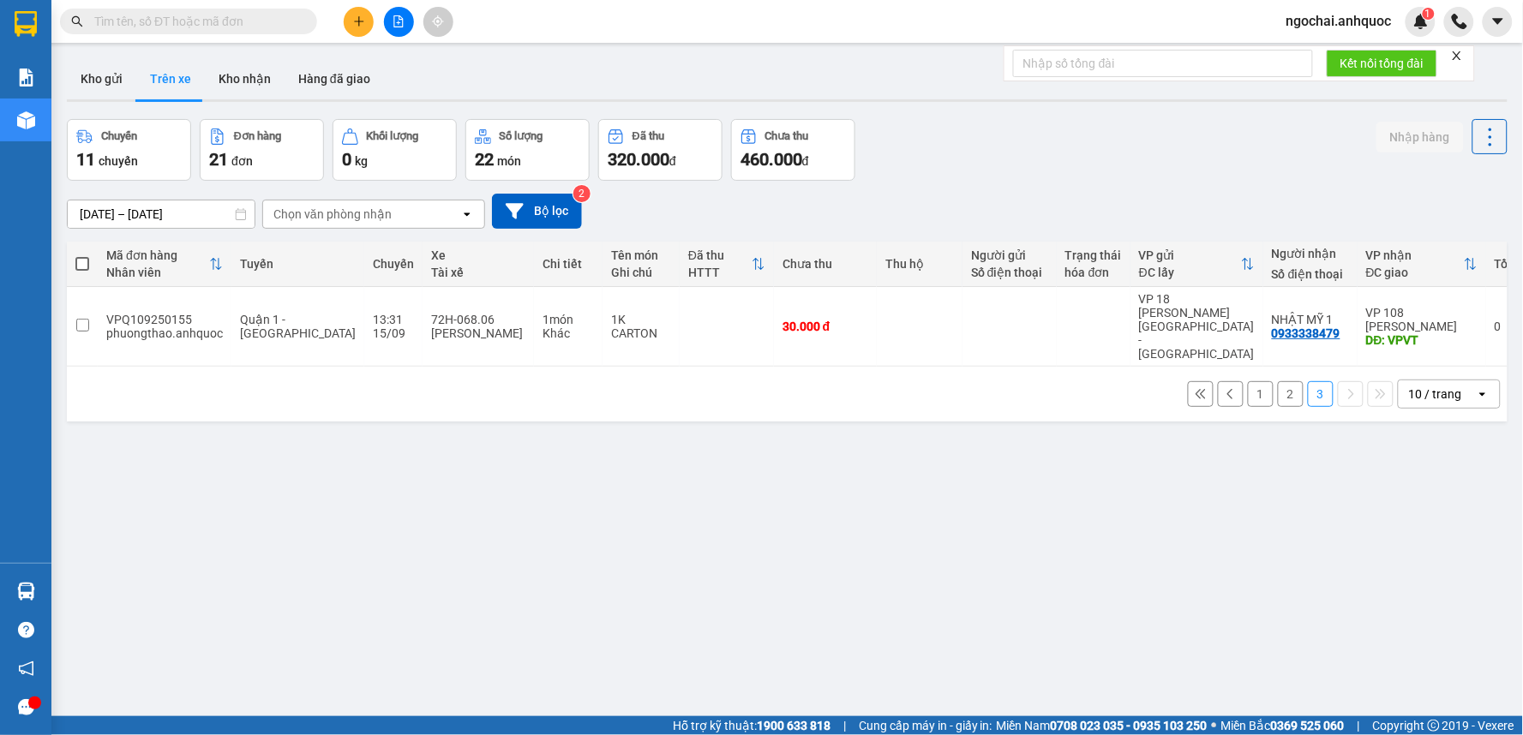
click at [1248, 381] on button "1" at bounding box center [1261, 394] width 26 height 26
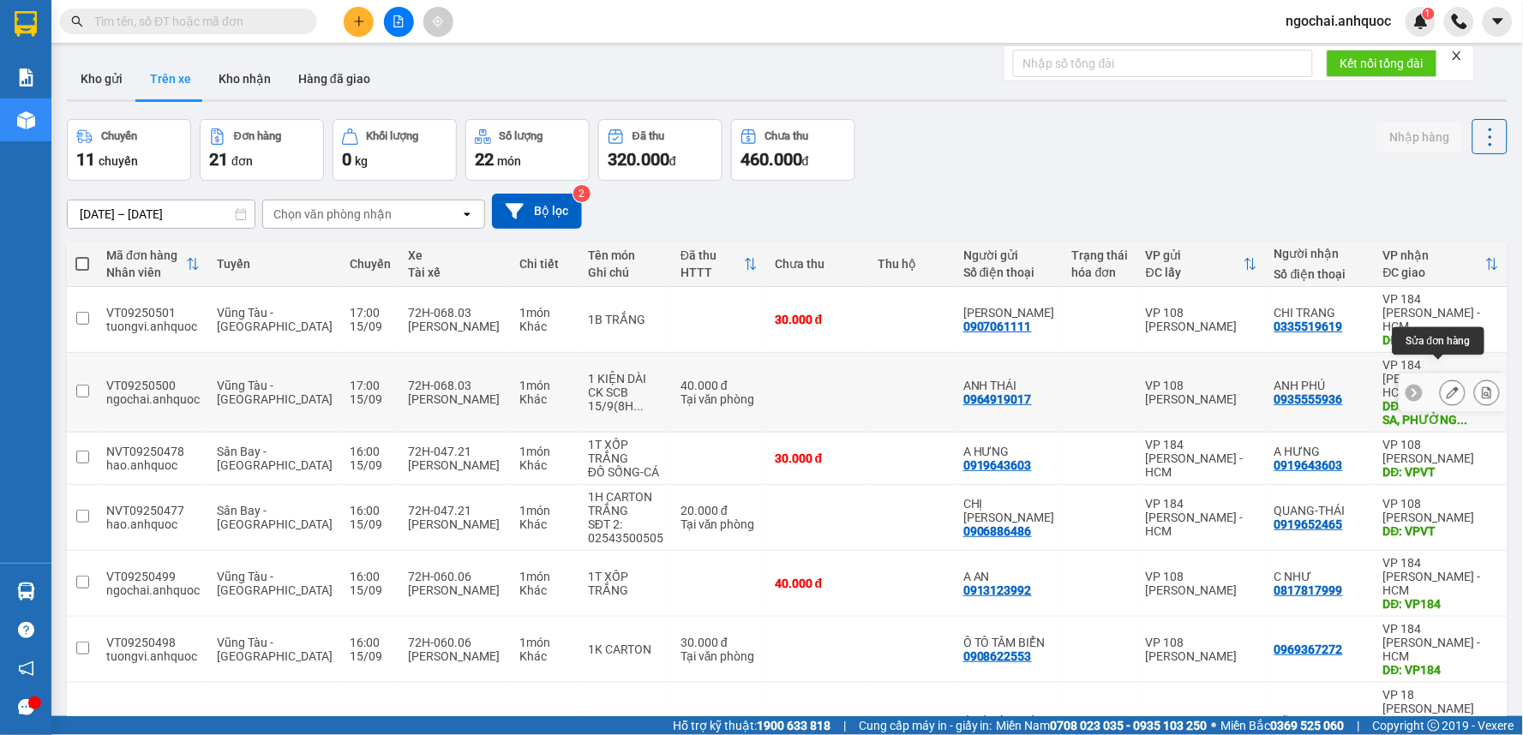
click at [1440, 378] on button at bounding box center [1452, 393] width 24 height 30
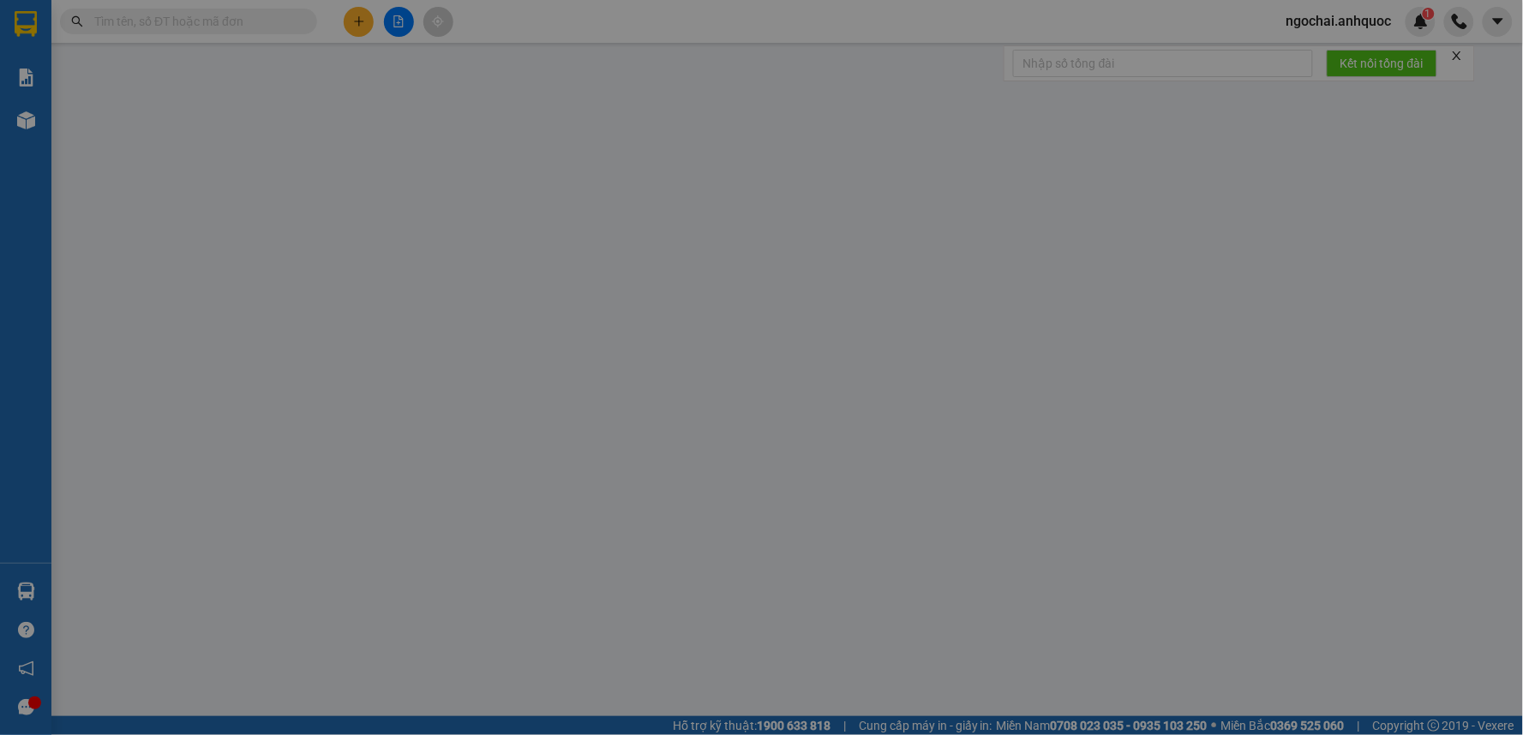
type input "0964919017"
type input "ANH THÁI"
type input "0935555936"
type input "ANH PHÚ"
type input "846 TRƯỜNG SA, [GEOGRAPHIC_DATA] [GEOGRAPHIC_DATA]"
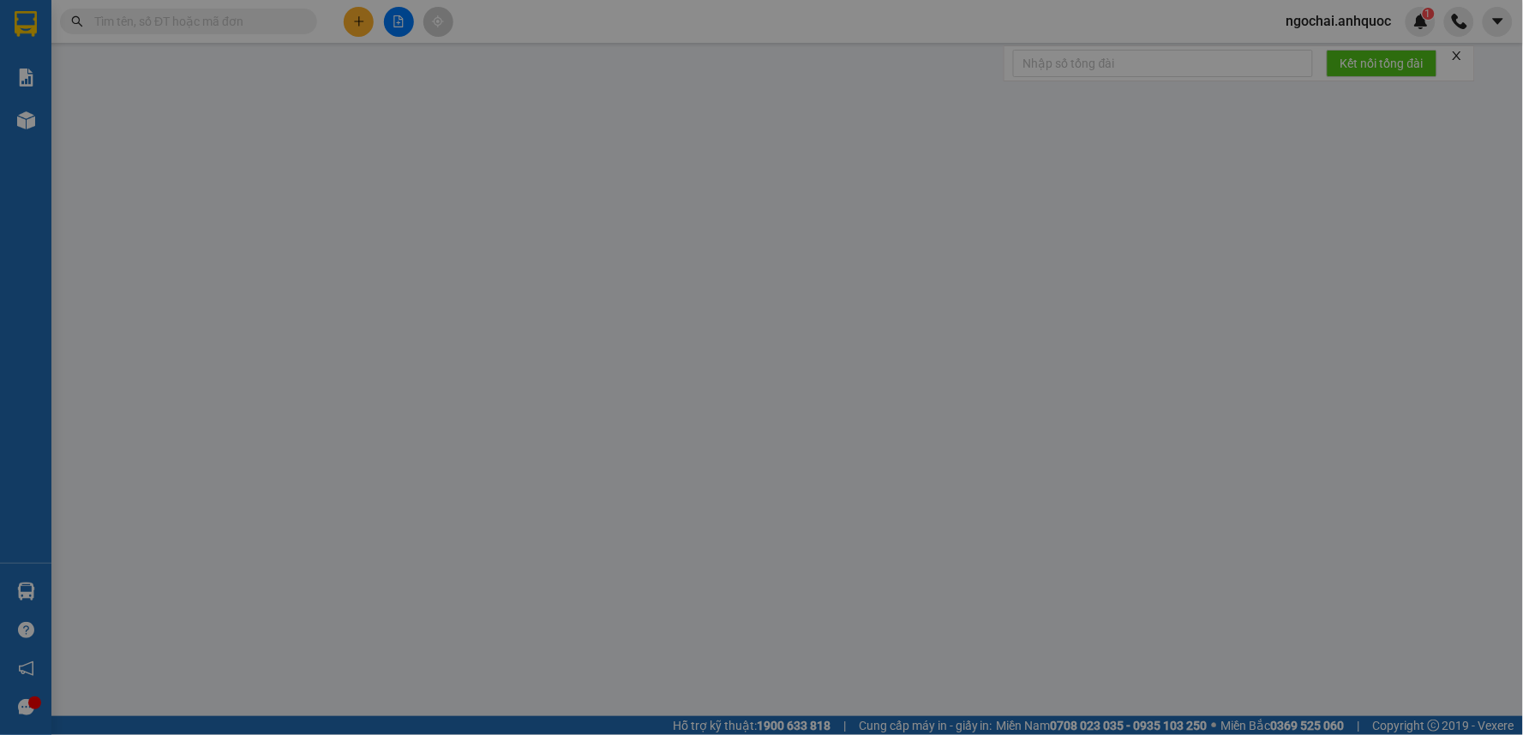
type input "40.000"
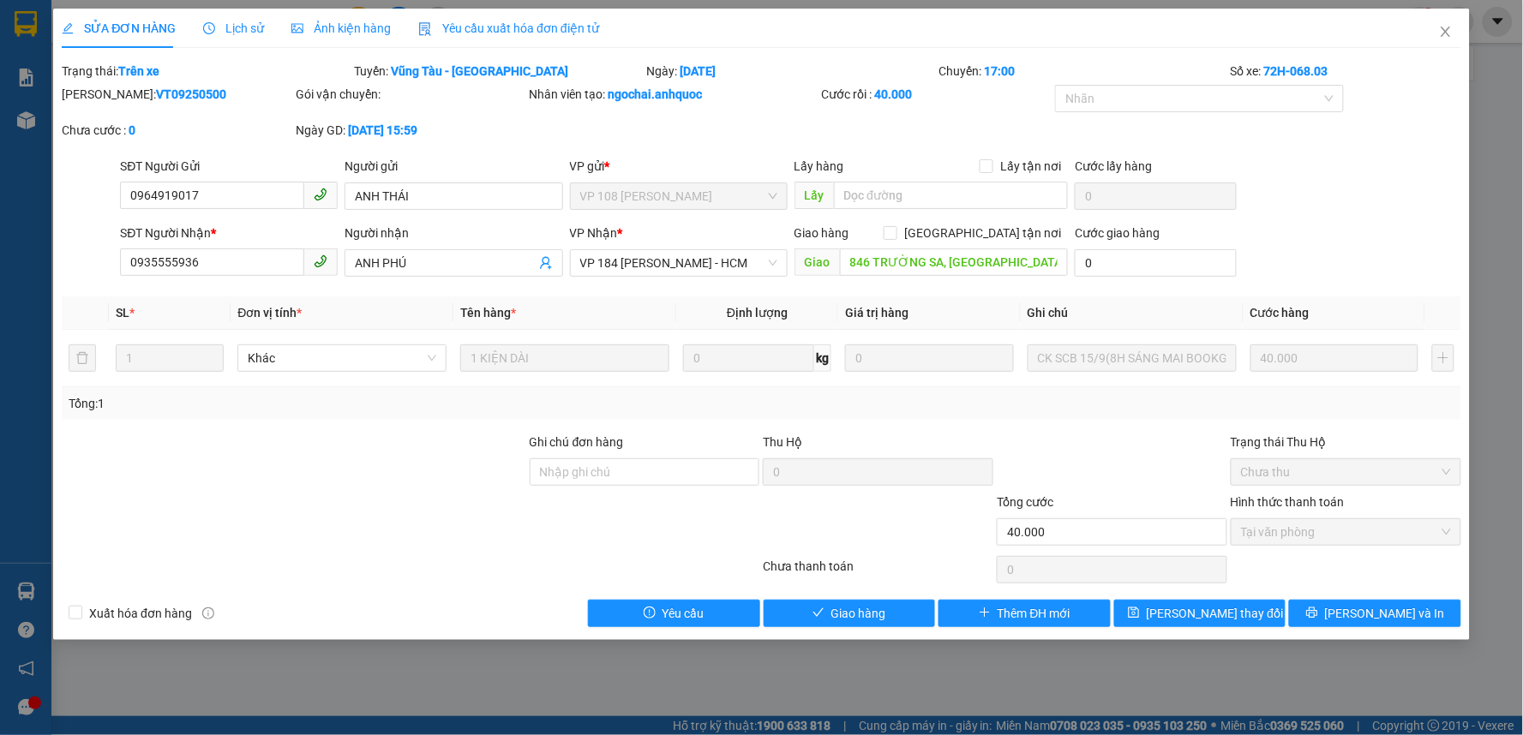
drag, startPoint x: 178, startPoint y: 90, endPoint x: 106, endPoint y: 95, distance: 72.2
click at [106, 95] on div "Mã ĐH: VT09250500" at bounding box center [177, 94] width 230 height 19
copy b "VT09250500"
click at [223, 260] on input "0935555936" at bounding box center [212, 261] width 184 height 27
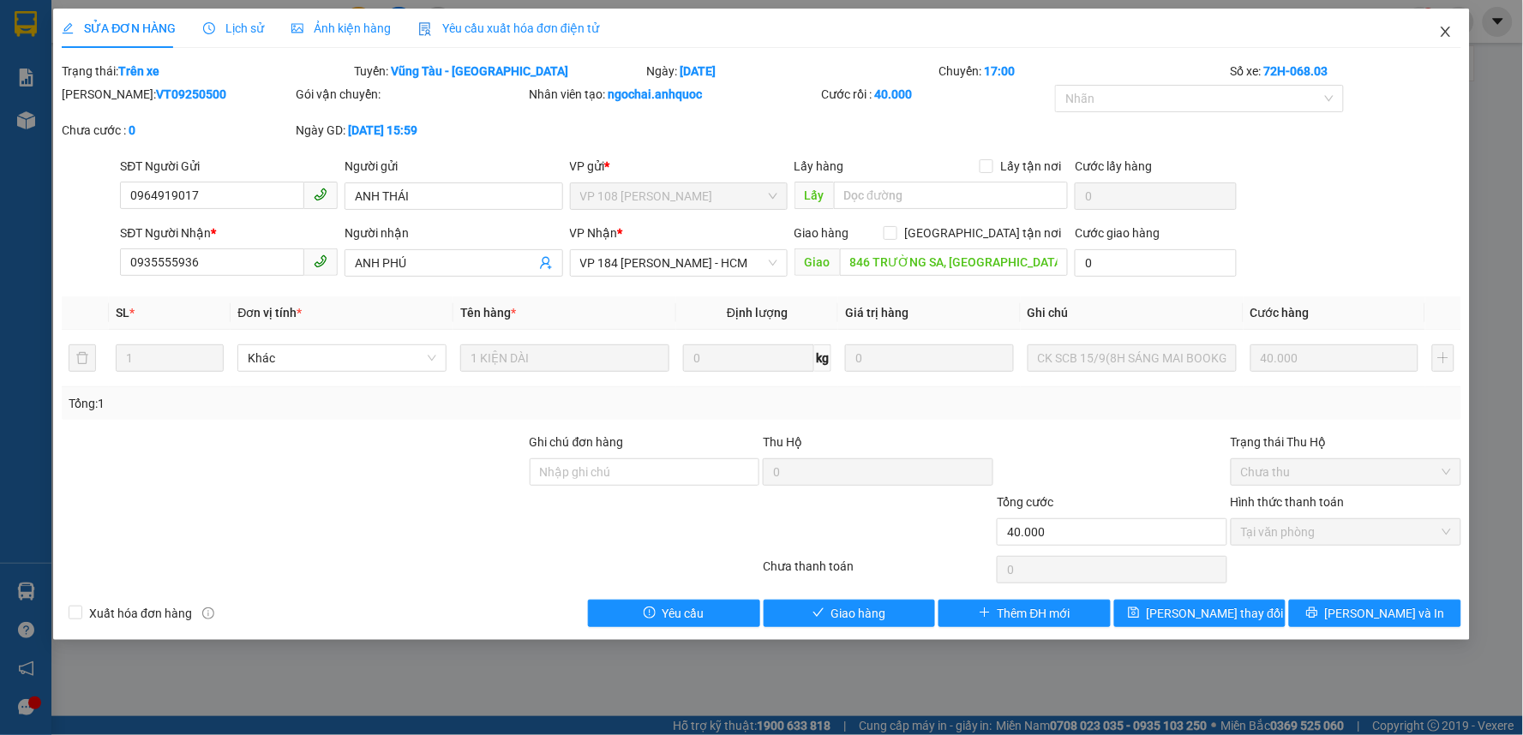
click at [1452, 35] on span "Close" at bounding box center [1445, 33] width 48 height 48
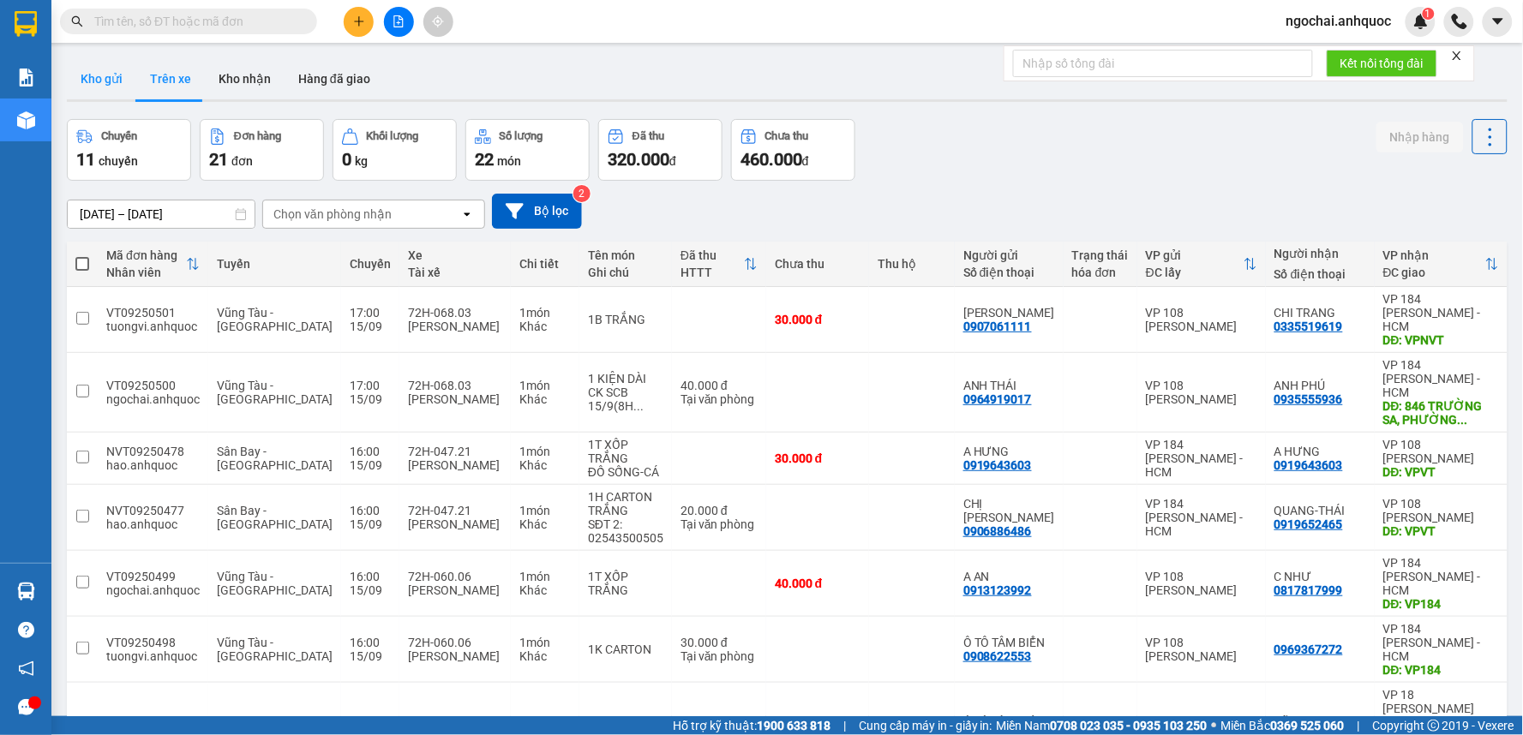
click at [106, 94] on button "Kho gửi" at bounding box center [101, 78] width 69 height 41
